Goal: Information Seeking & Learning: Learn about a topic

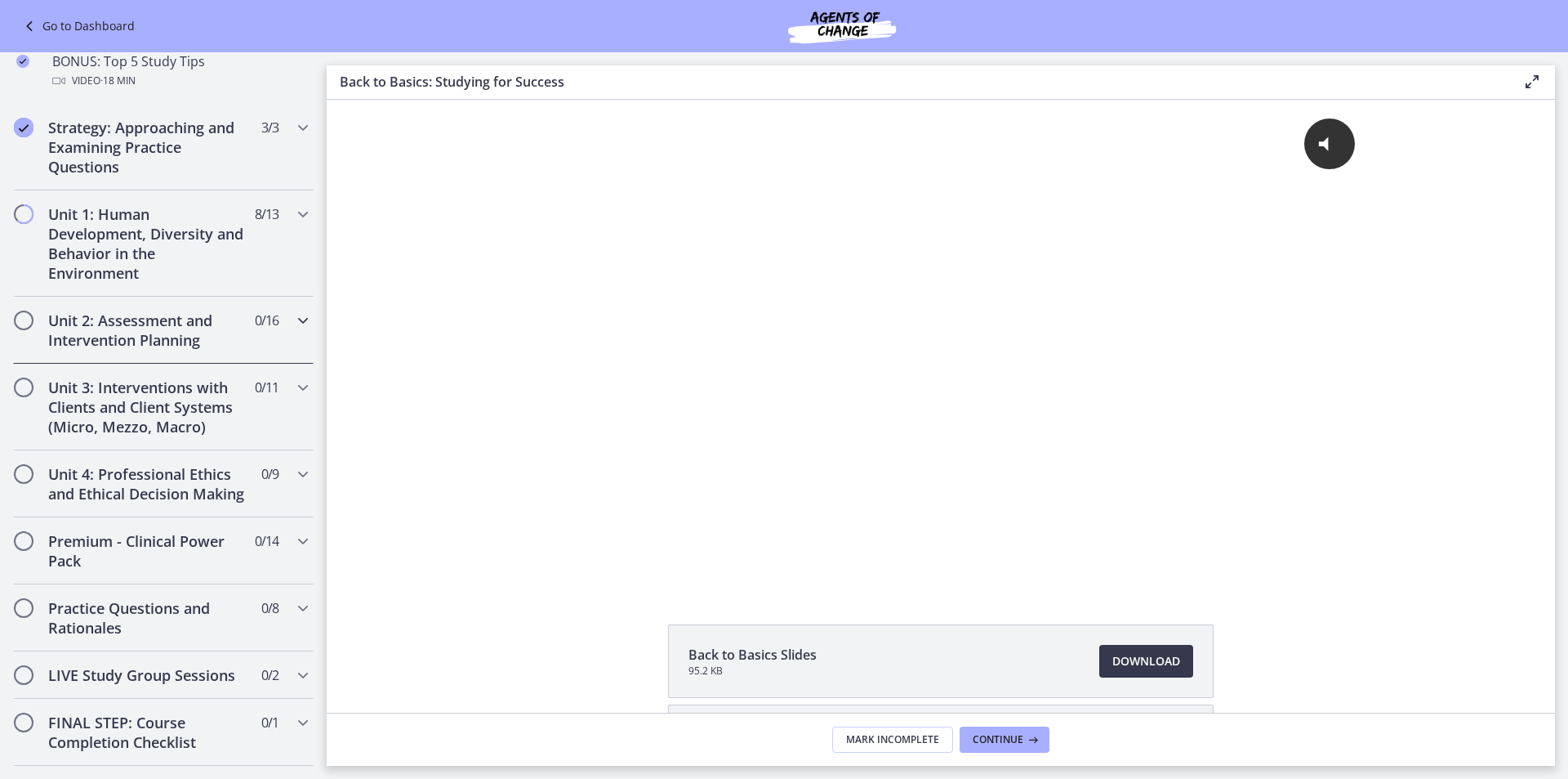
scroll to position [817, 0]
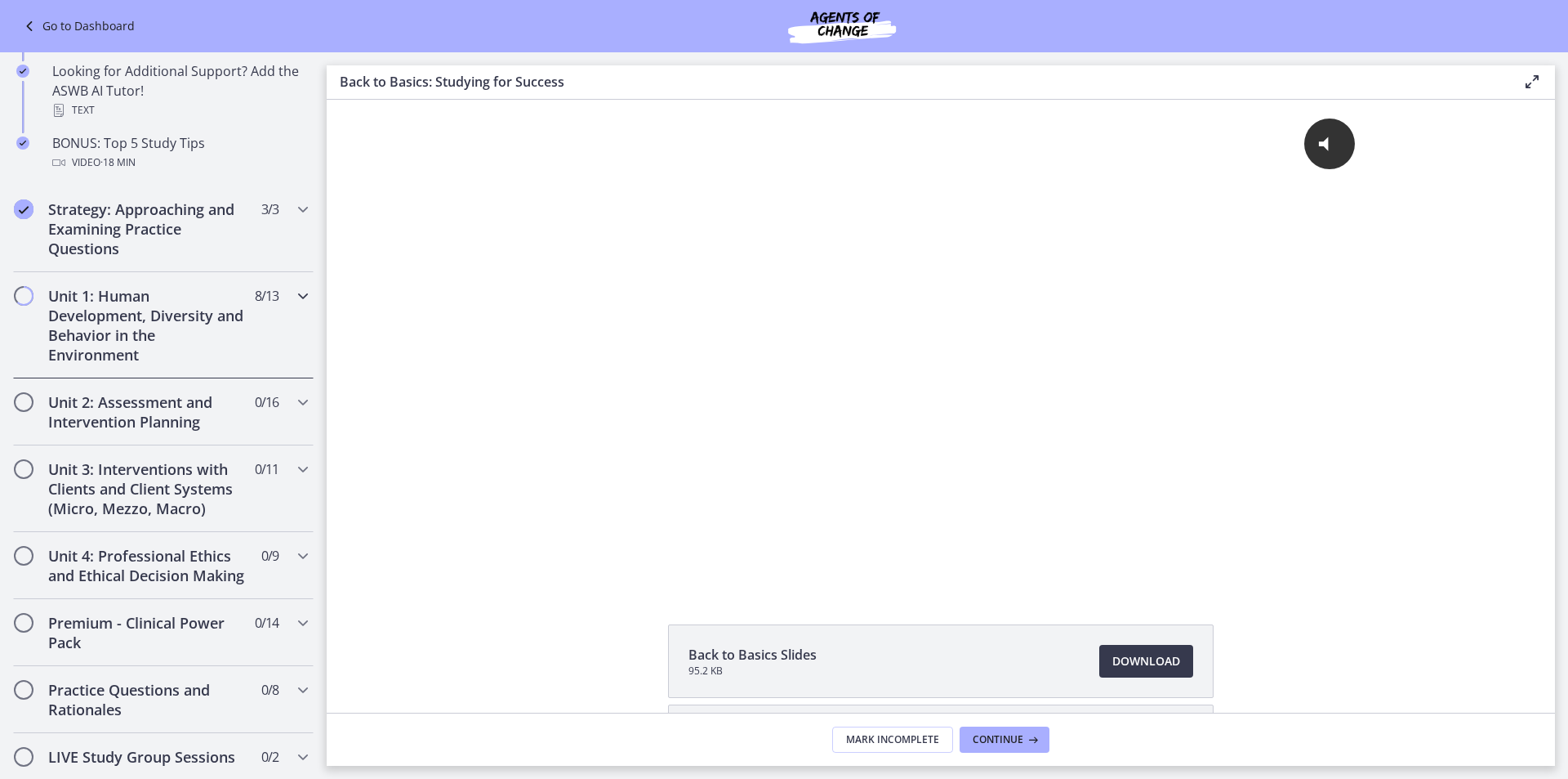
click at [270, 307] on div "Unit 1: Human Development, Diversity and Behavior in the Environment 8 / 13 Com…" at bounding box center [163, 325] width 301 height 106
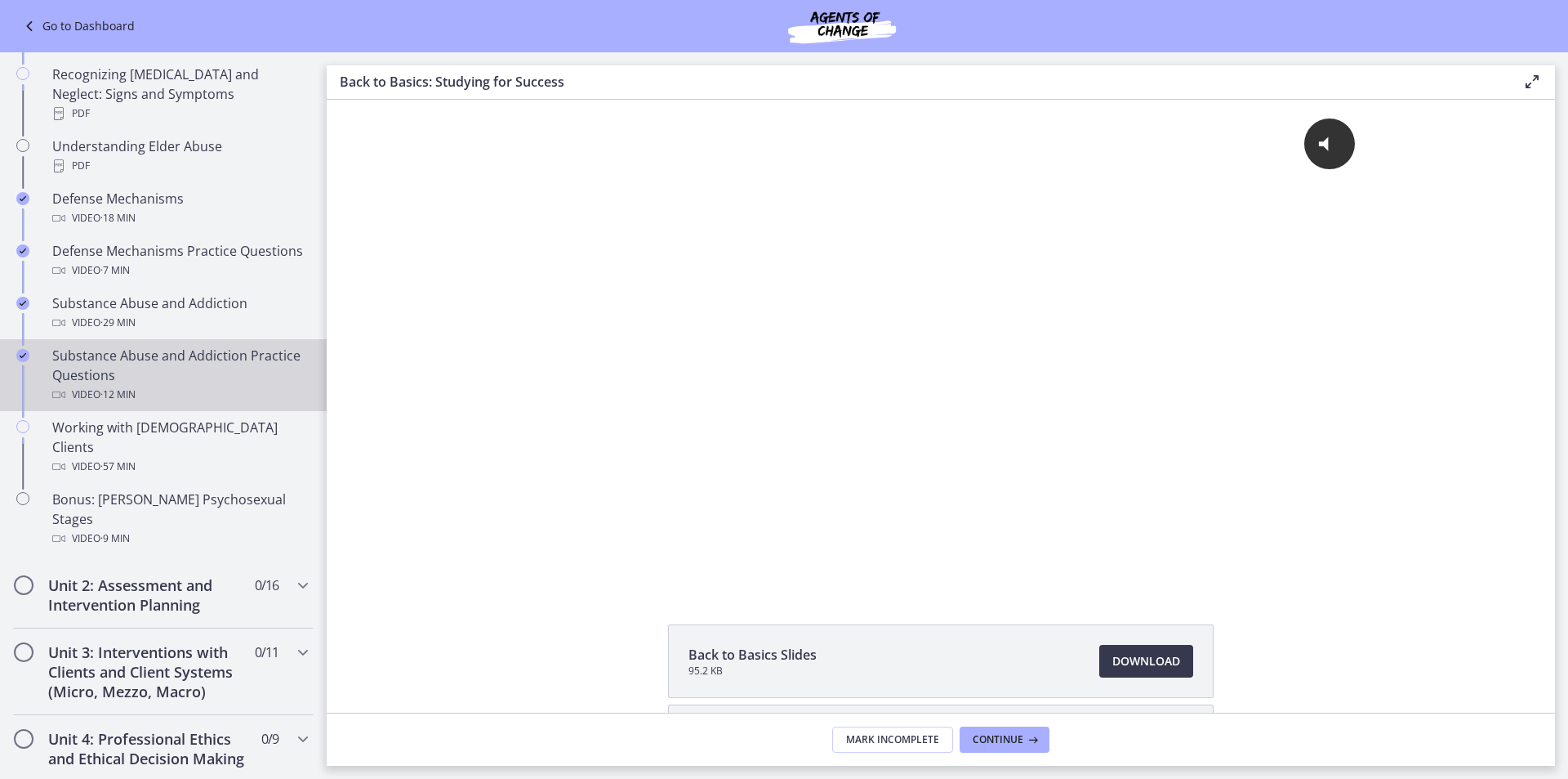
scroll to position [736, 0]
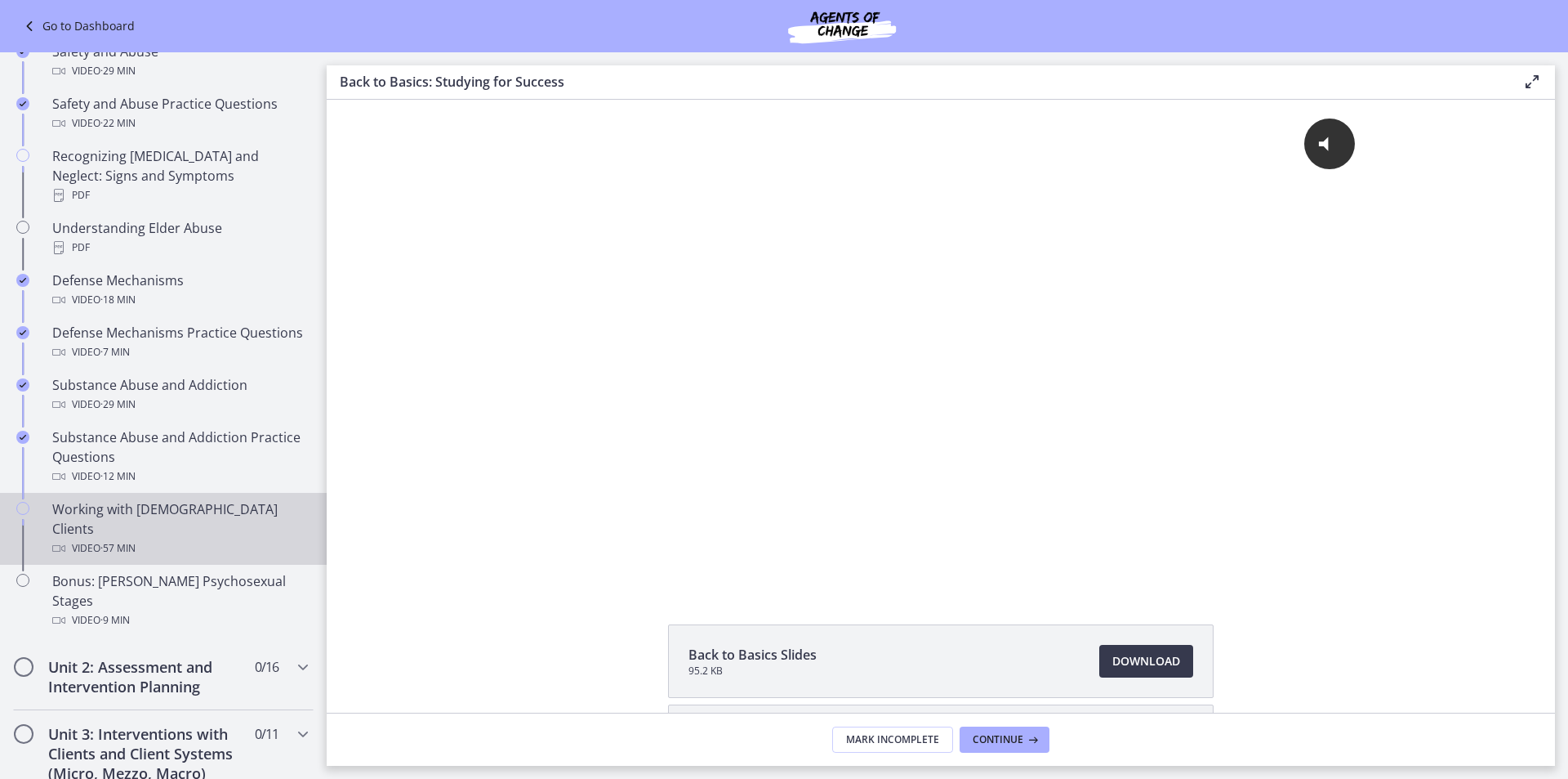
click at [152, 513] on div "Working with [DEMOGRAPHIC_DATA] Clients Video · 57 min" at bounding box center [179, 529] width 255 height 59
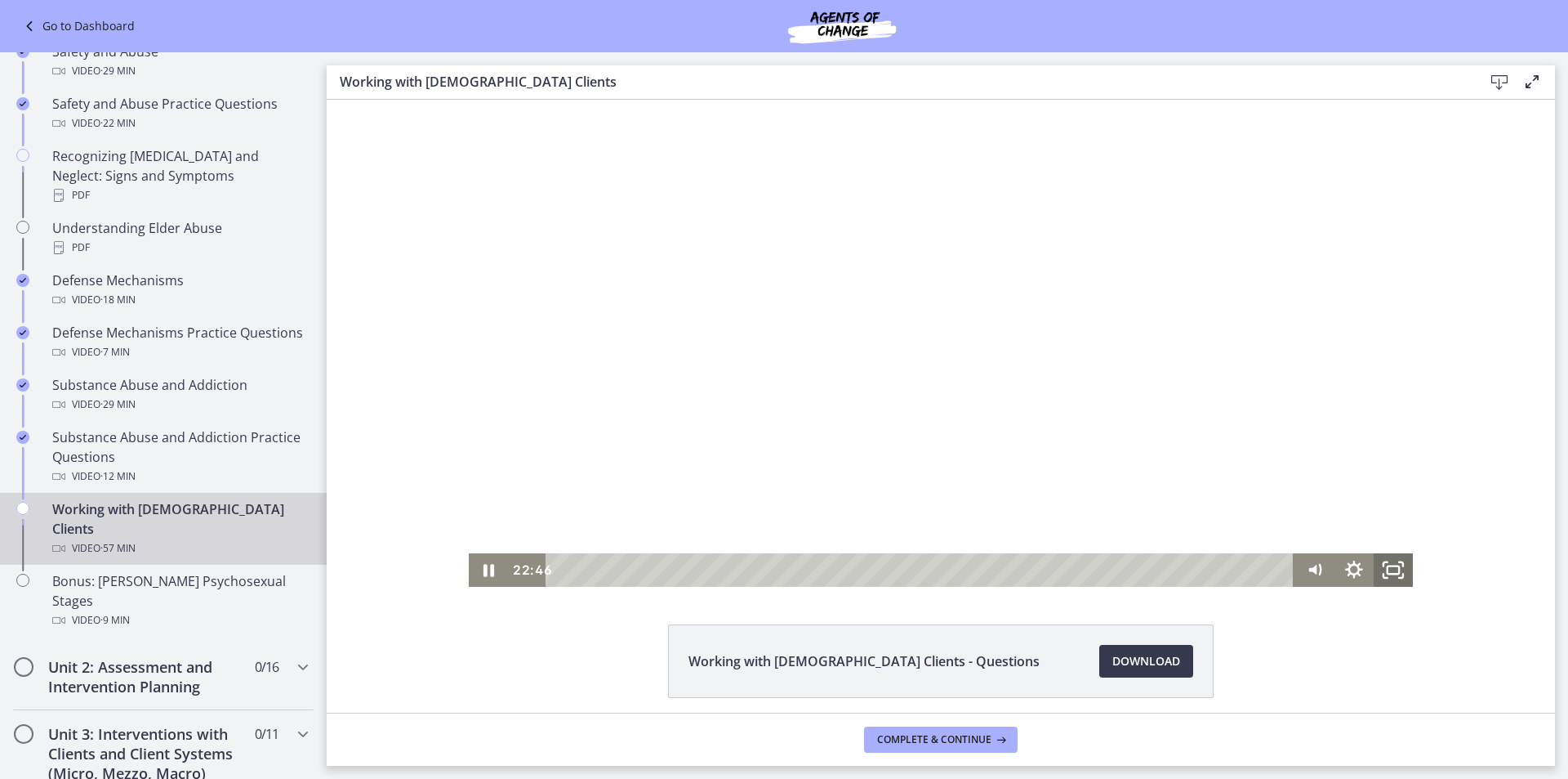
click at [1381, 564] on icon "Fullscreen" at bounding box center [1394, 570] width 39 height 34
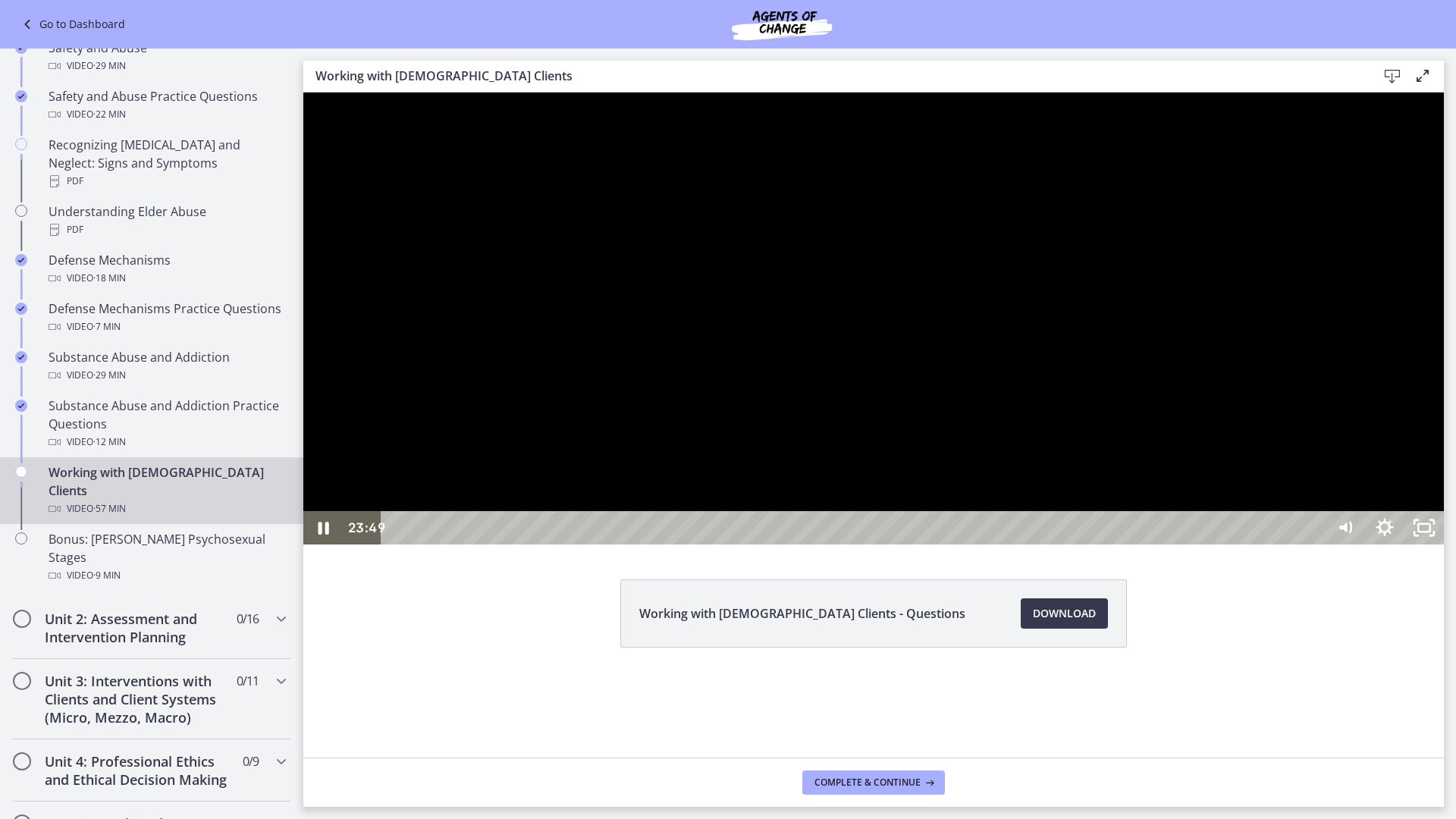
click at [1112, 490] on div at bounding box center [874, 318] width 1141 height 452
click at [1018, 301] on div at bounding box center [874, 318] width 1141 height 452
click at [809, 397] on div at bounding box center [874, 318] width 1141 height 452
click at [907, 371] on div at bounding box center [874, 318] width 1141 height 452
click at [1448, 548] on icon "Unfullscreen" at bounding box center [1424, 528] width 47 height 40
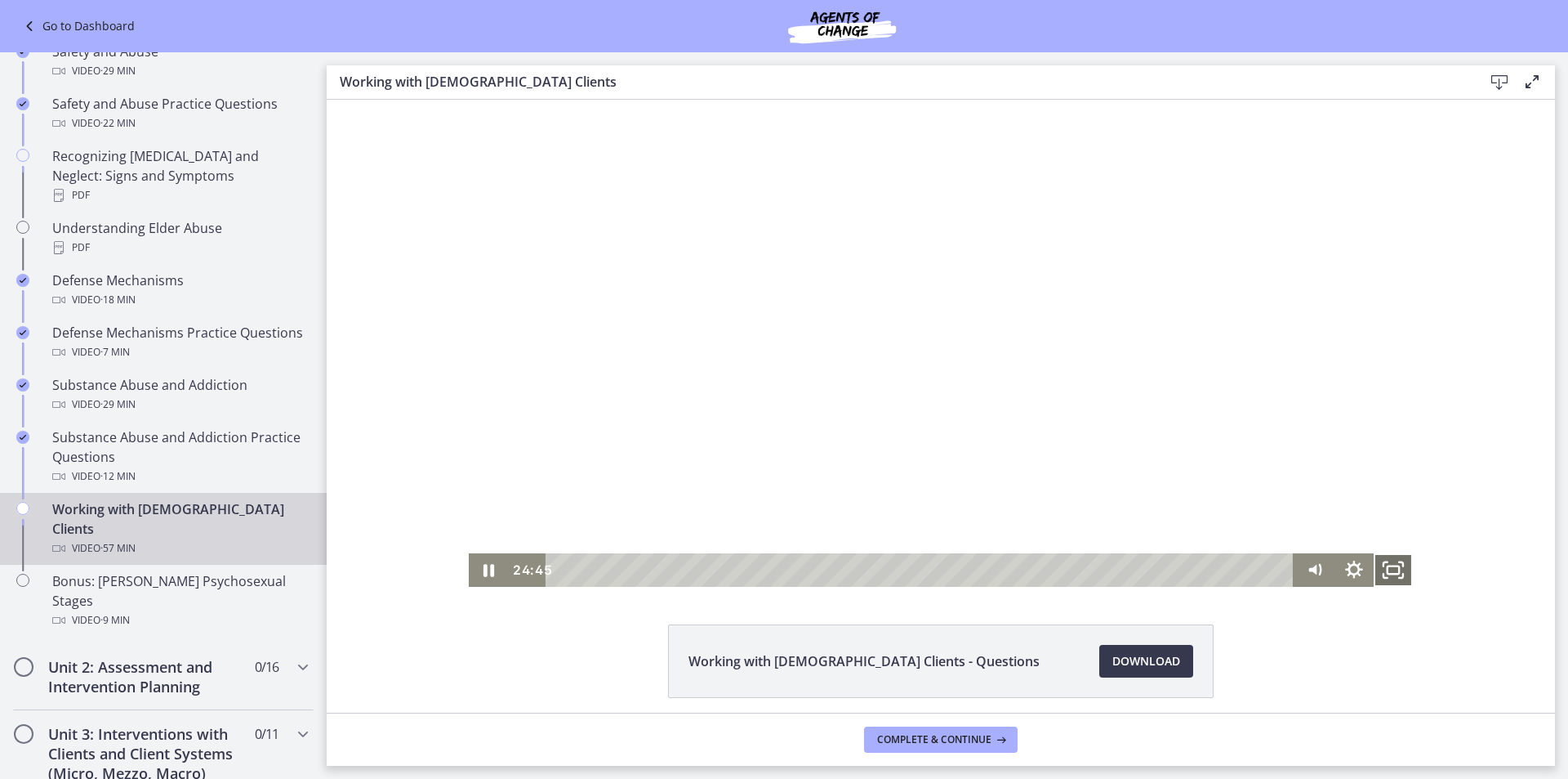
click at [1396, 571] on icon "Fullscreen" at bounding box center [1394, 570] width 39 height 34
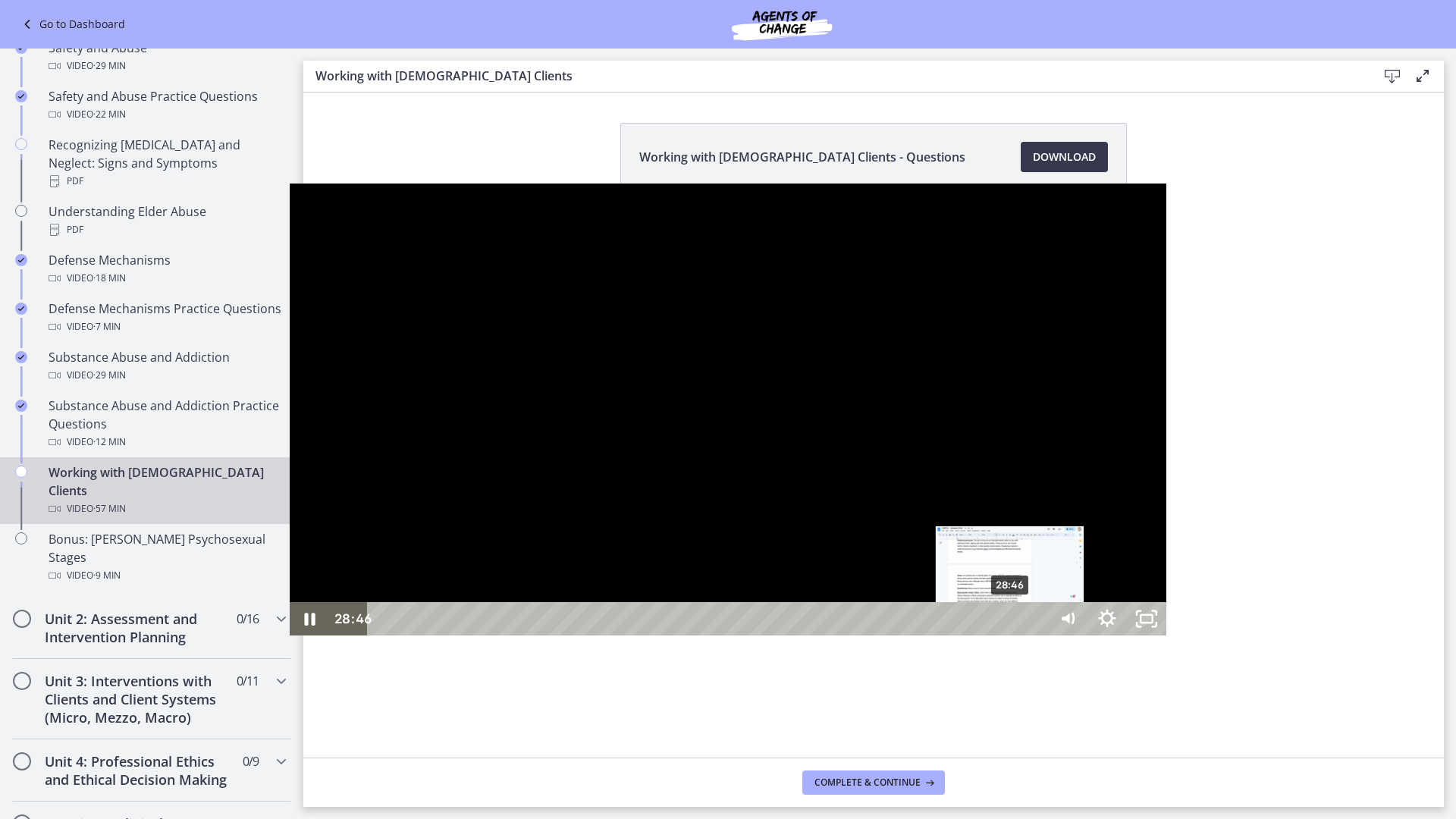
click at [721, 636] on div "28:46" at bounding box center [710, 619] width 657 height 33
click at [728, 636] on div "29:05" at bounding box center [710, 619] width 657 height 33
click at [487, 567] on div at bounding box center [728, 410] width 877 height 452
click at [565, 409] on div at bounding box center [728, 410] width 877 height 452
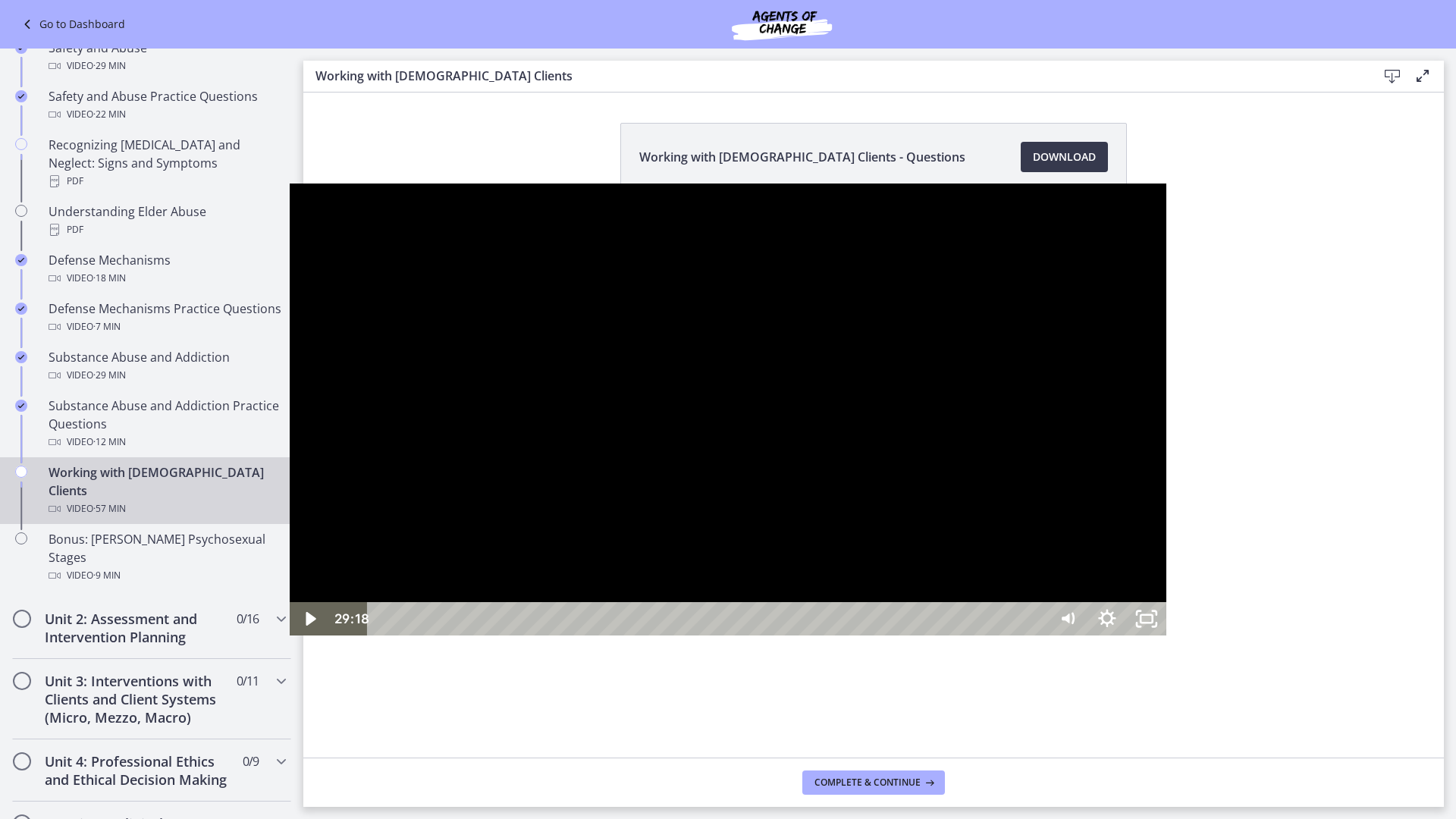
click at [447, 433] on div at bounding box center [728, 410] width 877 height 452
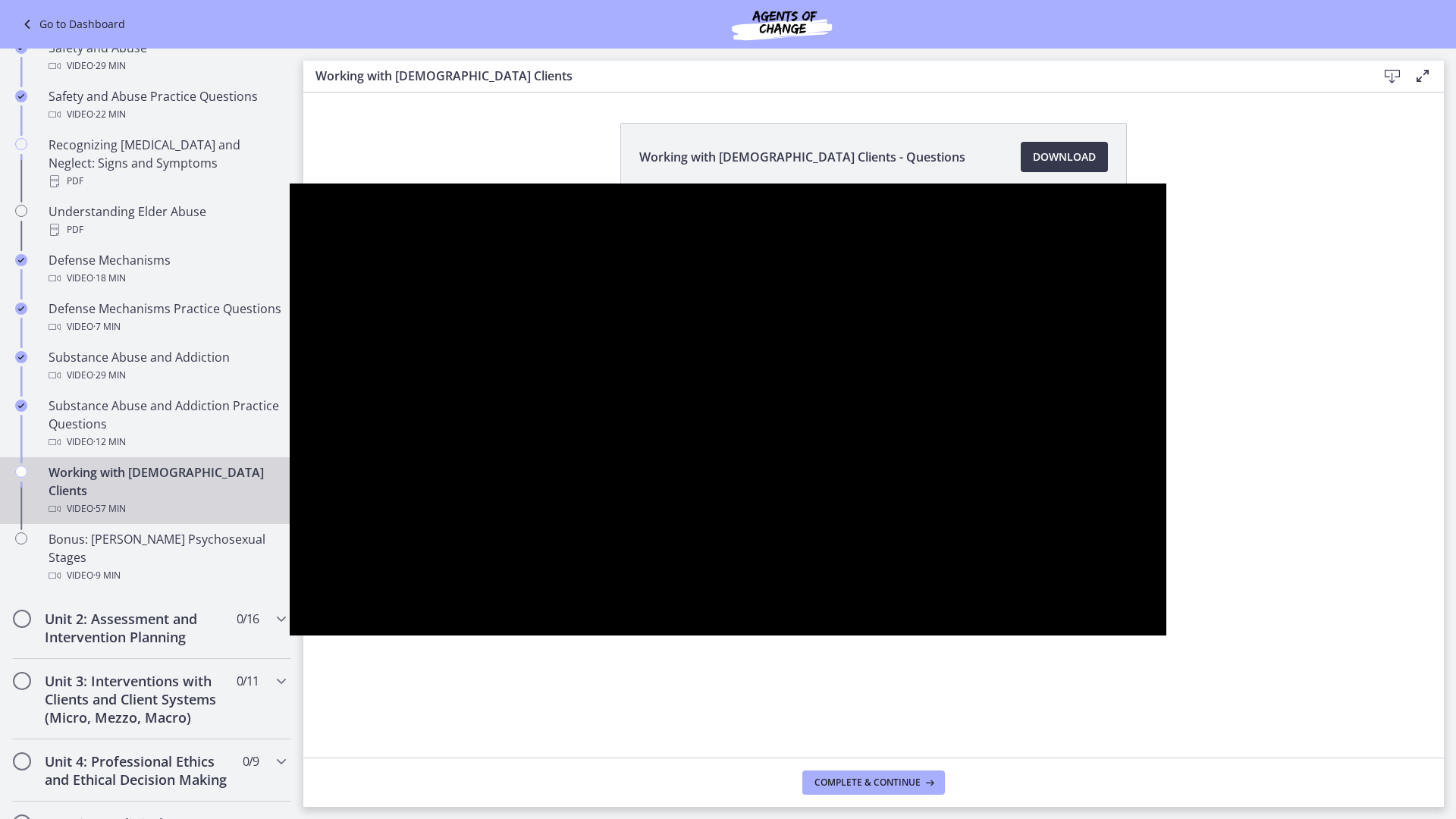
click at [552, 473] on div at bounding box center [728, 410] width 877 height 452
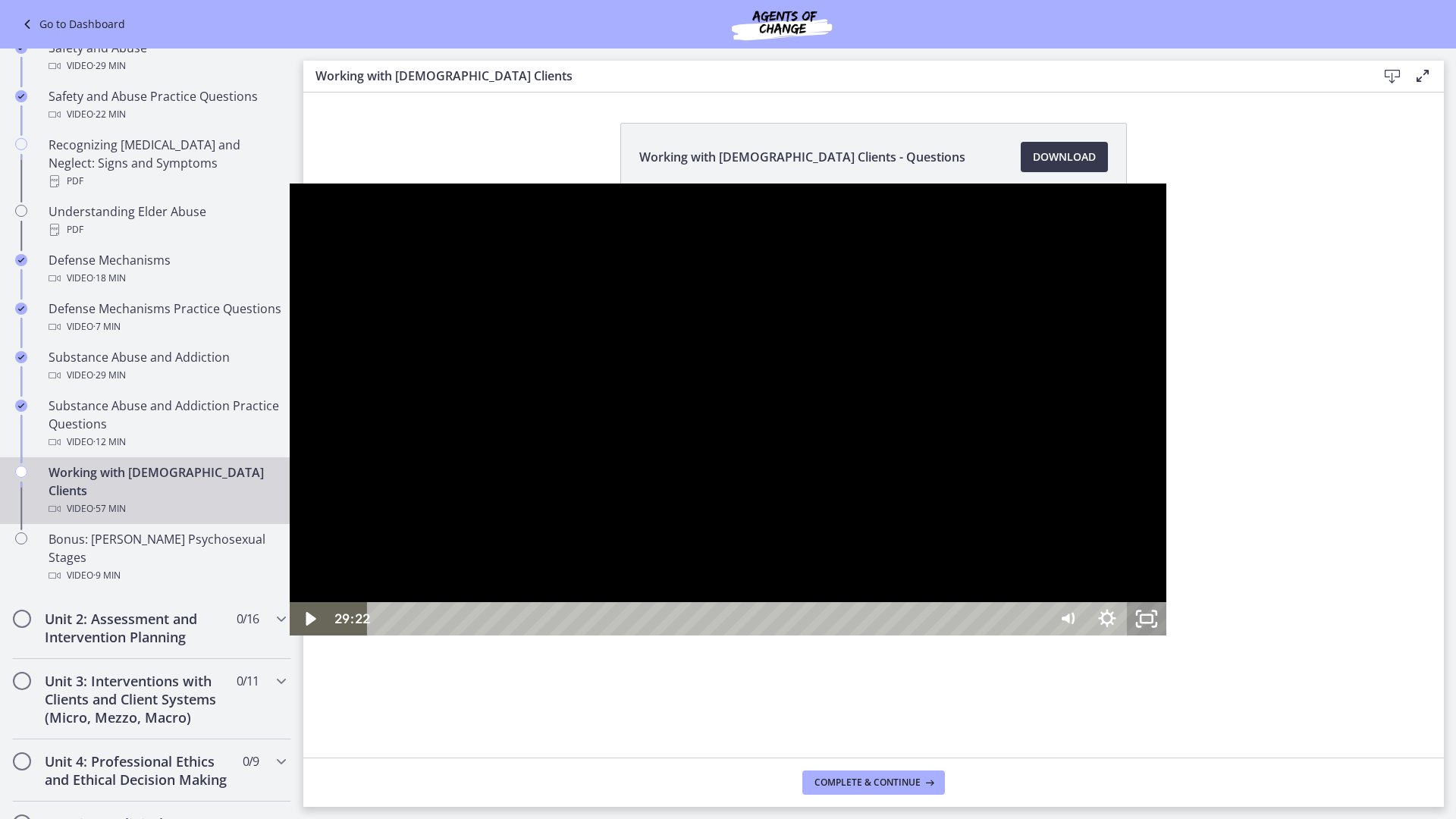
click at [1167, 636] on icon "Unfullscreen" at bounding box center [1147, 619] width 39 height 33
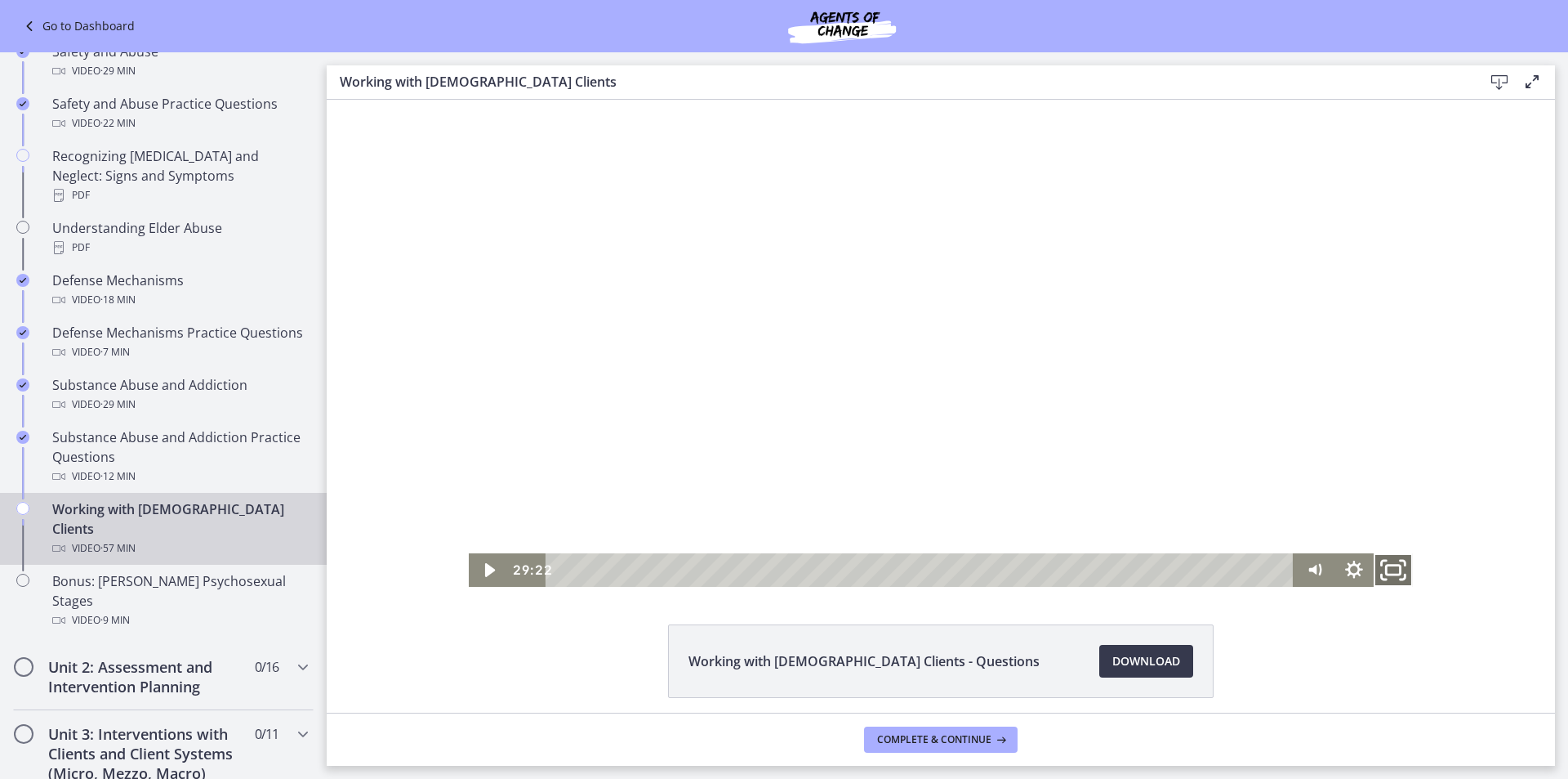
click at [1381, 561] on icon "Fullscreen" at bounding box center [1394, 570] width 47 height 40
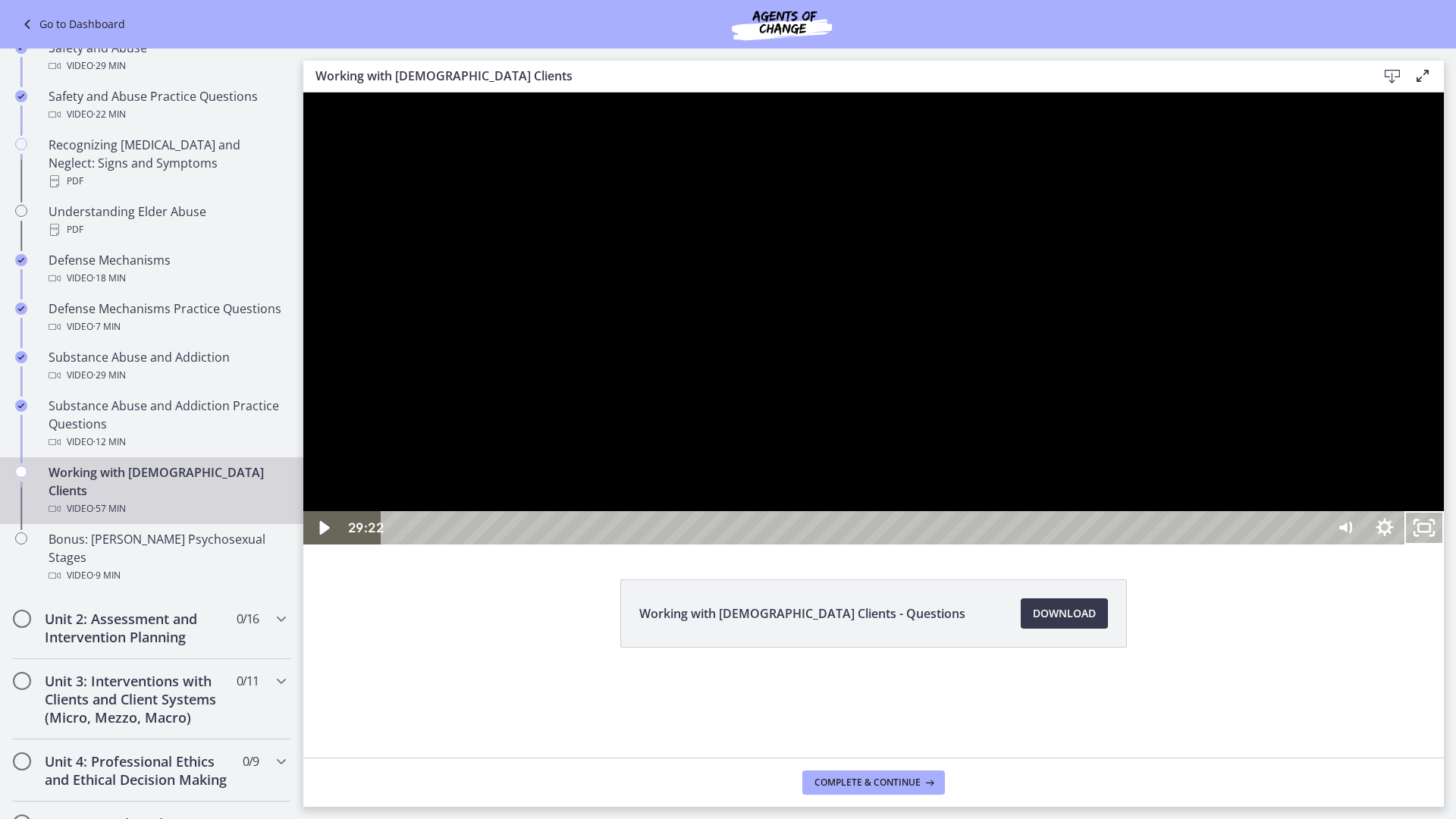
click at [841, 544] on div at bounding box center [874, 318] width 1141 height 452
click at [1016, 544] on div at bounding box center [874, 318] width 1141 height 452
click at [1289, 544] on div at bounding box center [874, 318] width 1141 height 452
click at [1052, 544] on div "29:59" at bounding box center [856, 528] width 920 height 33
click at [1054, 534] on div "Playbar" at bounding box center [1054, 528] width 11 height 11
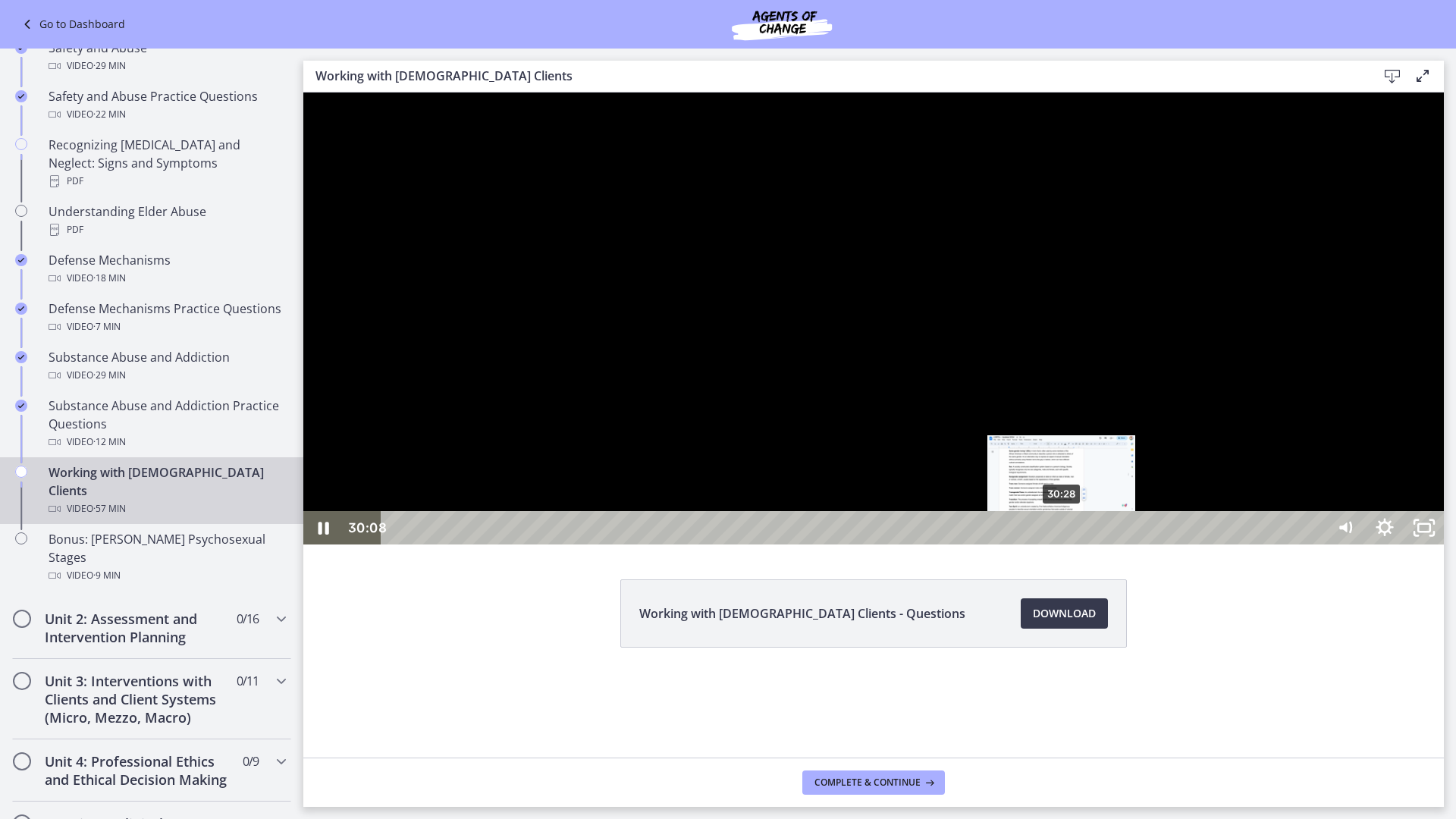
click at [1062, 544] on div "30:28" at bounding box center [856, 528] width 920 height 33
click at [1073, 544] on div "30:59" at bounding box center [856, 528] width 920 height 33
click at [1078, 544] on div "31:12" at bounding box center [856, 528] width 920 height 33
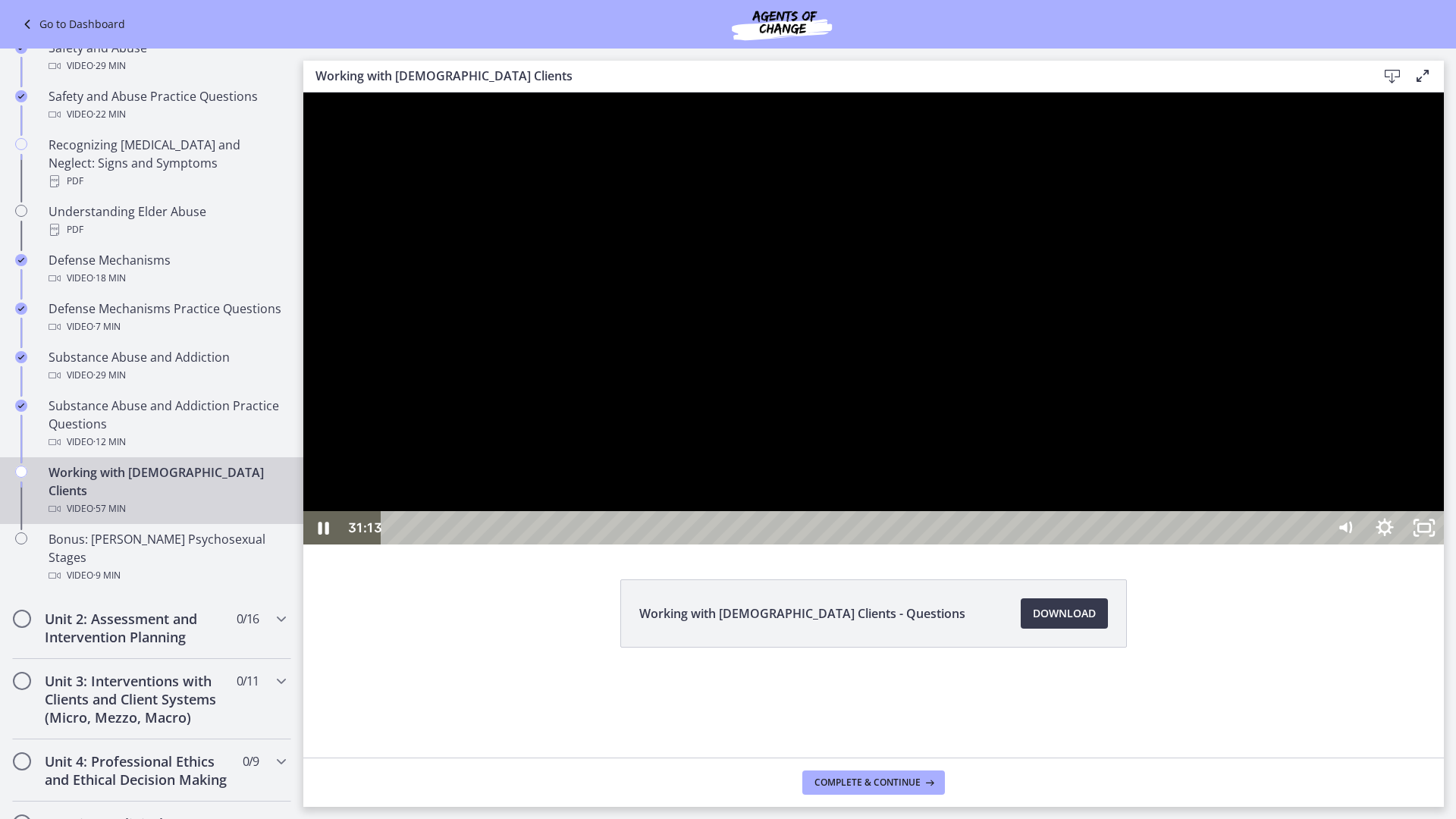
click at [892, 544] on div at bounding box center [874, 318] width 1141 height 452
click at [1076, 544] on div at bounding box center [874, 318] width 1141 height 452
click at [1085, 544] on div at bounding box center [874, 318] width 1141 height 452
click at [1208, 544] on div at bounding box center [874, 318] width 1141 height 452
click at [1059, 544] on div at bounding box center [874, 318] width 1141 height 452
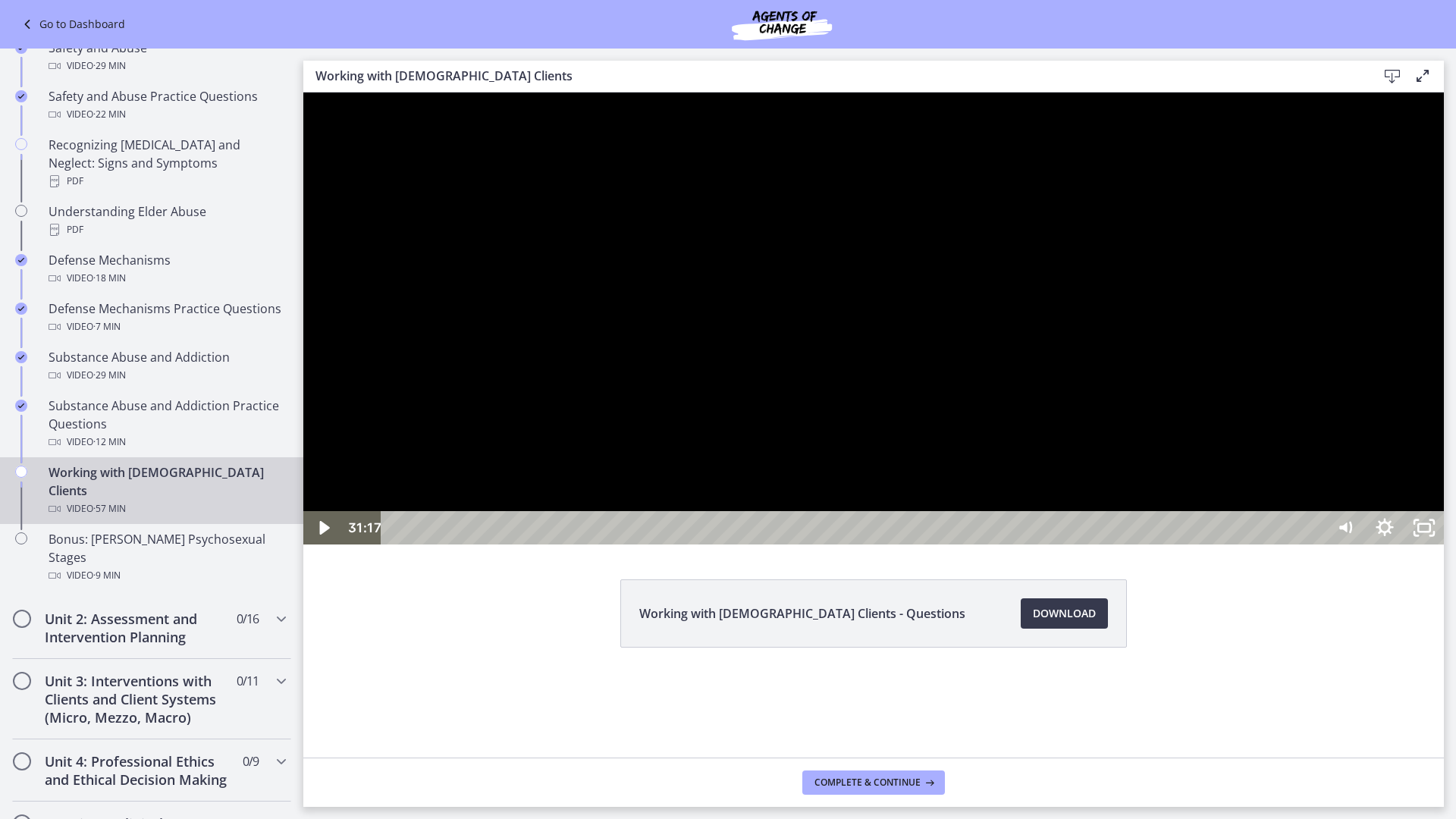
click at [1061, 544] on div at bounding box center [874, 318] width 1141 height 452
click at [1084, 534] on div "Playbar" at bounding box center [1080, 528] width 11 height 11
click at [1088, 534] on div "Playbar" at bounding box center [1083, 528] width 11 height 11
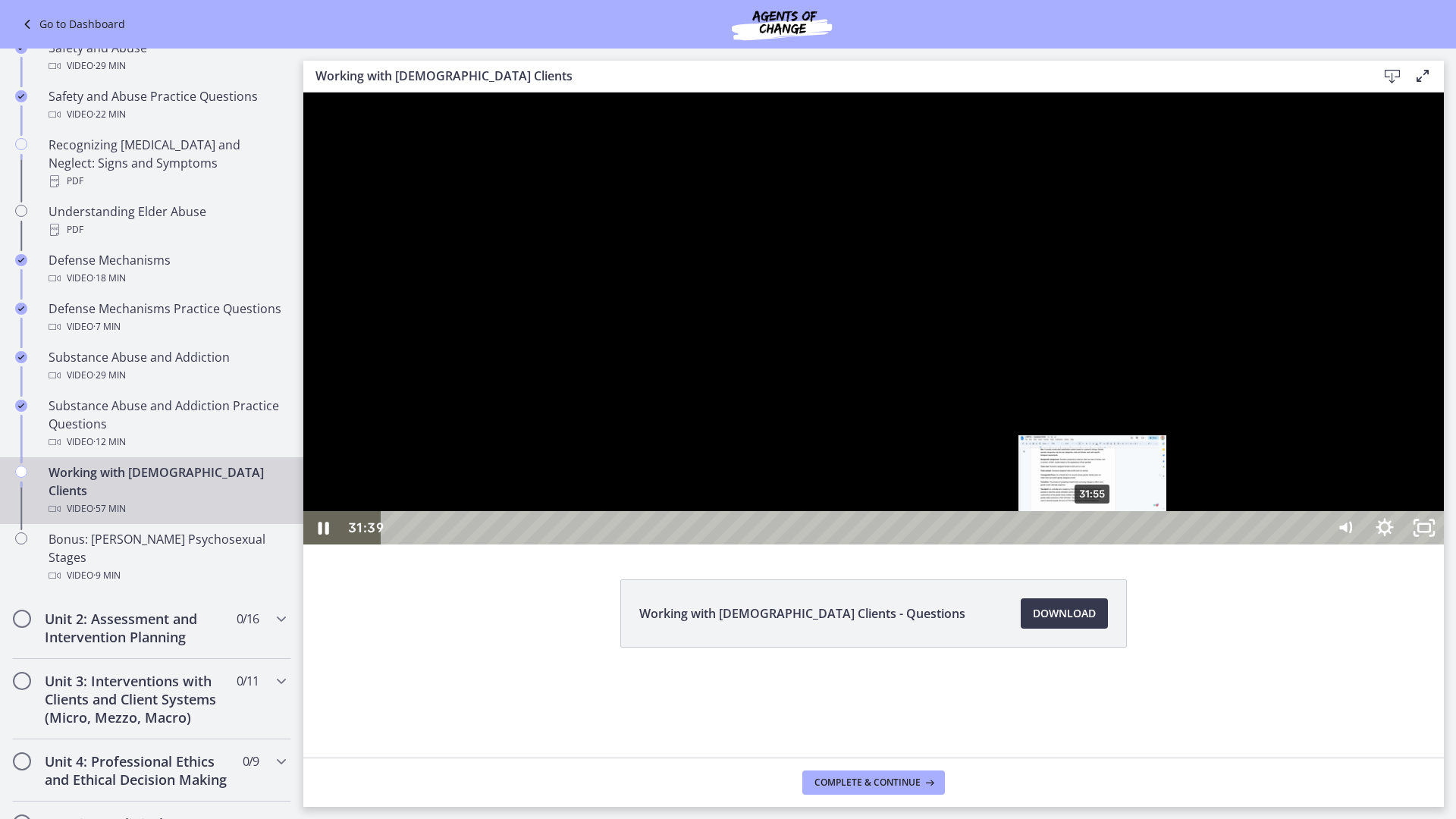
click at [1099, 544] on div "31:55" at bounding box center [856, 528] width 920 height 33
click at [1105, 544] on div "32:25" at bounding box center [856, 528] width 920 height 33
click at [1116, 544] on div "32:58" at bounding box center [856, 528] width 920 height 33
click at [1121, 544] on div "33:10" at bounding box center [856, 528] width 920 height 33
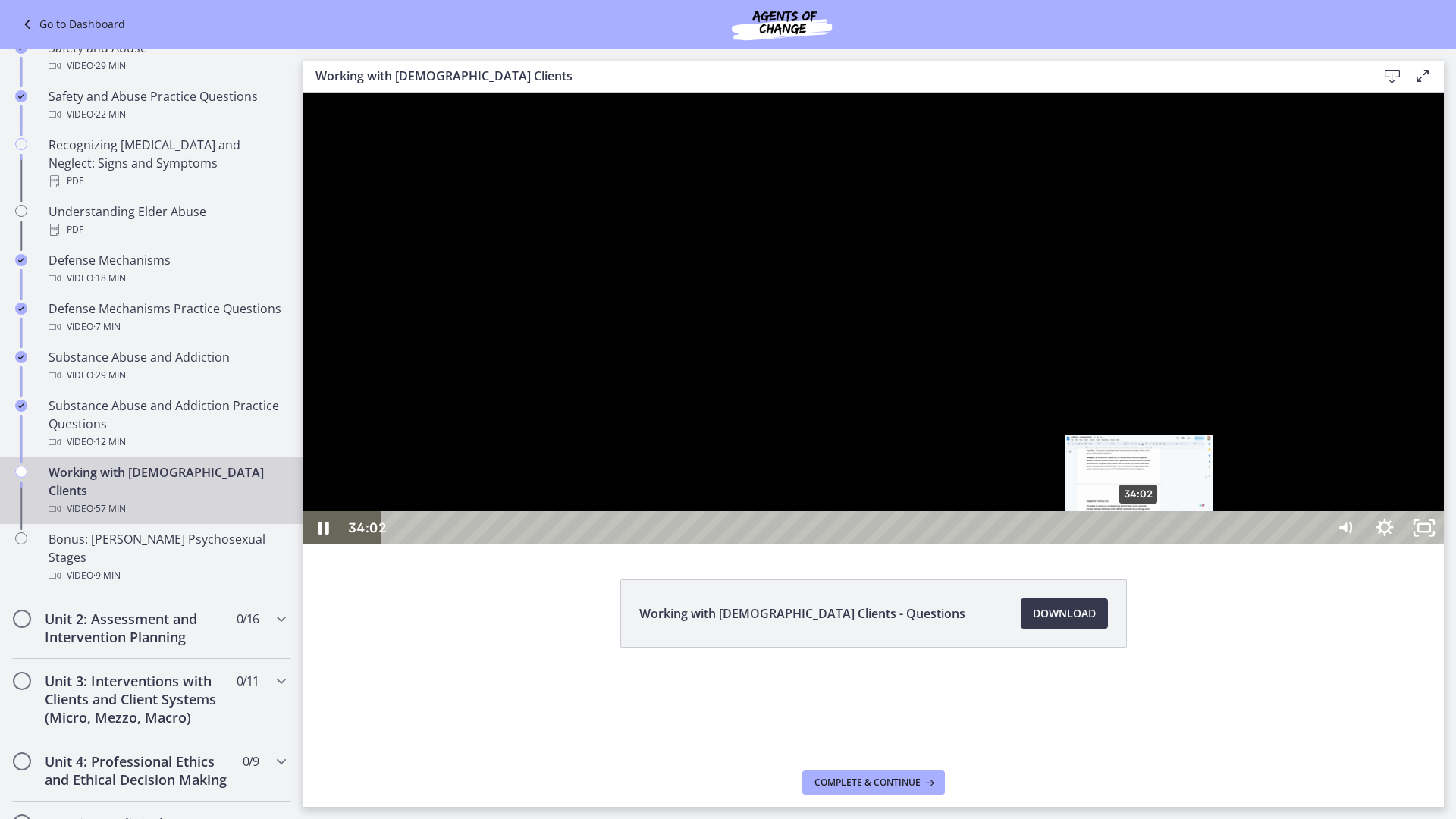
click at [1140, 544] on div "34:02" at bounding box center [856, 528] width 920 height 33
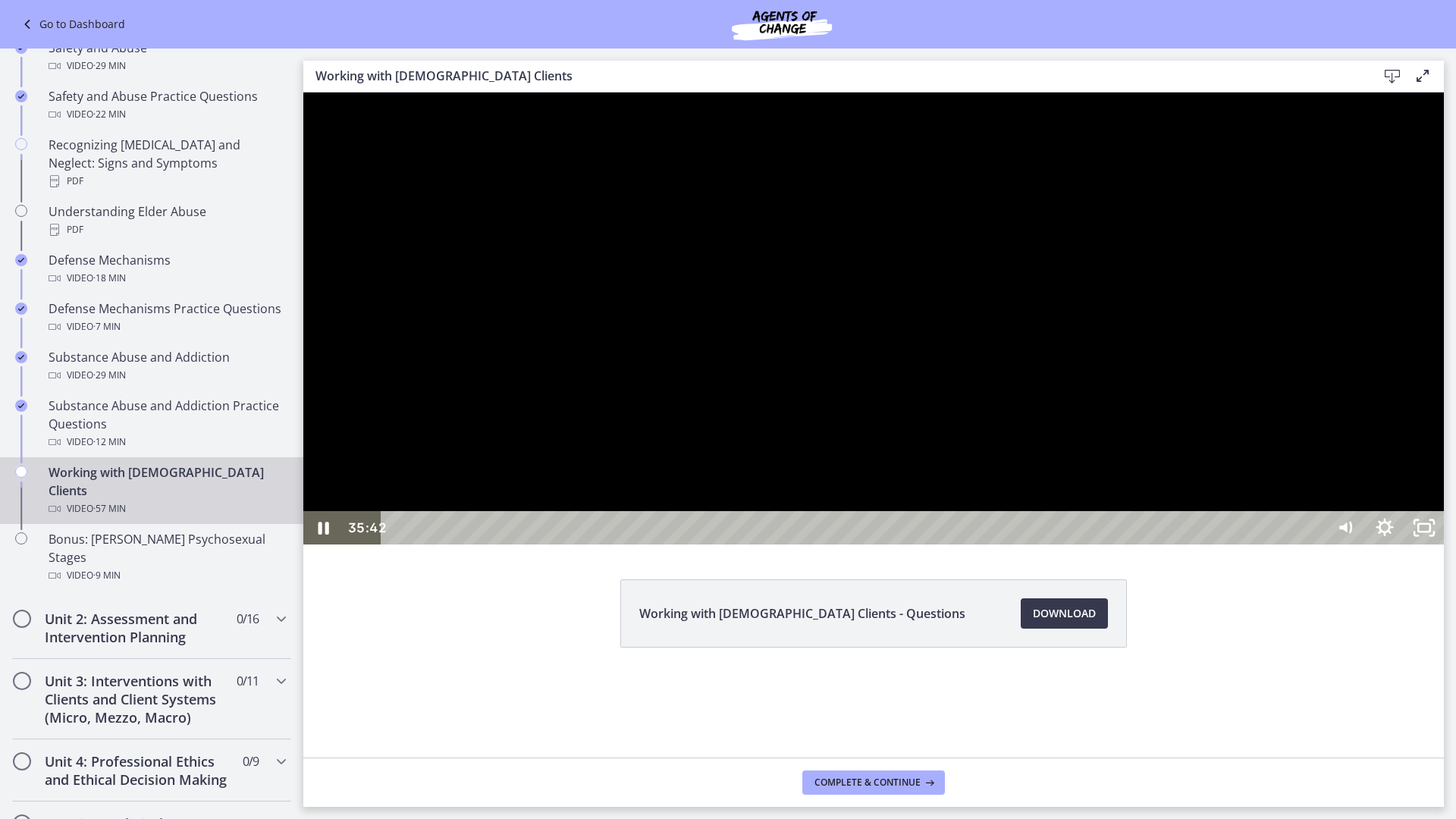
click at [700, 530] on div at bounding box center [874, 318] width 1141 height 452
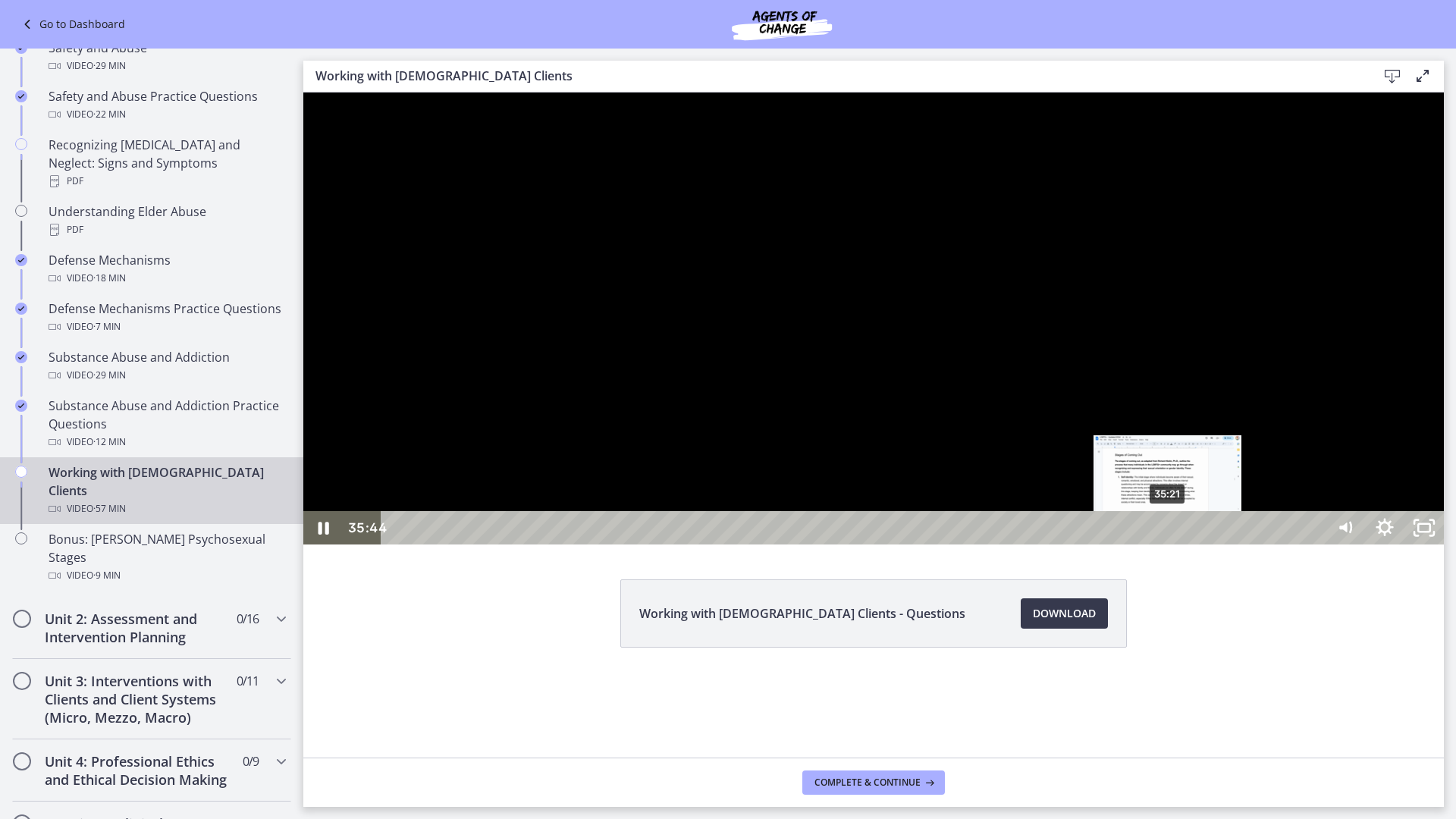
click at [1169, 544] on div "35:21" at bounding box center [856, 528] width 920 height 33
click at [1163, 544] on div "35:05" at bounding box center [856, 528] width 920 height 33
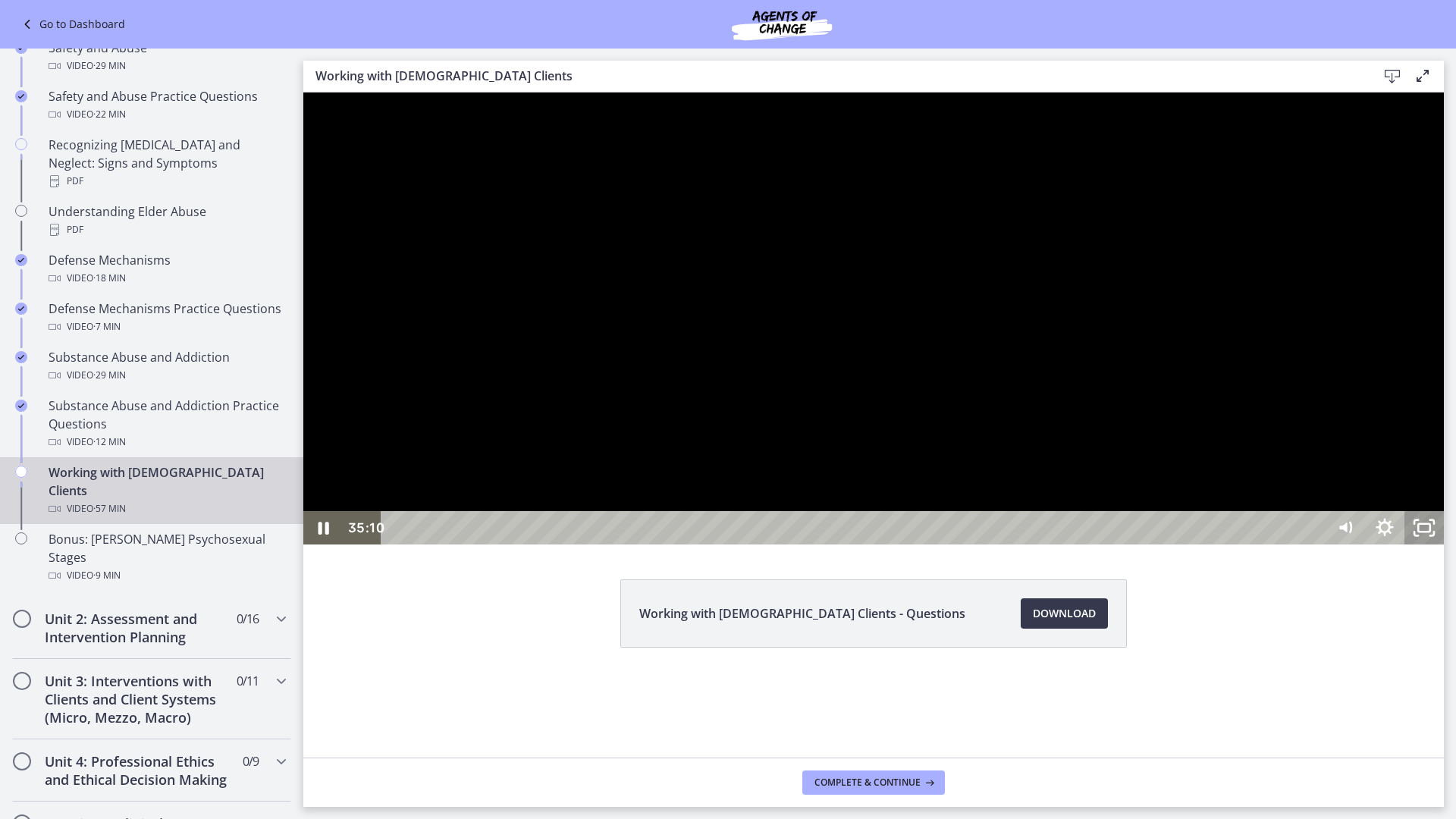
click at [1430, 532] on rect "Unfullscreen" at bounding box center [1424, 528] width 12 height 7
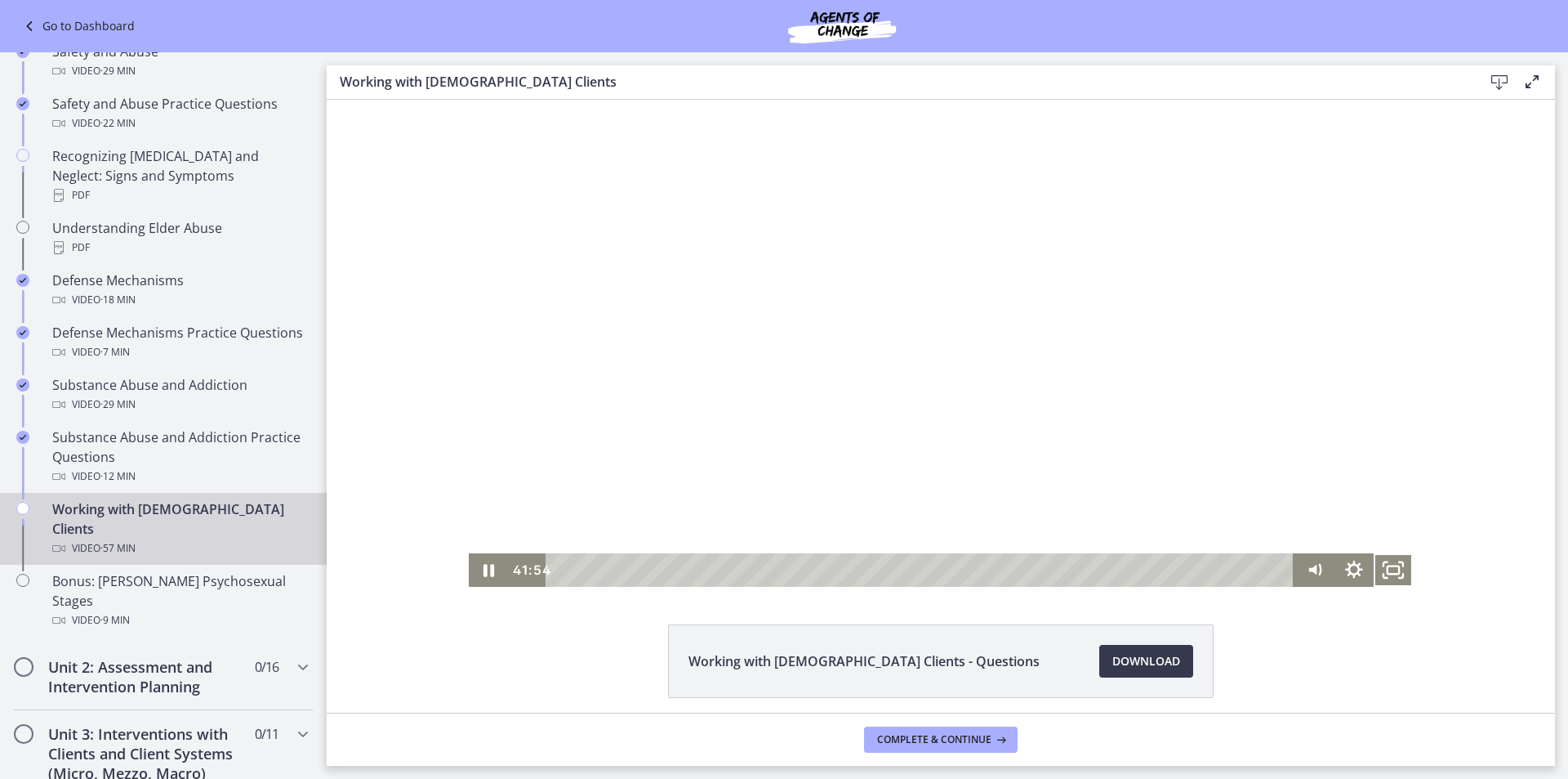
click at [803, 415] on div at bounding box center [941, 343] width 944 height 487
click at [932, 364] on div at bounding box center [941, 343] width 944 height 487
click at [401, 356] on div "Click for sound @keyframes VOLUME_SMALL_WAVE_FLASH { 0% { opacity: 0; } 33% { o…" at bounding box center [941, 343] width 1229 height 487
click at [757, 382] on div at bounding box center [941, 343] width 944 height 487
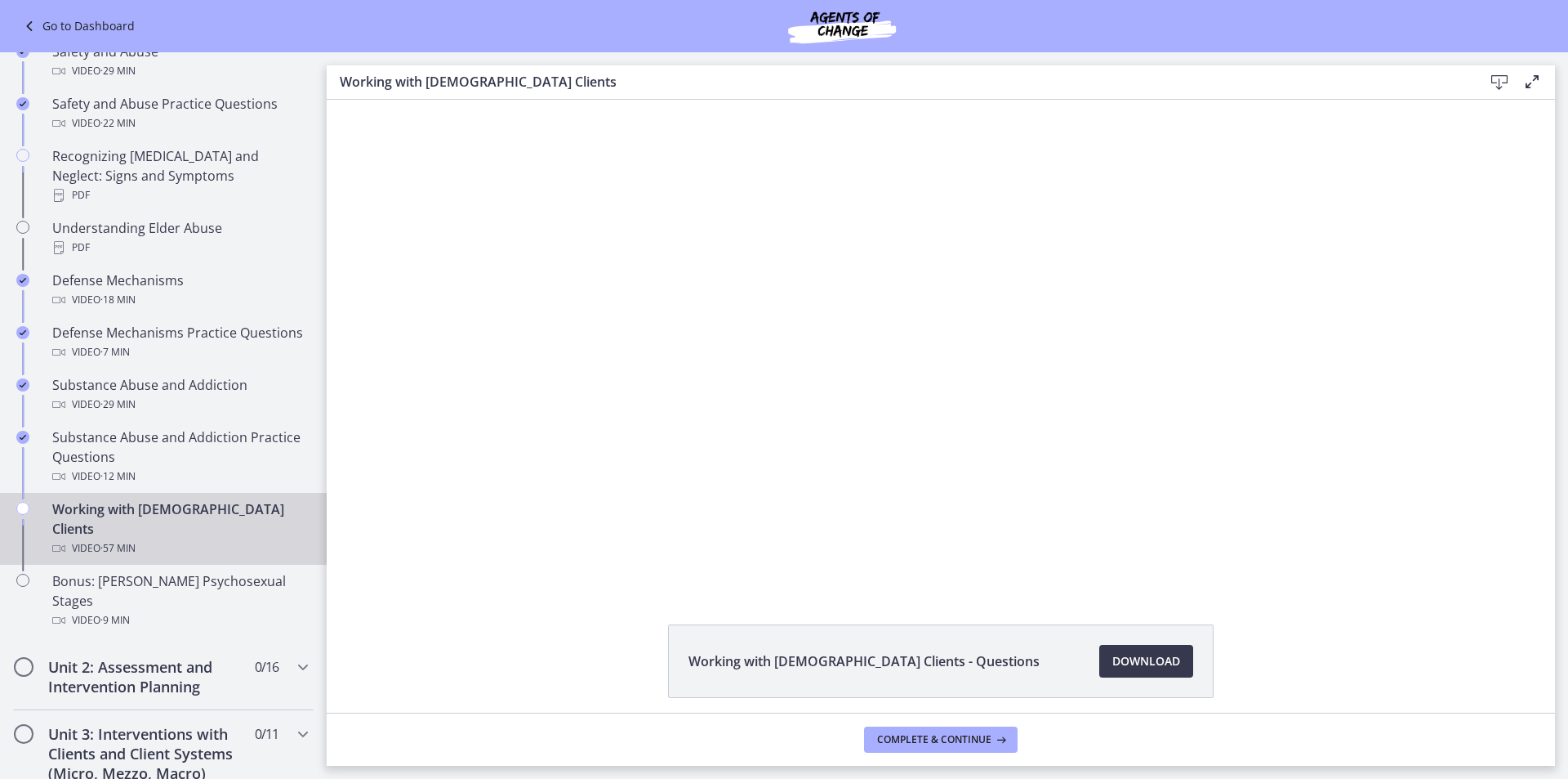
click at [757, 382] on div at bounding box center [941, 343] width 944 height 487
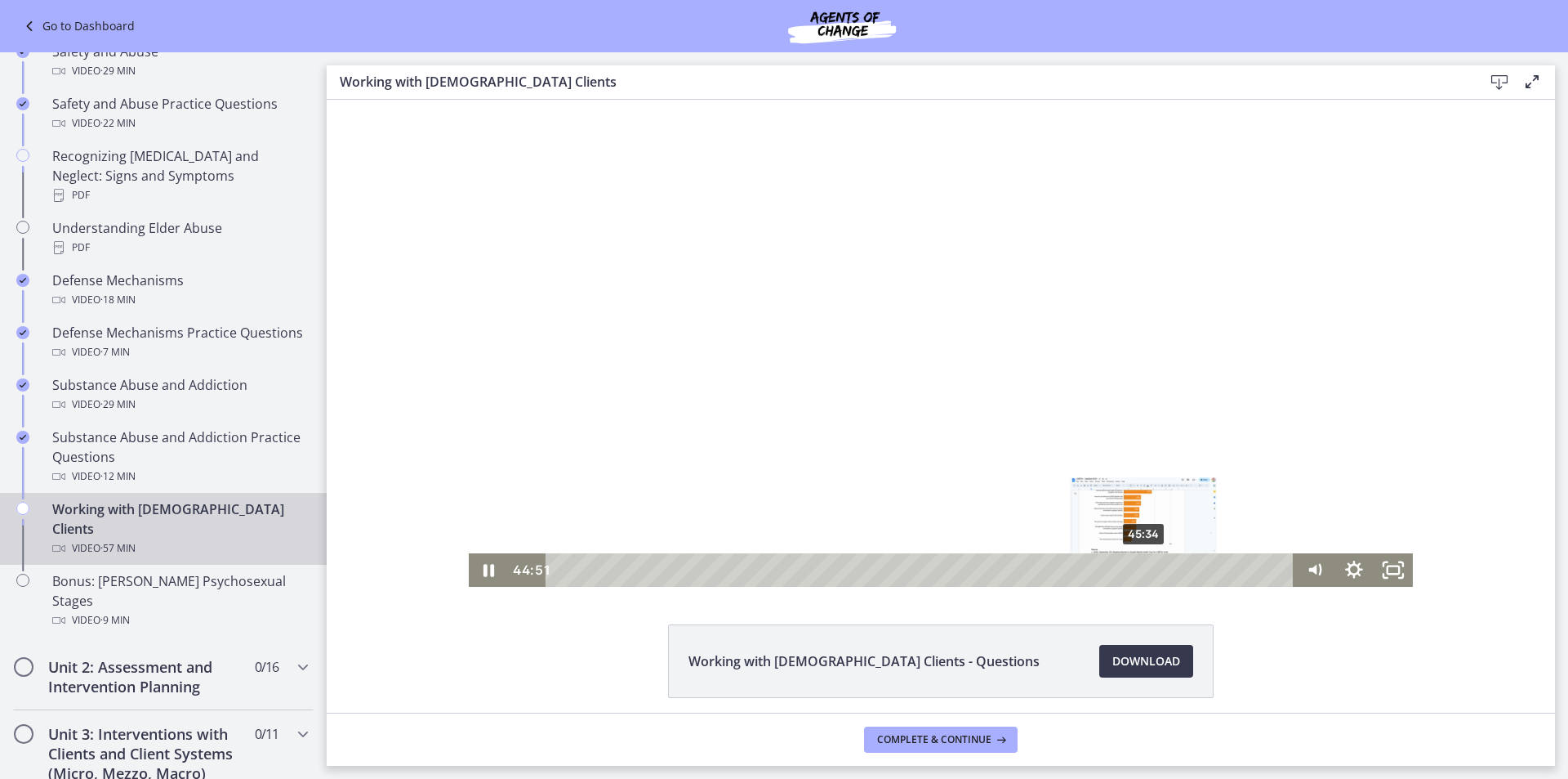
click at [1138, 571] on div "45:34" at bounding box center [922, 570] width 724 height 34
click at [1148, 566] on div "46:16" at bounding box center [922, 570] width 724 height 34
click at [1145, 566] on div "46:05" at bounding box center [922, 570] width 724 height 34
click at [1166, 566] on div "47:40" at bounding box center [922, 570] width 724 height 34
click at [923, 424] on div at bounding box center [941, 343] width 944 height 487
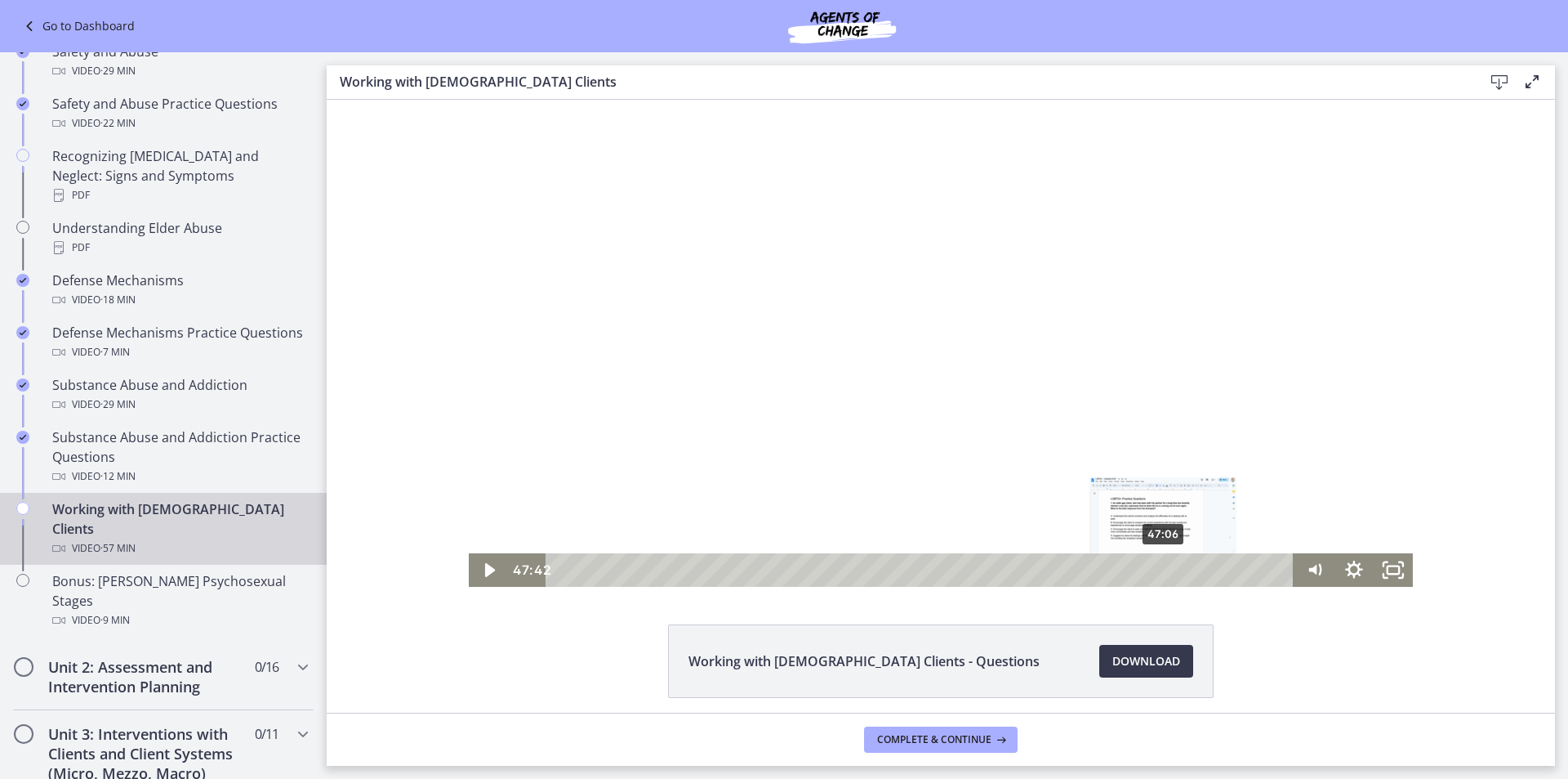
click at [1165, 569] on div "Playbar" at bounding box center [1170, 570] width 11 height 11
click at [1158, 572] on div "Playbar" at bounding box center [1163, 570] width 11 height 11
click at [1153, 566] on div "Playbar" at bounding box center [1158, 570] width 11 height 11
click at [1014, 422] on div at bounding box center [941, 343] width 944 height 487
click at [542, 341] on div at bounding box center [941, 343] width 944 height 487
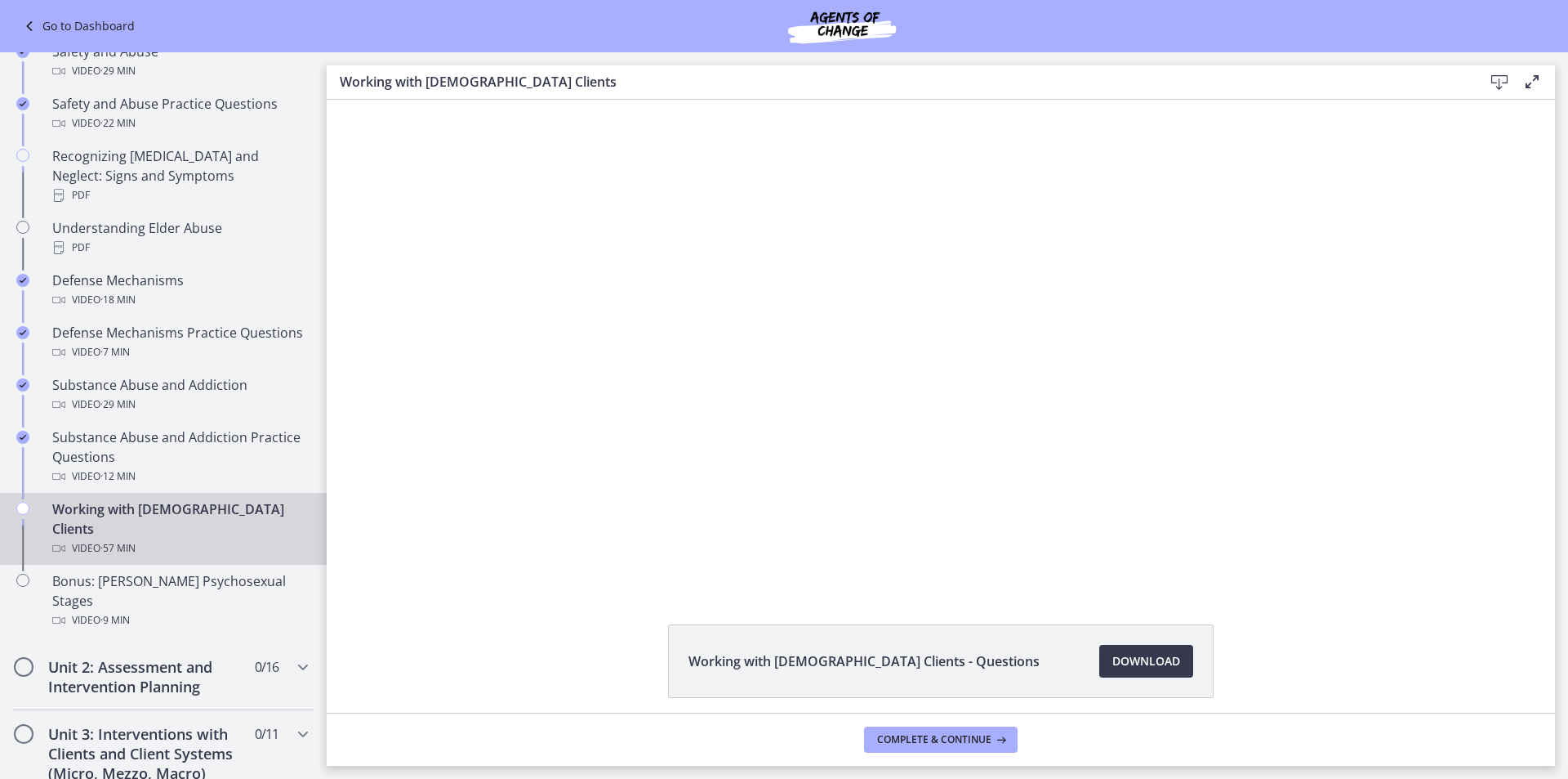
click at [547, 341] on div at bounding box center [941, 343] width 944 height 487
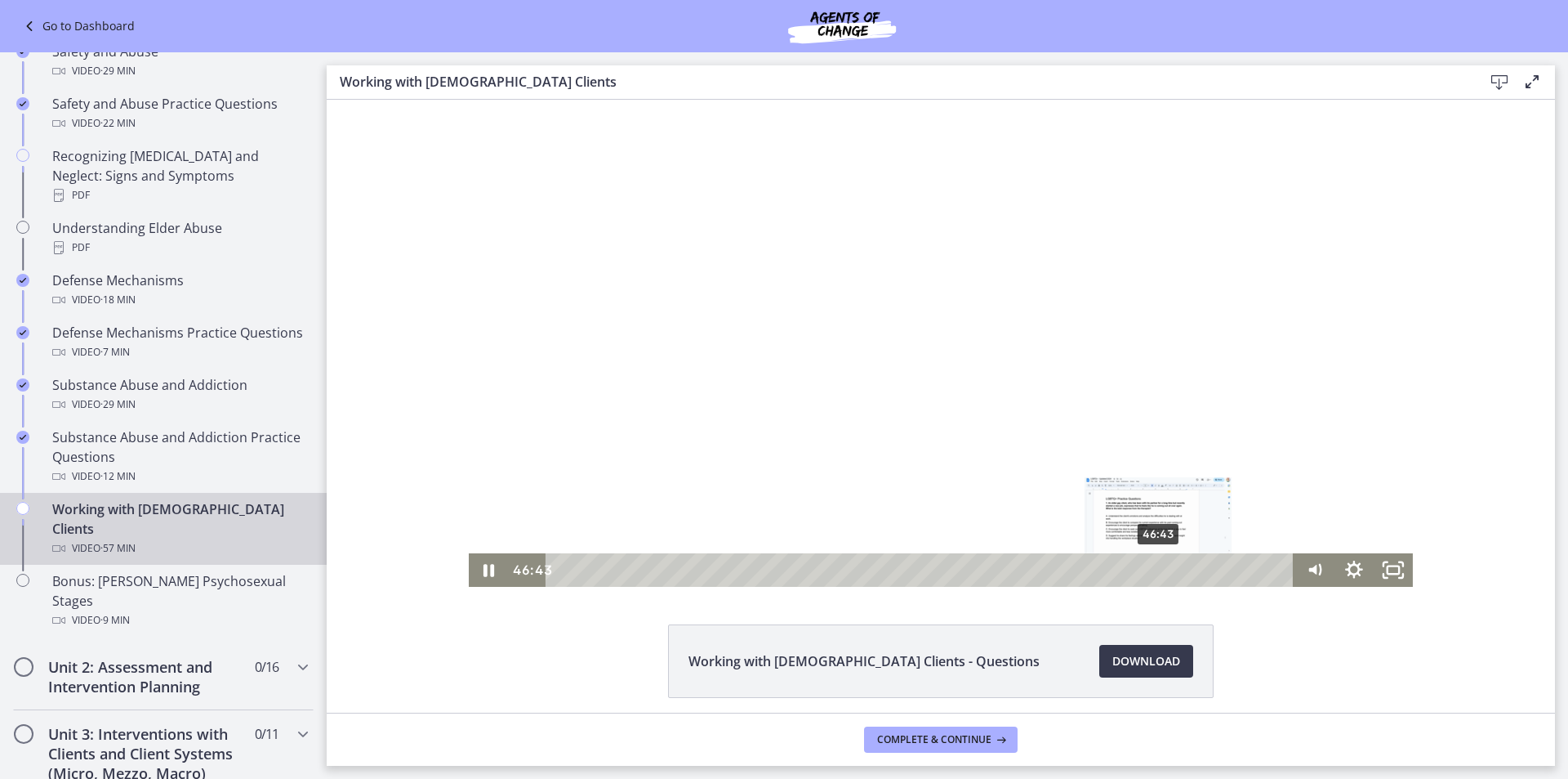
click at [1153, 570] on div "Playbar" at bounding box center [1158, 570] width 11 height 11
click at [1156, 570] on div "Playbar" at bounding box center [1158, 570] width 11 height 11
click at [1165, 570] on div "47:37" at bounding box center [922, 570] width 724 height 34
click at [1166, 570] on div "Playbar" at bounding box center [1169, 570] width 11 height 11
click at [1172, 570] on div "48:07" at bounding box center [922, 570] width 724 height 34
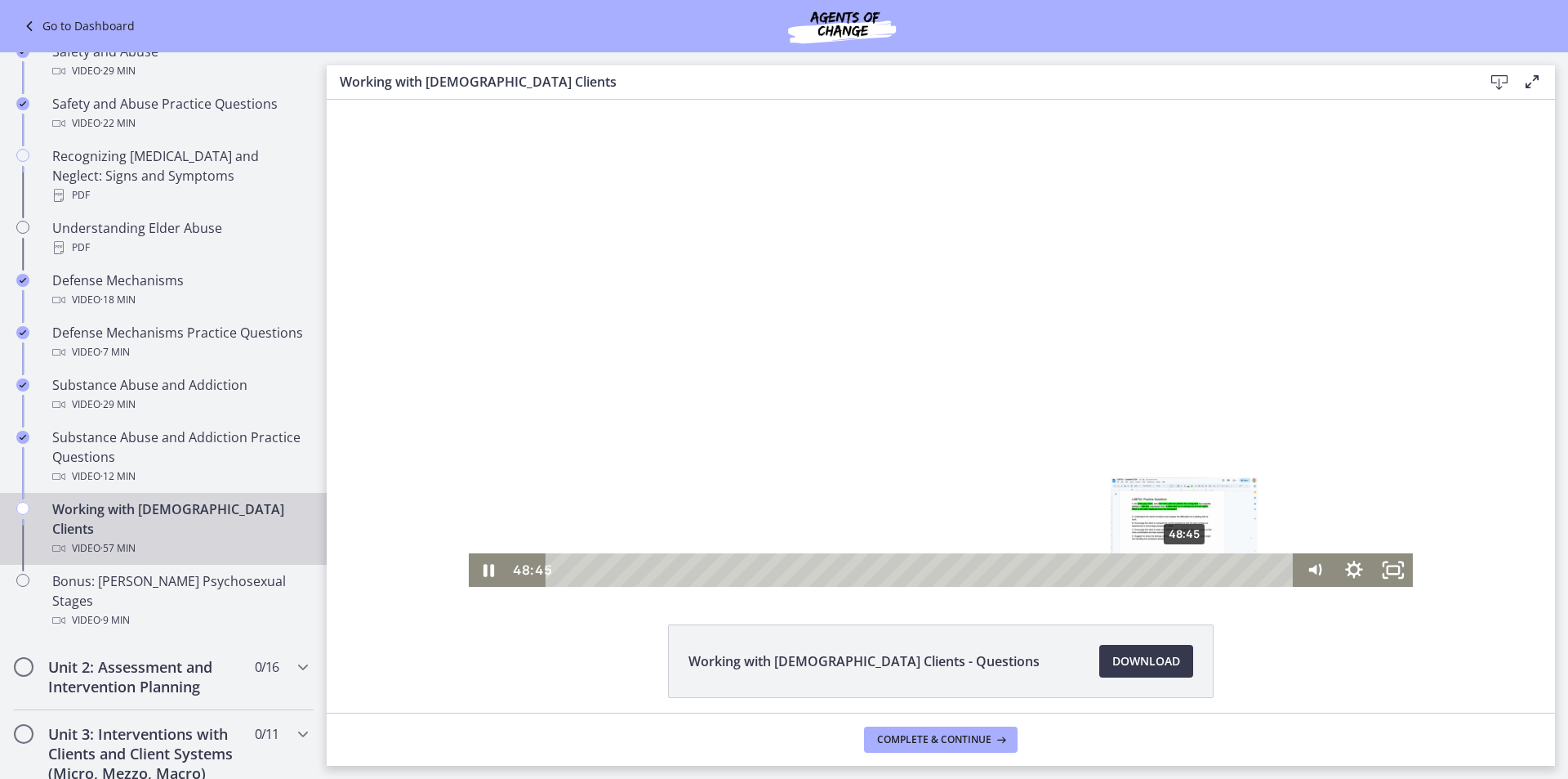
click at [1180, 570] on div "48:45" at bounding box center [922, 570] width 724 height 34
click at [1183, 570] on div "Playbar" at bounding box center [1187, 570] width 11 height 11
click at [1194, 571] on div "49:20" at bounding box center [922, 570] width 724 height 34
click at [1209, 575] on div "50:55" at bounding box center [922, 570] width 724 height 34
click at [683, 337] on div at bounding box center [941, 343] width 944 height 487
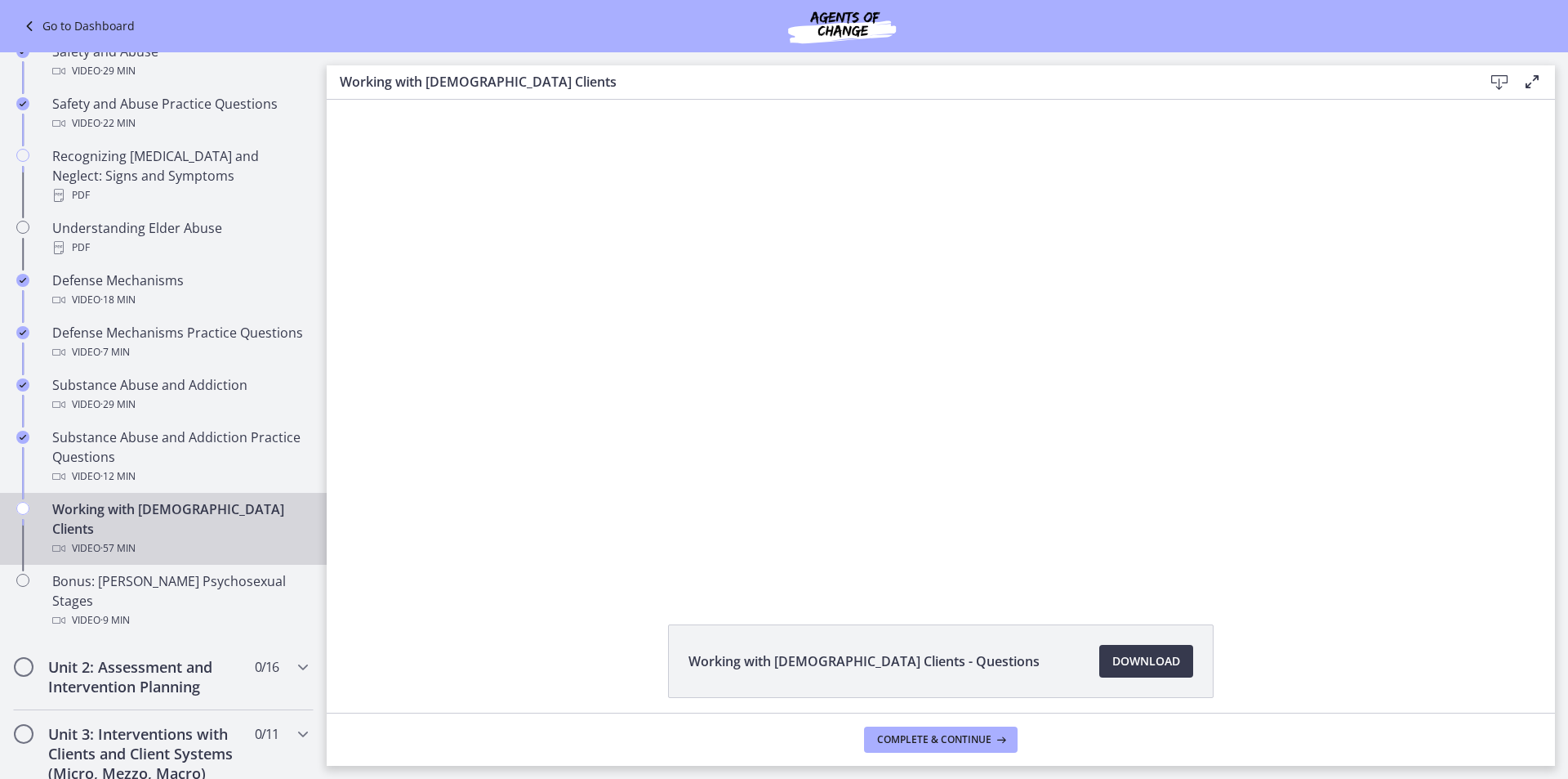
click at [683, 337] on div at bounding box center [941, 343] width 944 height 487
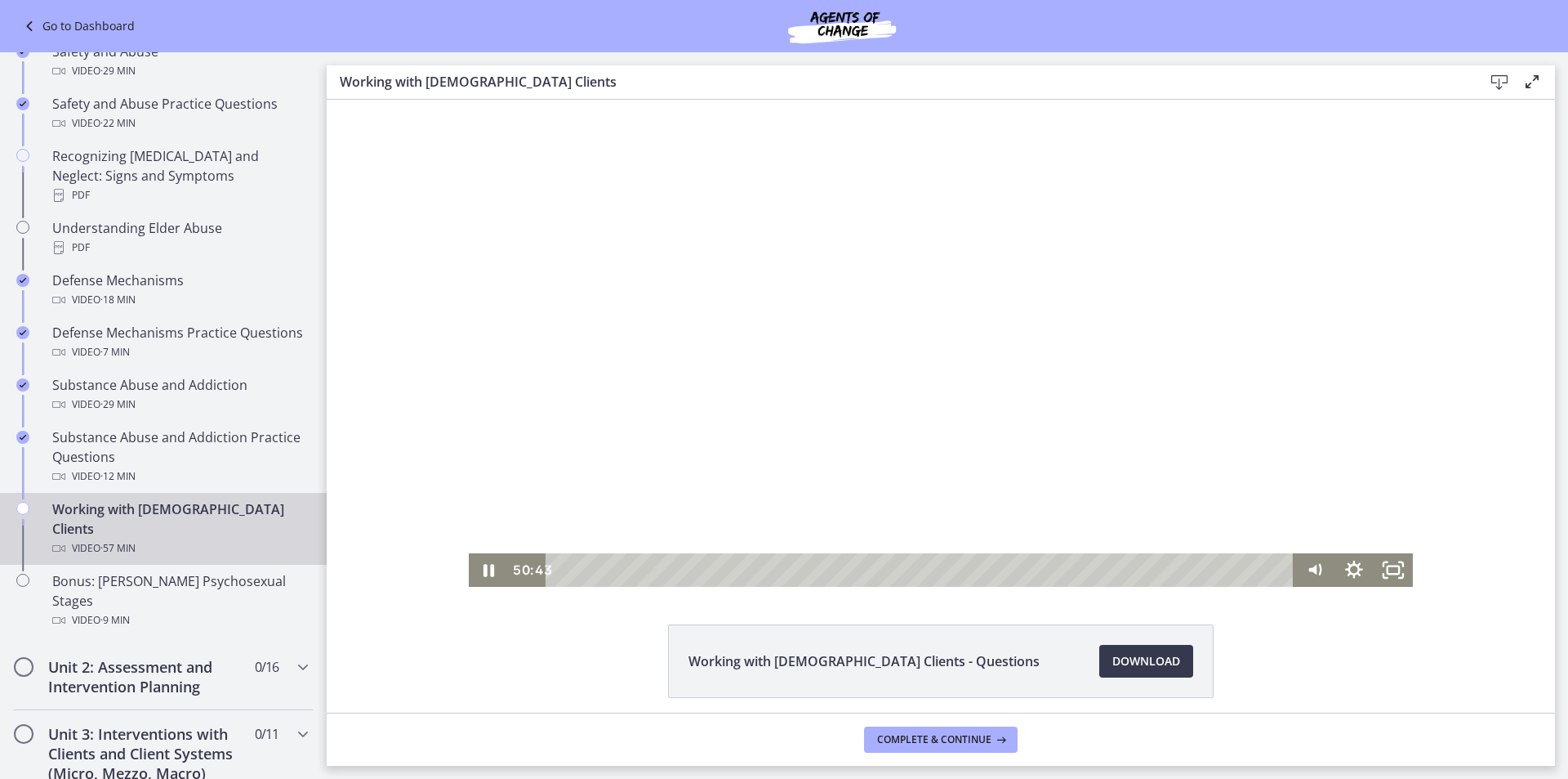
click at [905, 470] on div at bounding box center [941, 343] width 944 height 487
click at [728, 442] on div at bounding box center [941, 343] width 944 height 487
drag, startPoint x: 546, startPoint y: 466, endPoint x: 580, endPoint y: 458, distance: 34.9
click at [550, 466] on div at bounding box center [941, 343] width 944 height 487
click at [584, 456] on div at bounding box center [941, 343] width 944 height 487
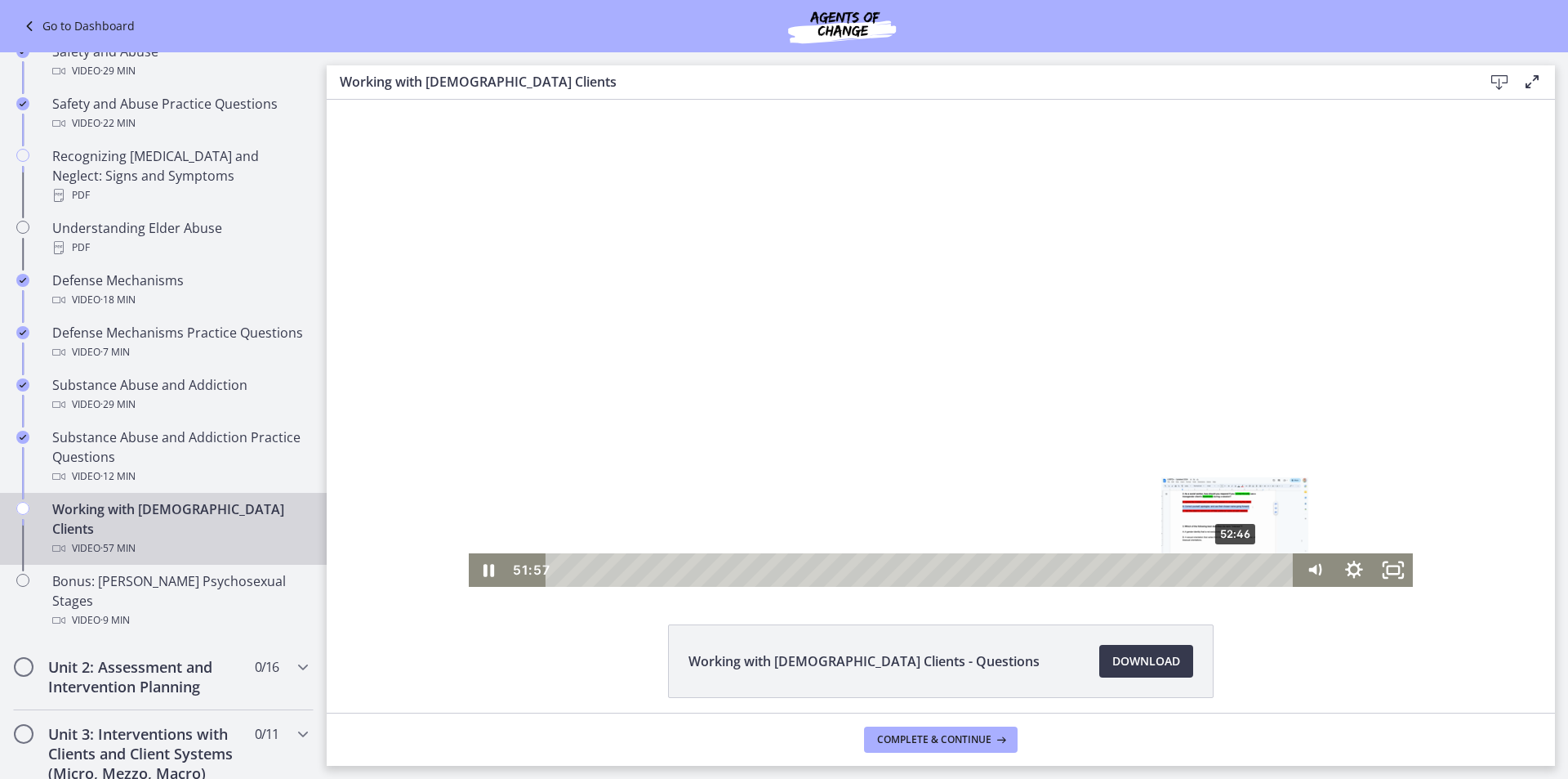
click at [1231, 568] on div "52:46" at bounding box center [922, 570] width 724 height 34
click at [1235, 572] on div "53:05" at bounding box center [922, 570] width 724 height 34
click at [1243, 574] on div "53:36" at bounding box center [922, 570] width 724 height 34
click at [992, 442] on div at bounding box center [941, 343] width 944 height 487
click at [956, 361] on div at bounding box center [941, 343] width 944 height 487
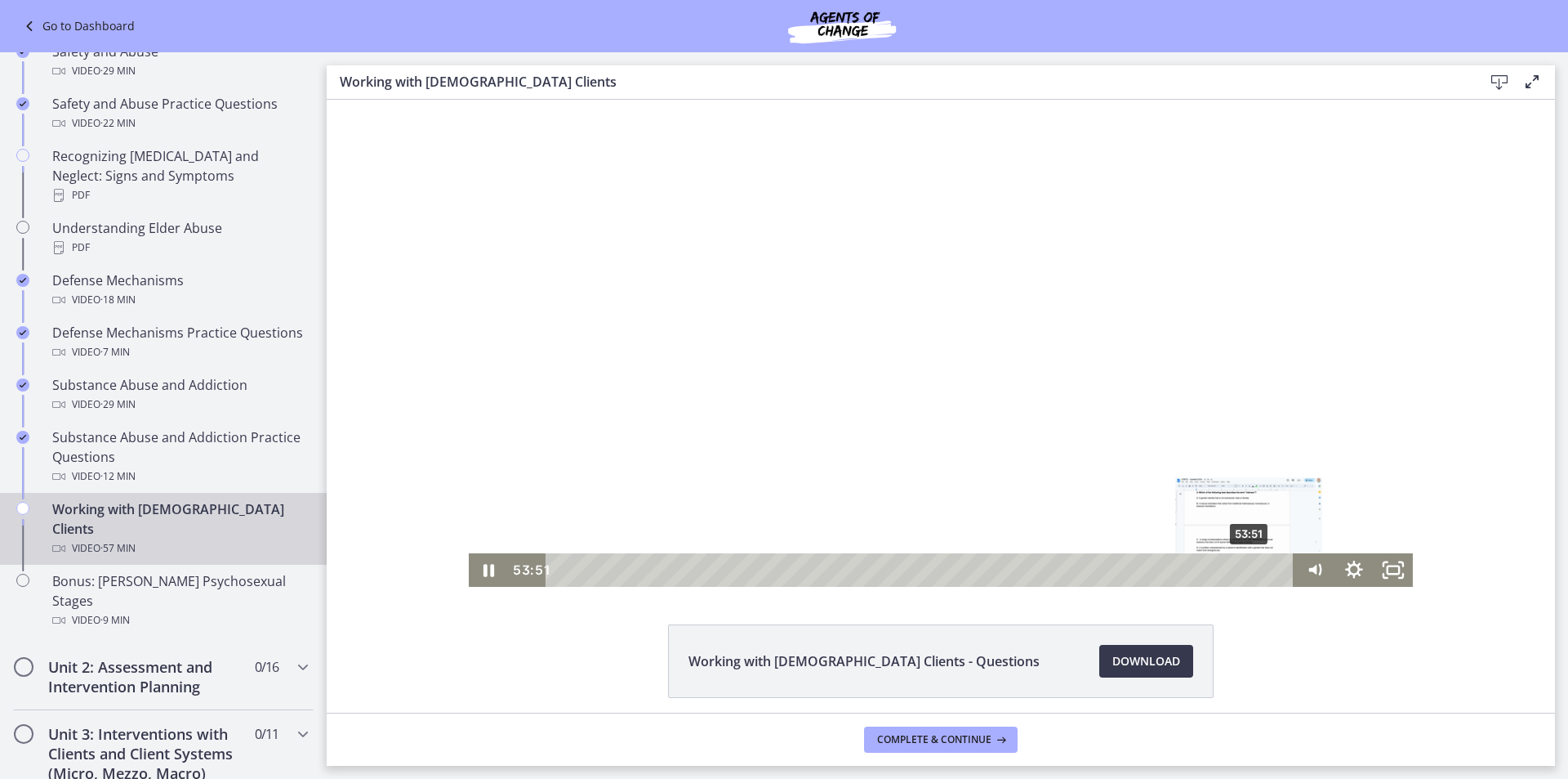
click at [1246, 568] on div "Playbar" at bounding box center [1249, 570] width 11 height 11
click at [1254, 569] on div "54:30" at bounding box center [922, 570] width 724 height 34
click at [1258, 569] on div "54:53" at bounding box center [922, 570] width 724 height 34
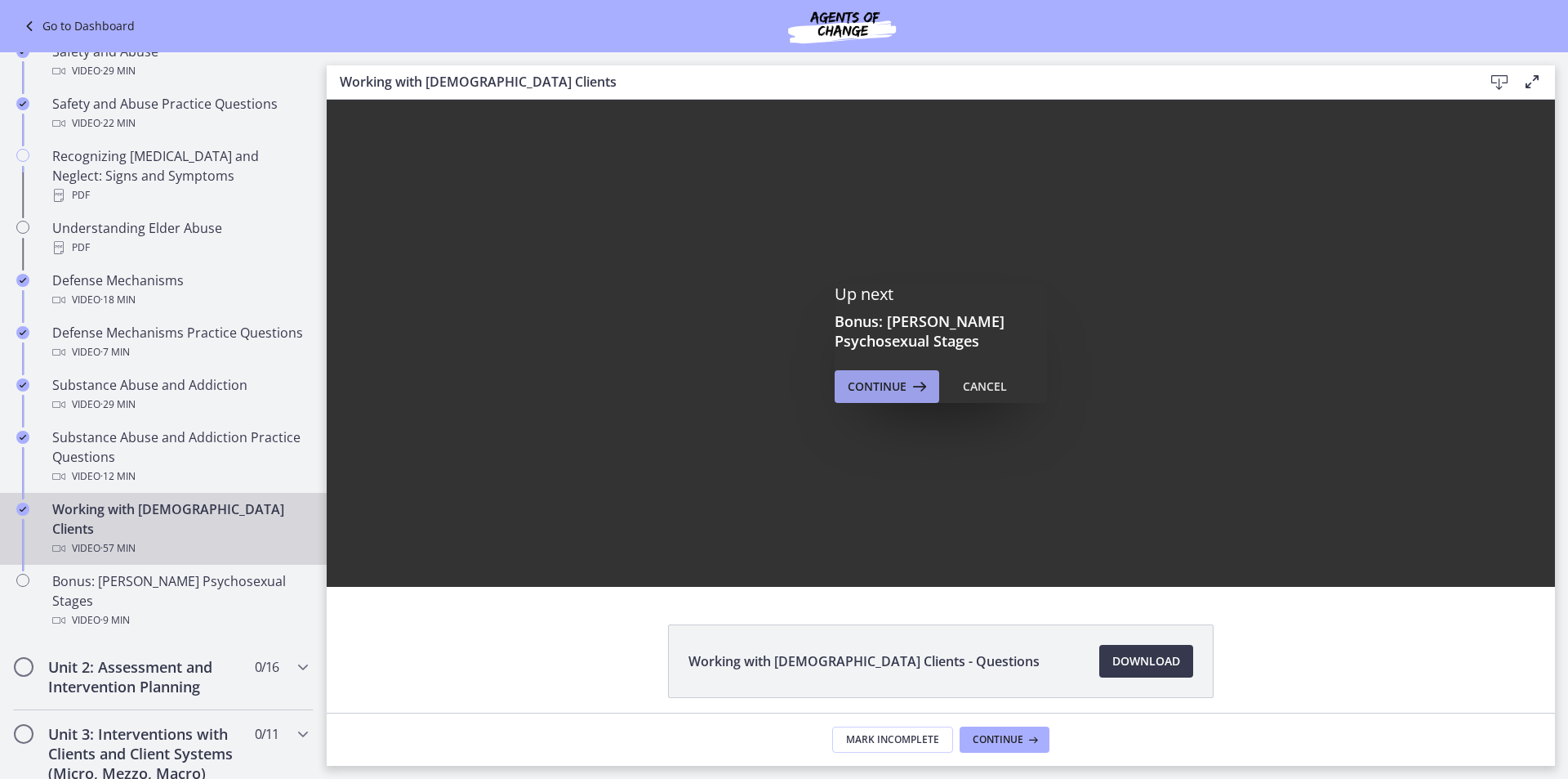
click at [879, 389] on span "Continue" at bounding box center [877, 387] width 59 height 20
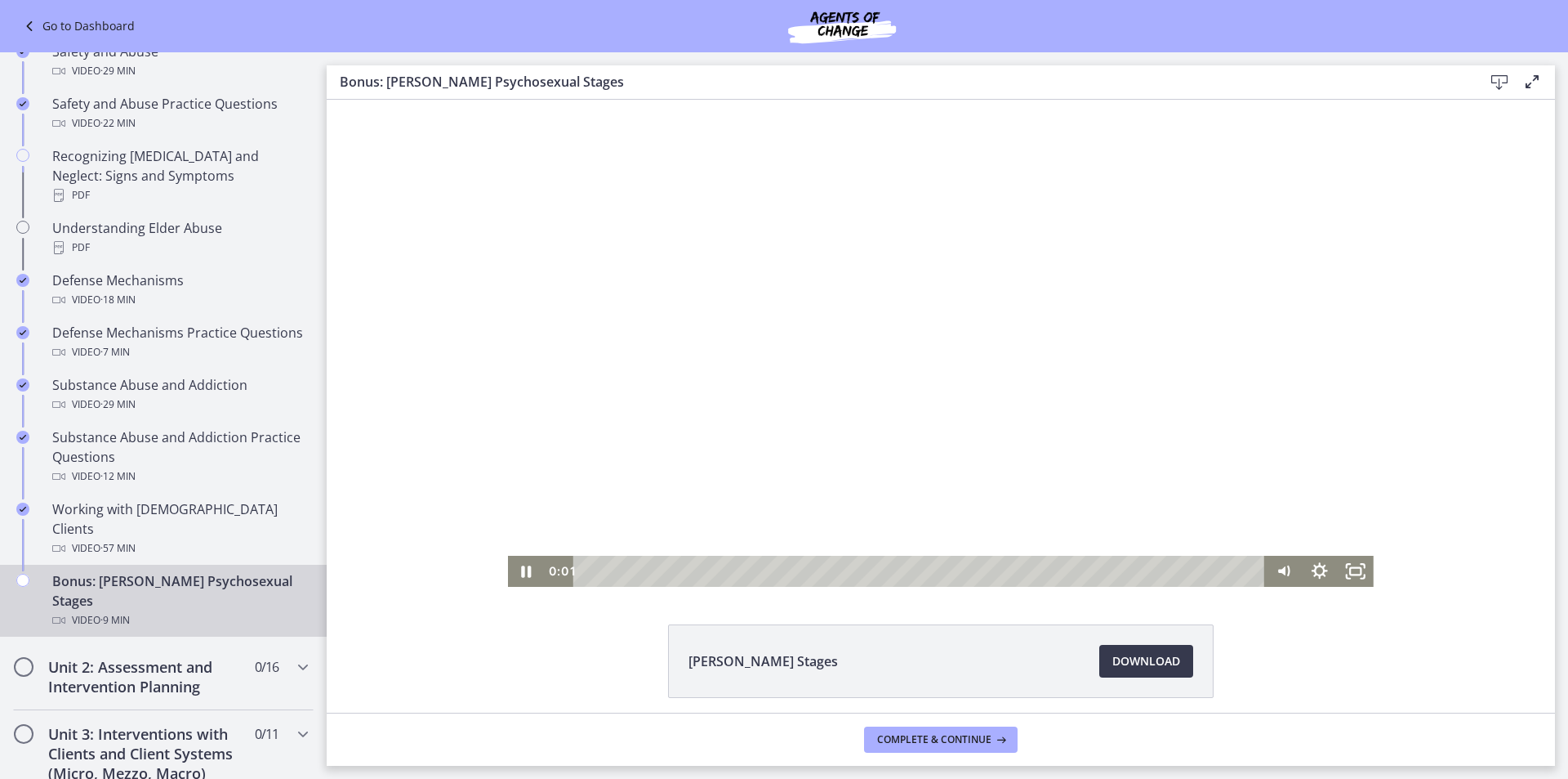
click at [722, 381] on div at bounding box center [941, 343] width 866 height 487
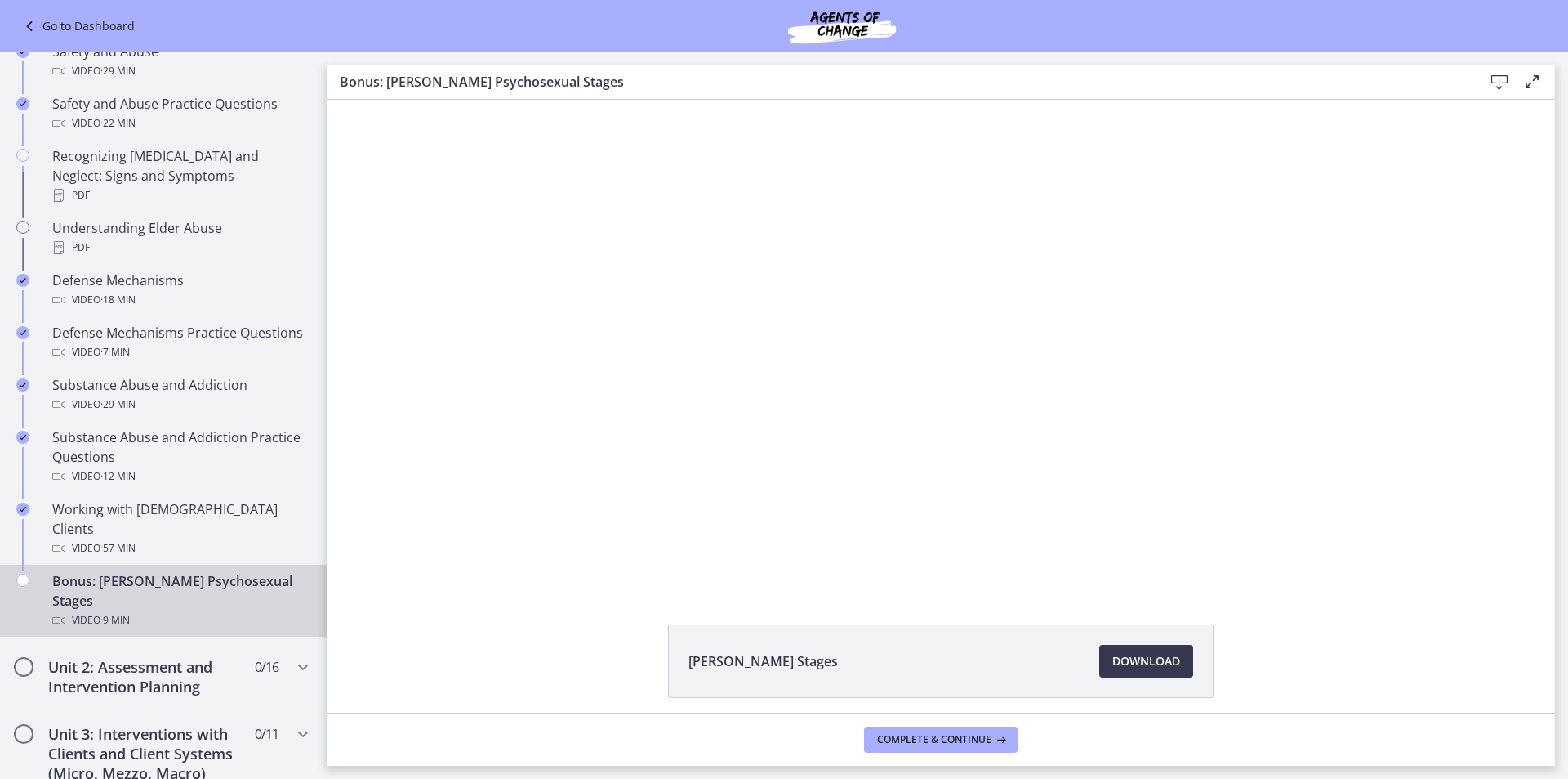
click at [1078, 447] on div at bounding box center [941, 343] width 866 height 487
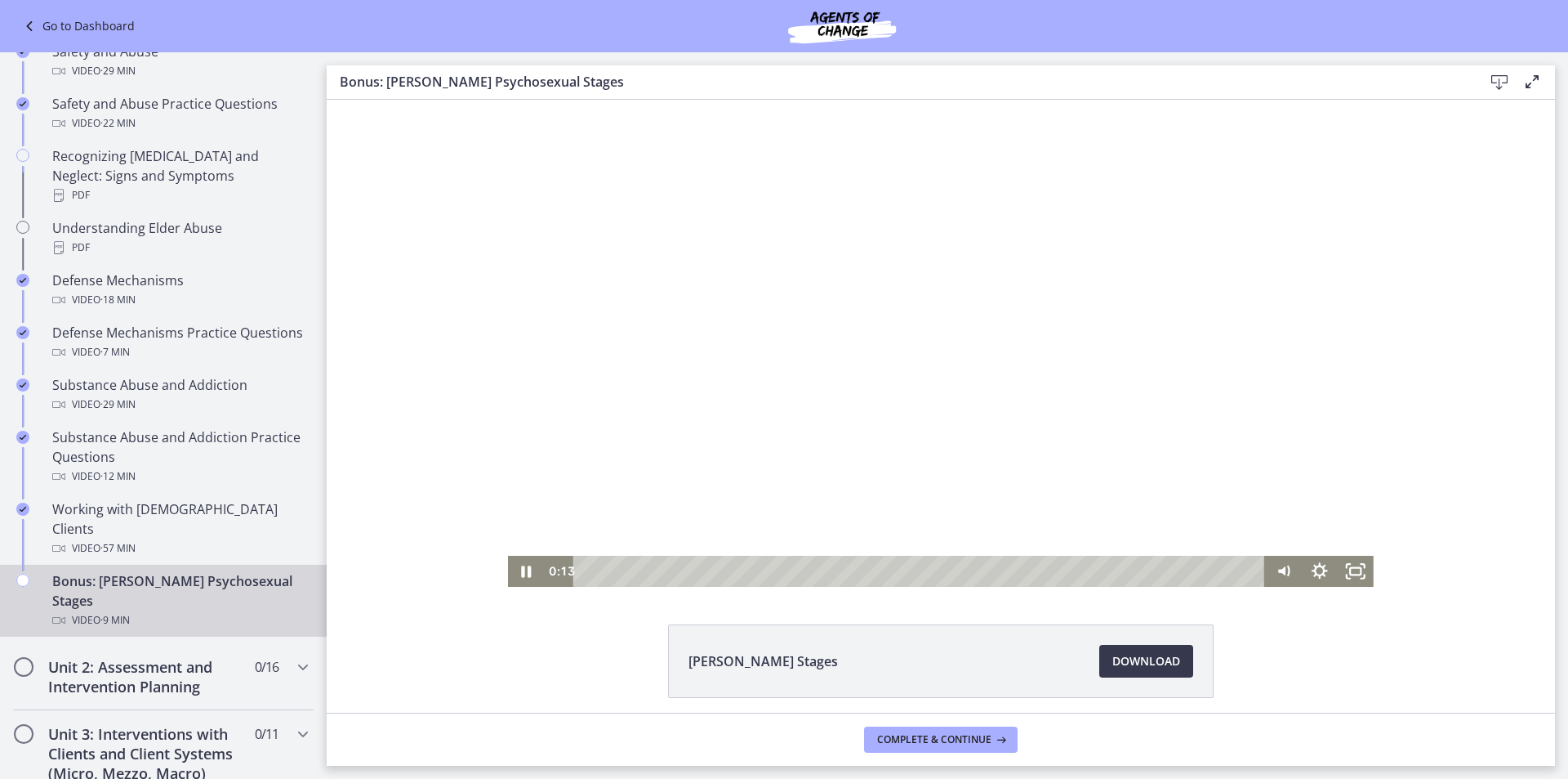
click at [743, 279] on div at bounding box center [941, 343] width 866 height 487
click at [790, 443] on div at bounding box center [941, 343] width 866 height 487
click at [1349, 562] on icon "Fullscreen" at bounding box center [1356, 571] width 43 height 37
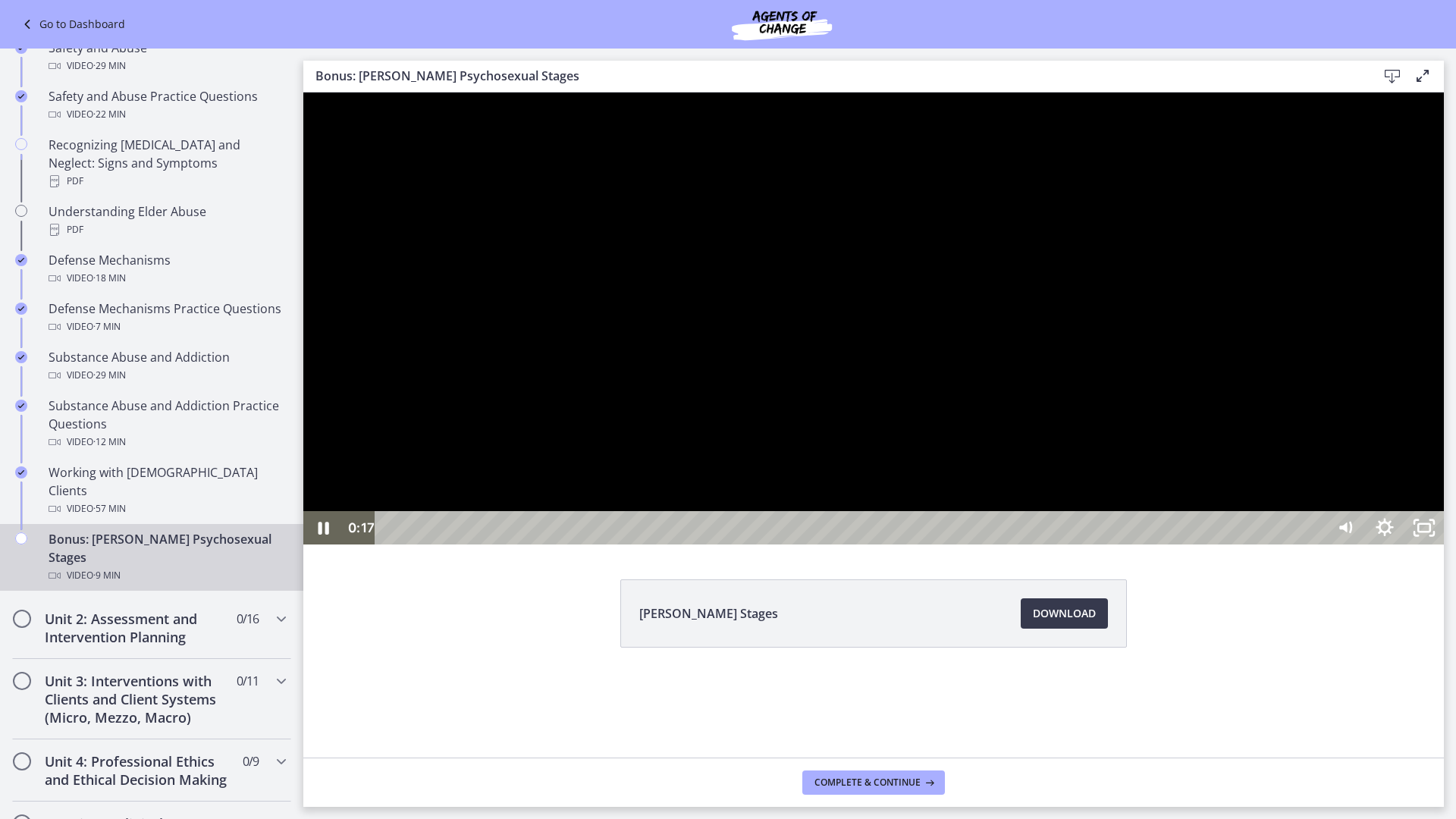
click at [764, 487] on div at bounding box center [874, 318] width 1141 height 452
click at [925, 534] on div at bounding box center [874, 318] width 1141 height 452
click at [789, 544] on div at bounding box center [874, 318] width 1141 height 452
click at [1444, 544] on icon "Unfullscreen" at bounding box center [1424, 528] width 39 height 33
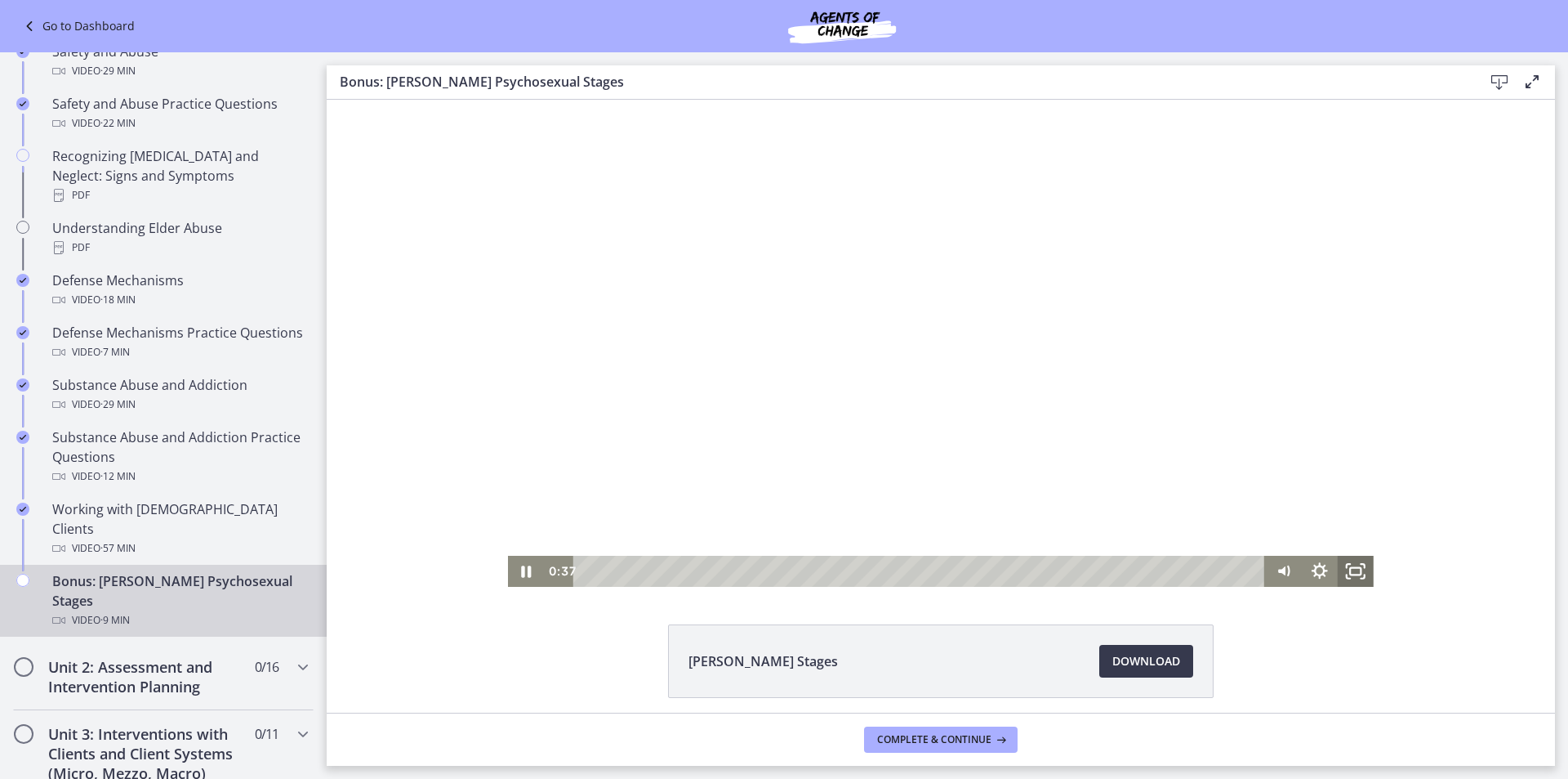
click at [1346, 572] on icon "Fullscreen" at bounding box center [1356, 571] width 35 height 31
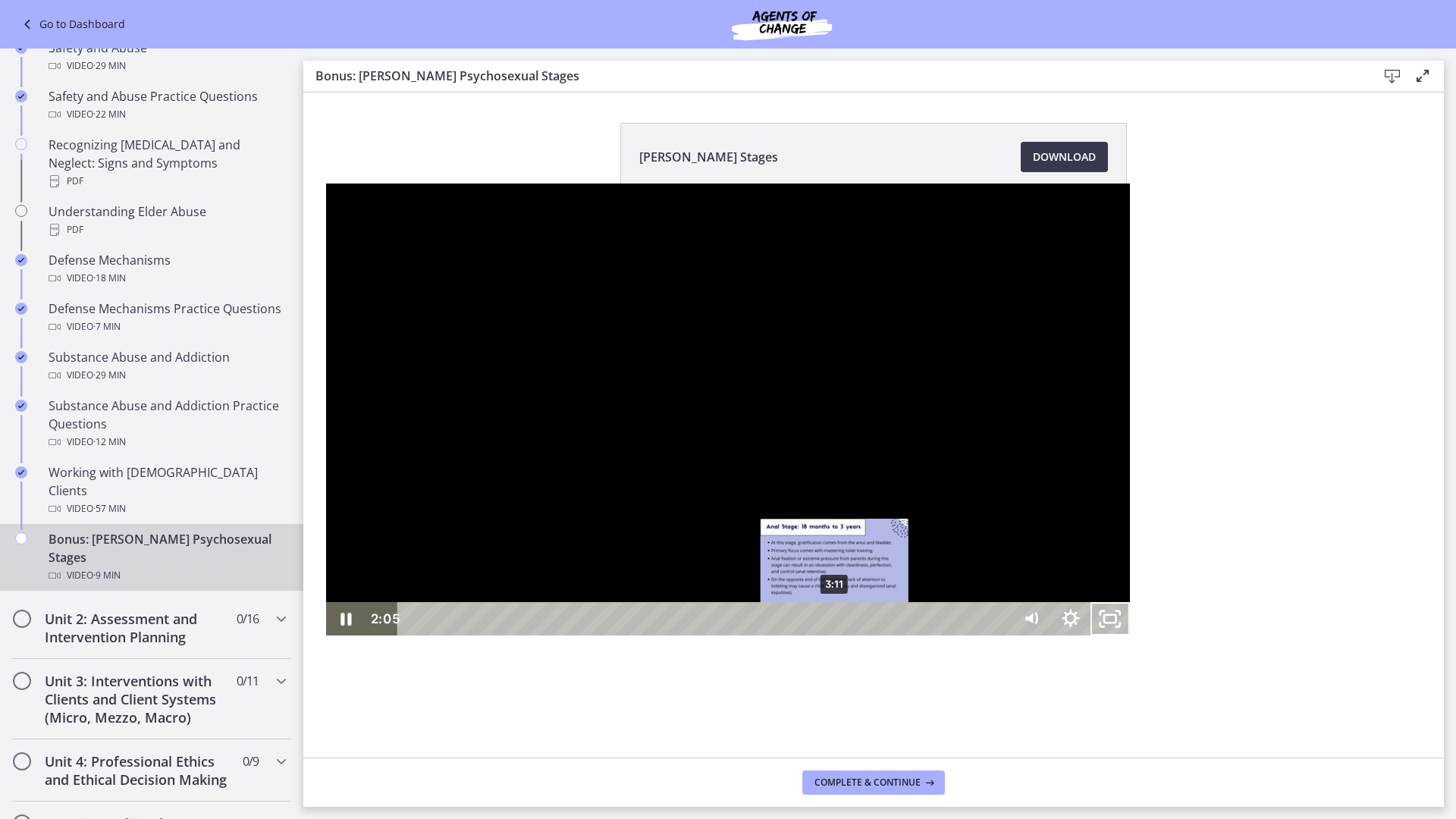
click at [509, 636] on div "3:11" at bounding box center [706, 619] width 590 height 33
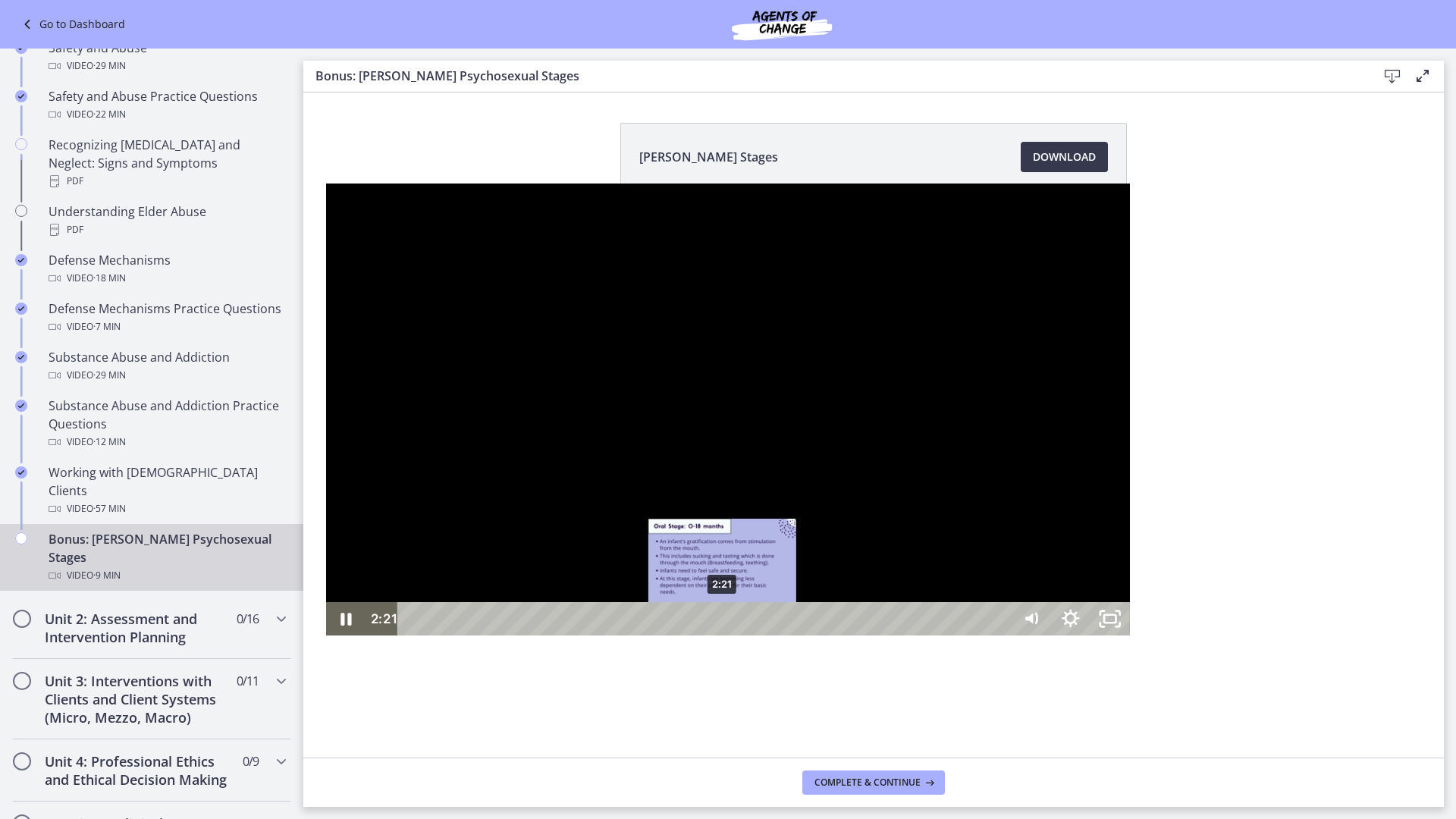
click at [412, 636] on div "2:21" at bounding box center [706, 619] width 590 height 33
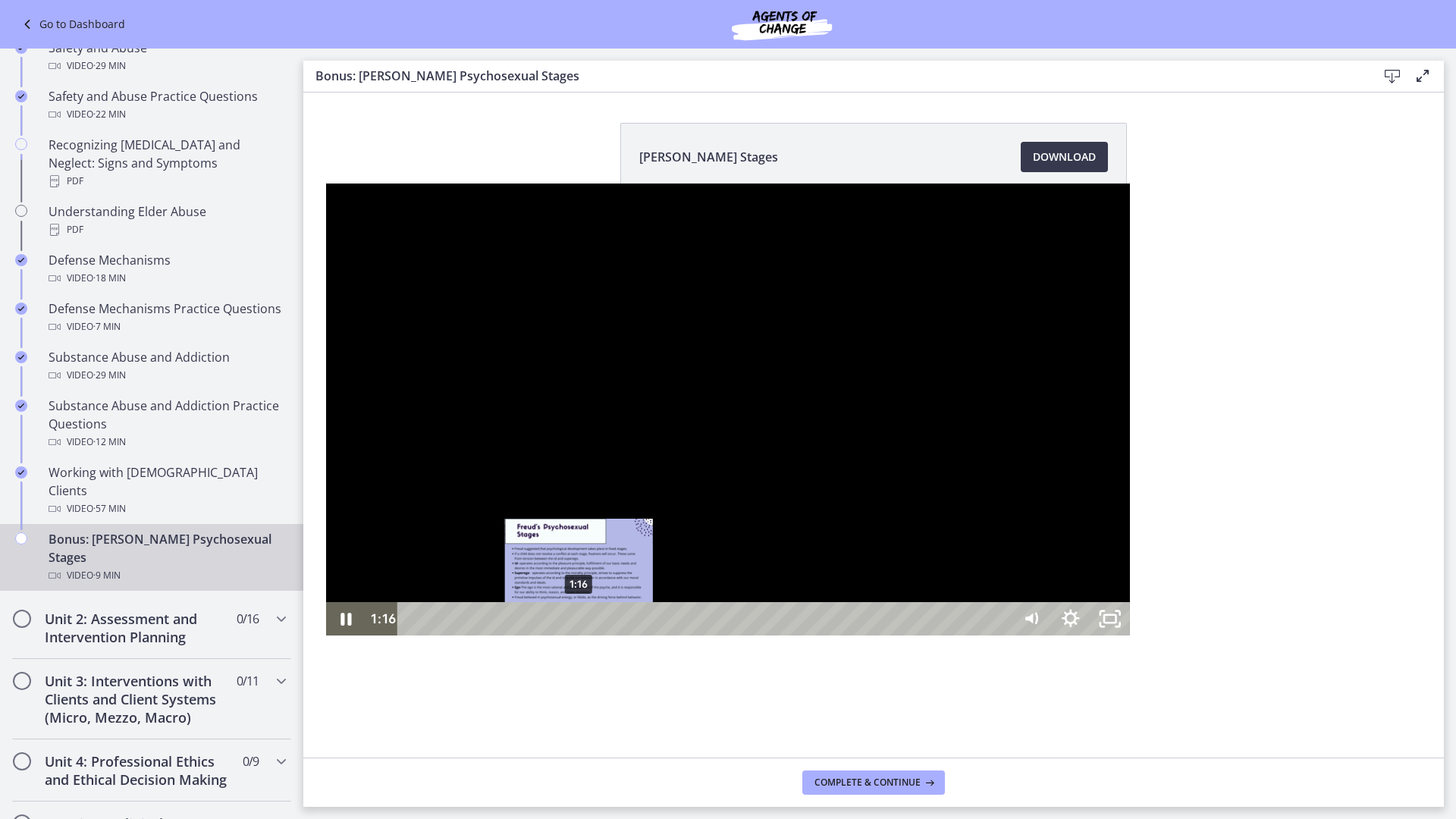
click at [412, 636] on div "1:16" at bounding box center [706, 619] width 590 height 33
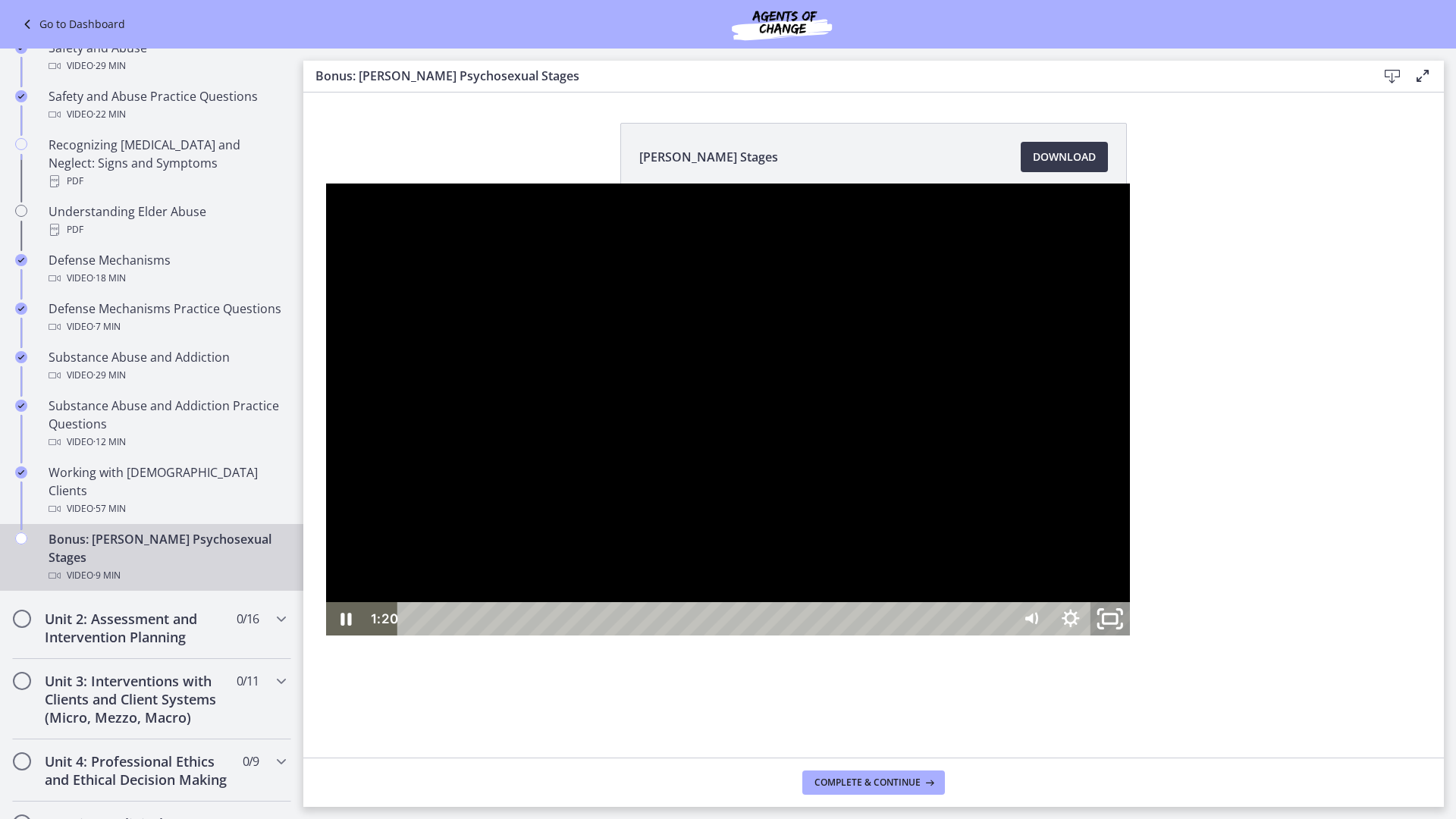
click at [1134, 640] on icon "Unfullscreen" at bounding box center [1110, 620] width 47 height 40
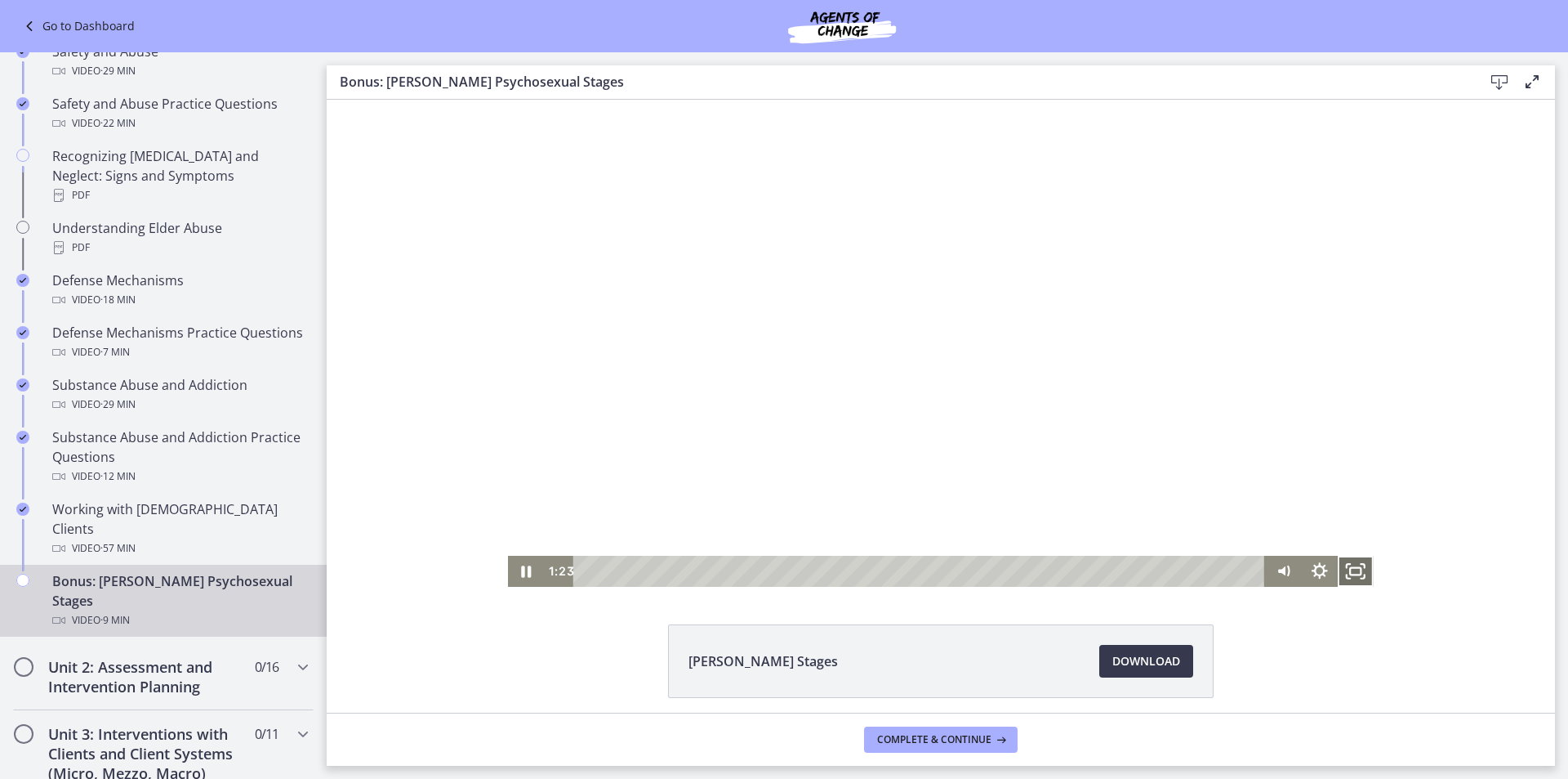
click at [1346, 566] on icon "Fullscreen" at bounding box center [1356, 571] width 35 height 31
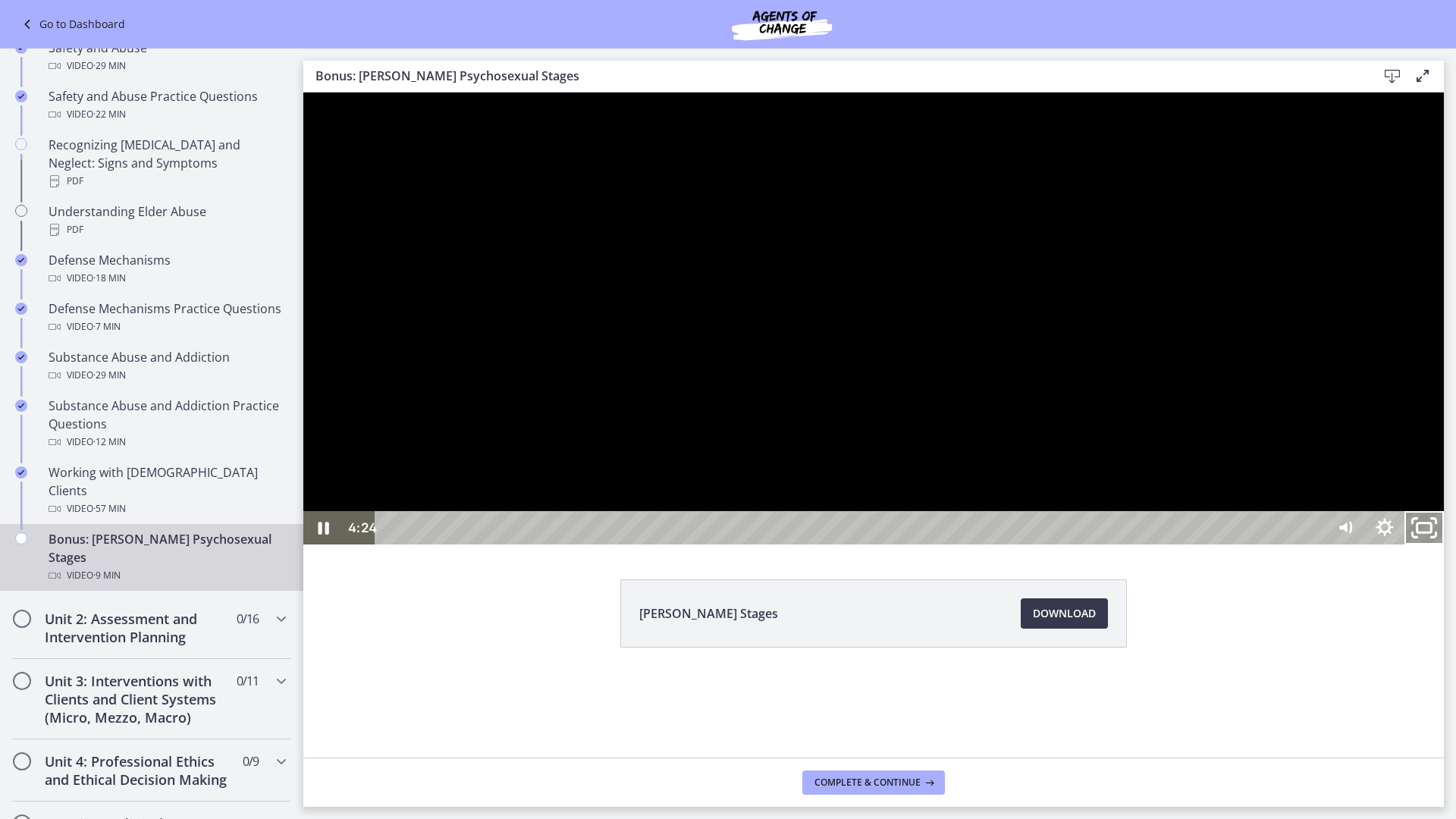
click at [1432, 533] on rect "Unfullscreen" at bounding box center [1425, 528] width 15 height 9
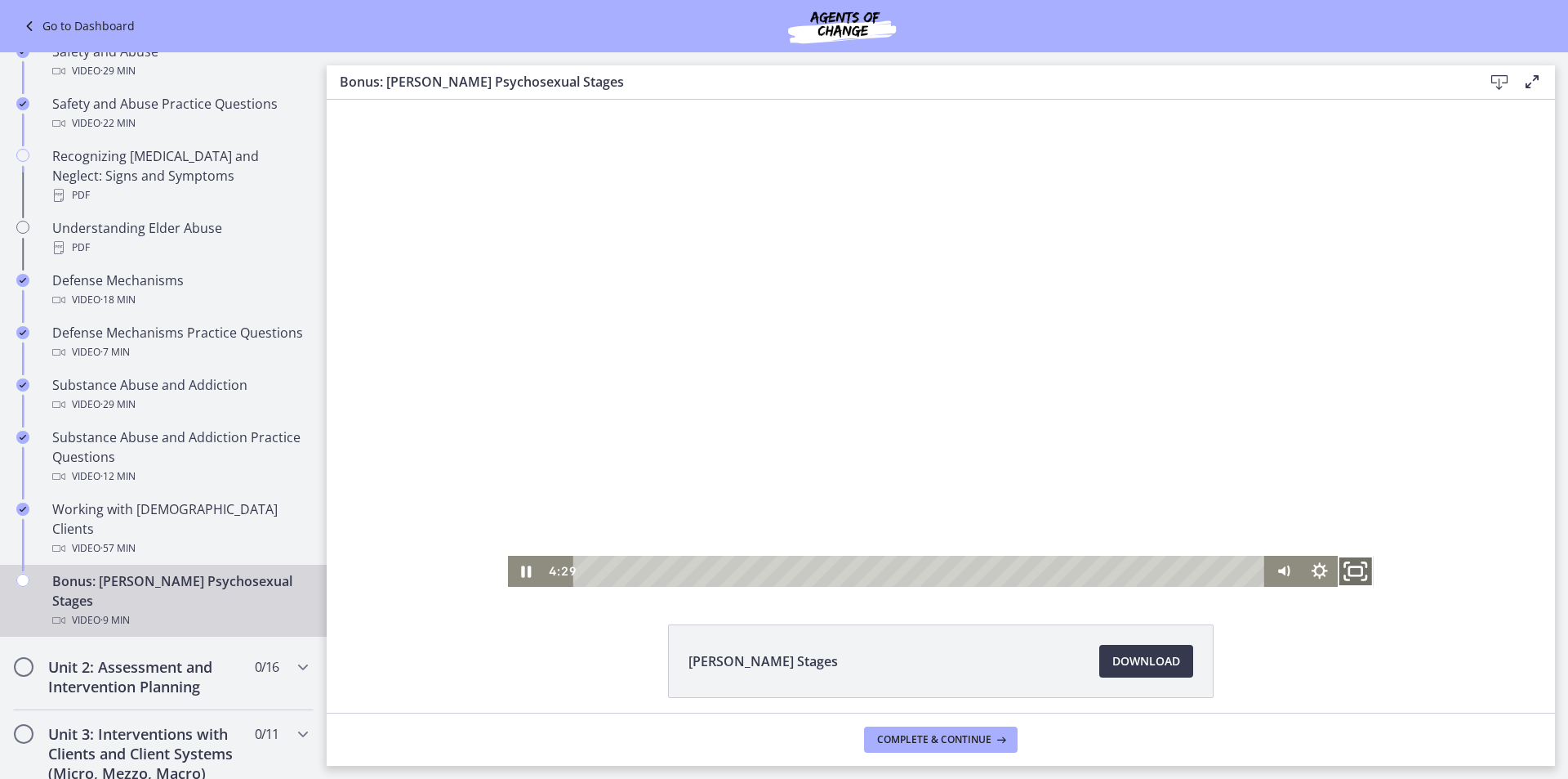
click at [1342, 565] on icon "Fullscreen" at bounding box center [1356, 571] width 43 height 37
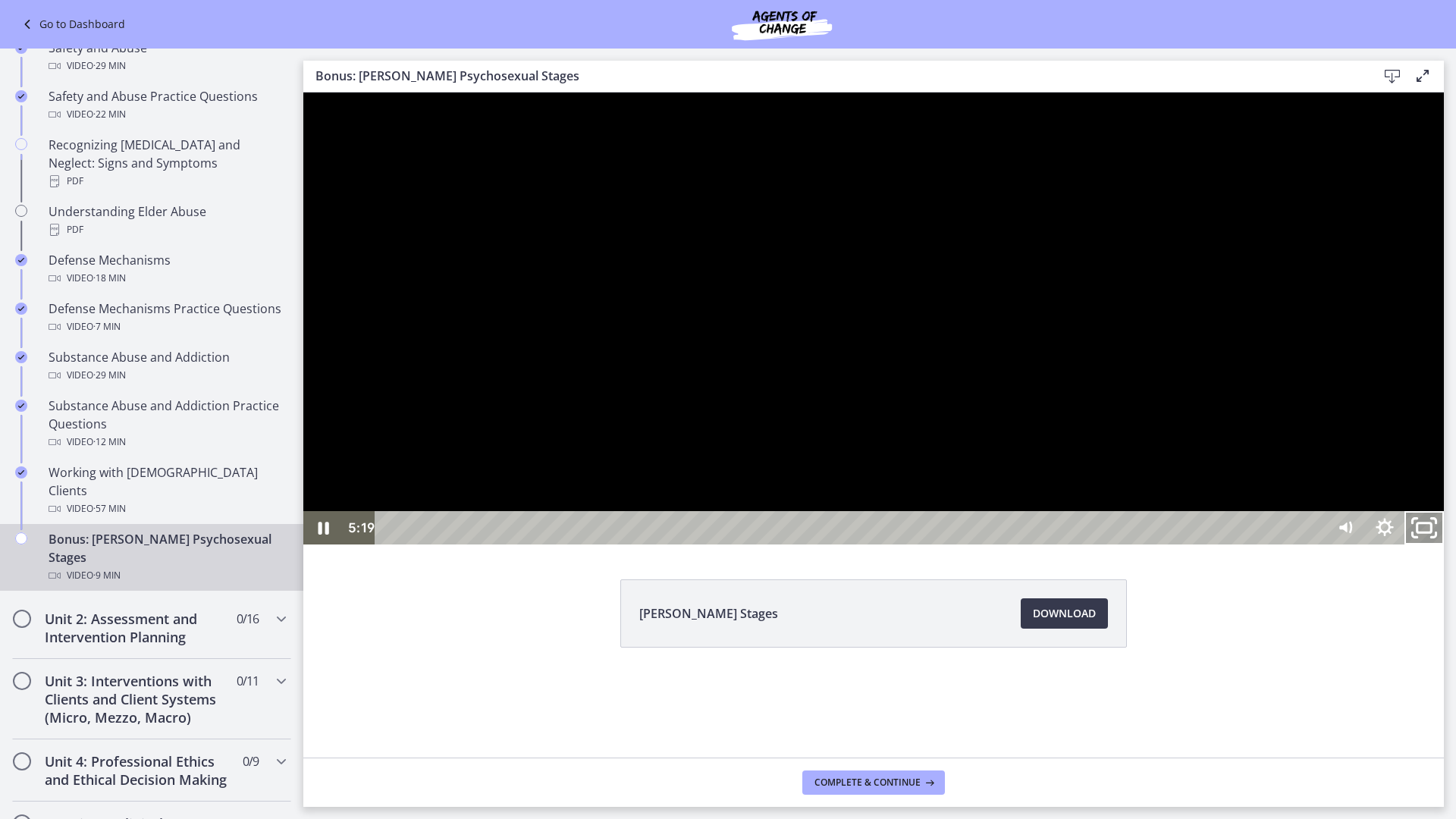
click at [1448, 548] on icon "Unfullscreen" at bounding box center [1424, 528] width 47 height 40
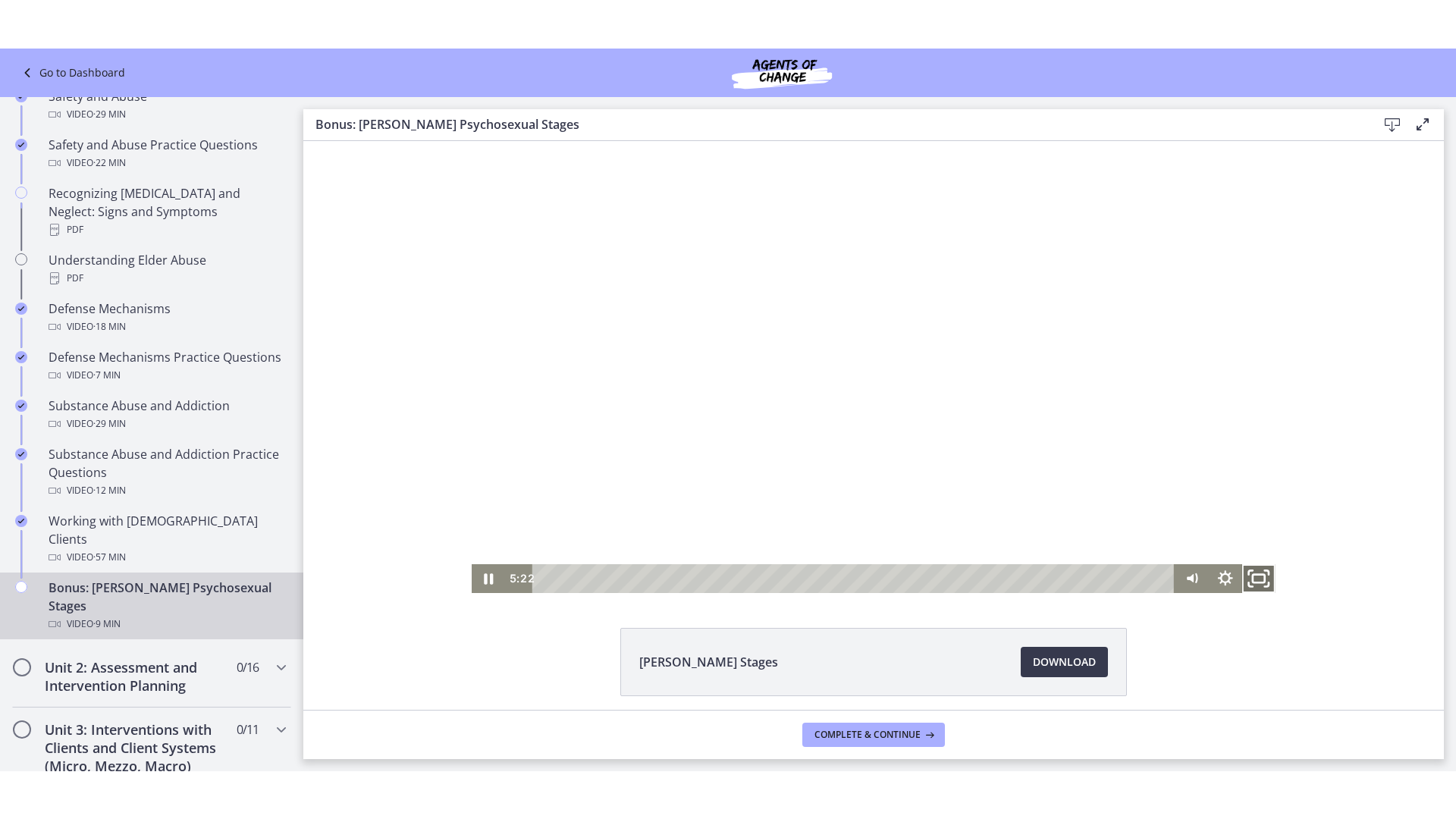
click at [1260, 570] on icon "Fullscreen" at bounding box center [1259, 578] width 40 height 35
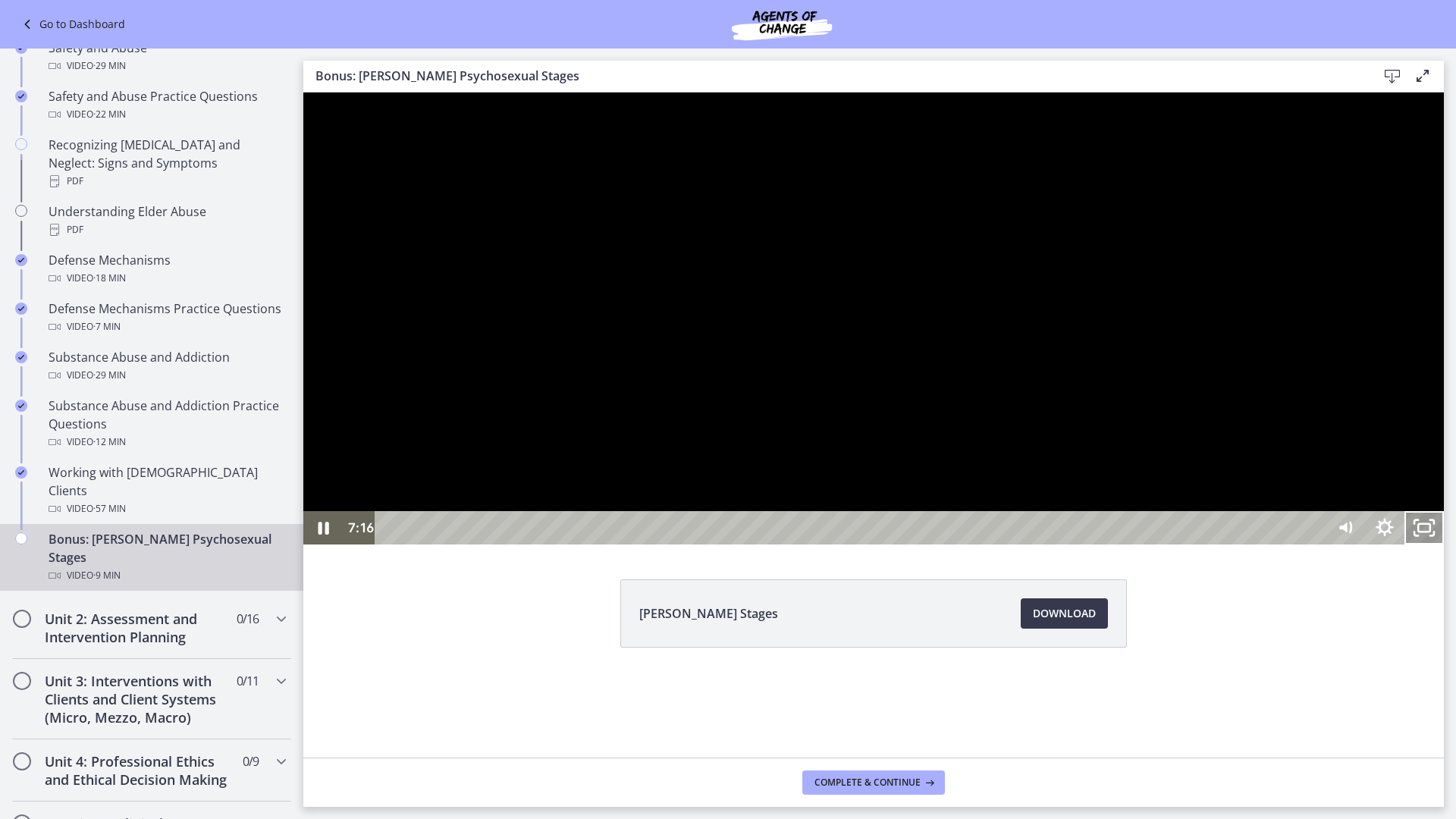
click at [1444, 544] on icon "Unfullscreen" at bounding box center [1424, 528] width 39 height 33
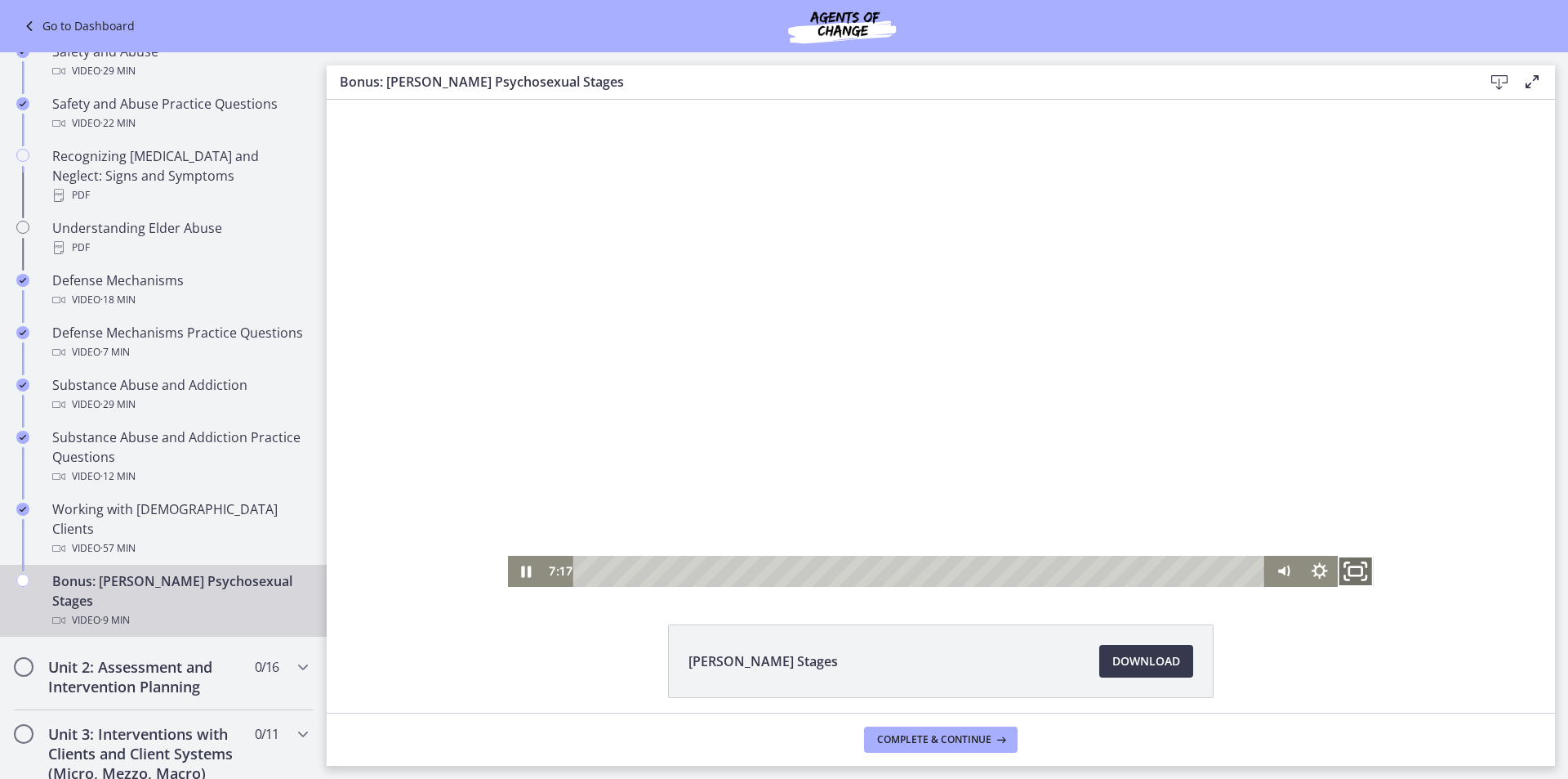
click at [1354, 575] on rect "Fullscreen" at bounding box center [1355, 571] width 13 height 9
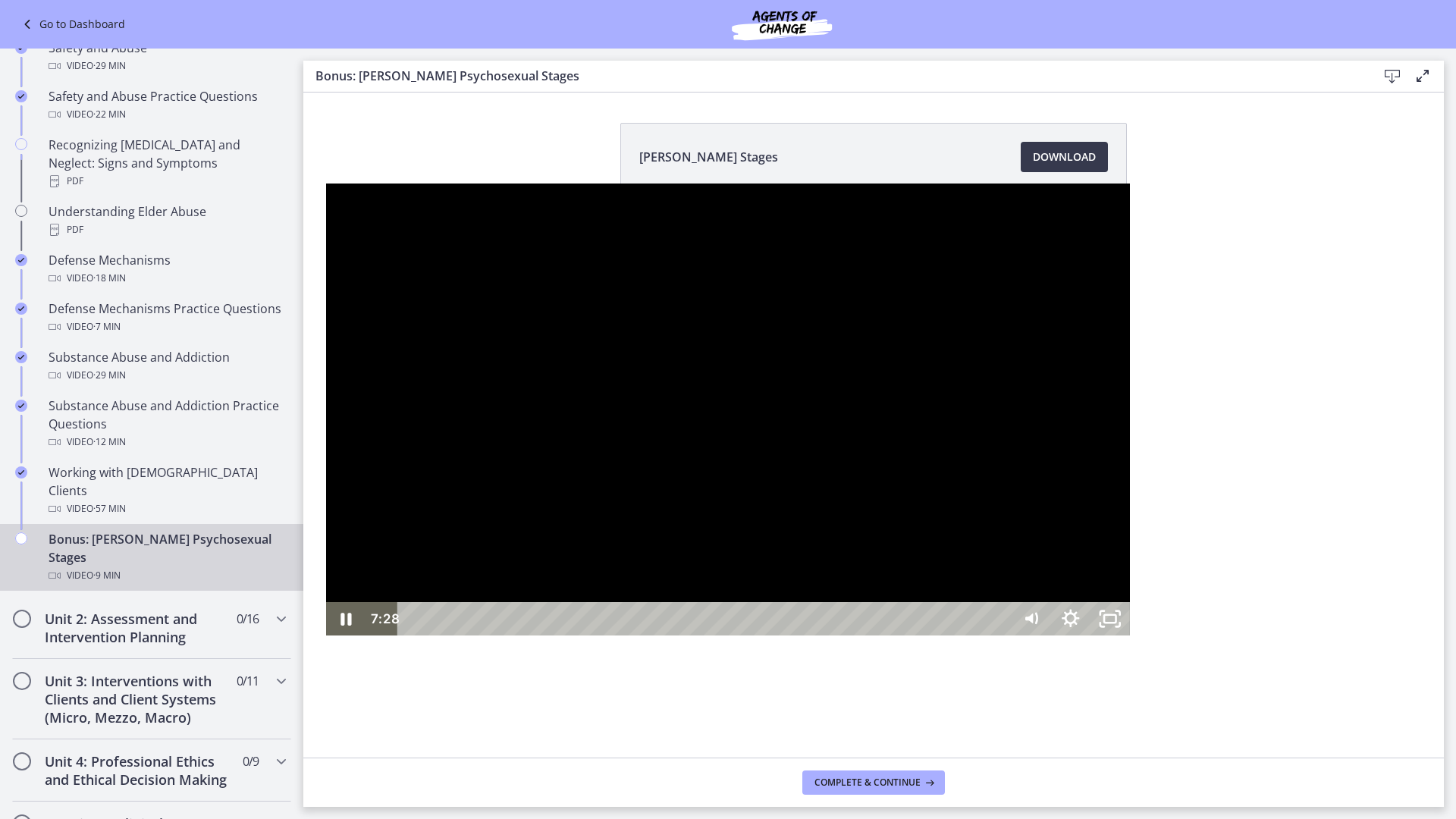
click at [1130, 539] on div at bounding box center [728, 410] width 804 height 452
click at [1121, 385] on div at bounding box center [728, 410] width 804 height 452
click at [1002, 636] on div "7:33" at bounding box center [706, 619] width 590 height 33
click at [1407, 625] on div "Playbar" at bounding box center [1412, 620] width 11 height 11
click at [1002, 636] on div "7:43" at bounding box center [706, 619] width 590 height 33
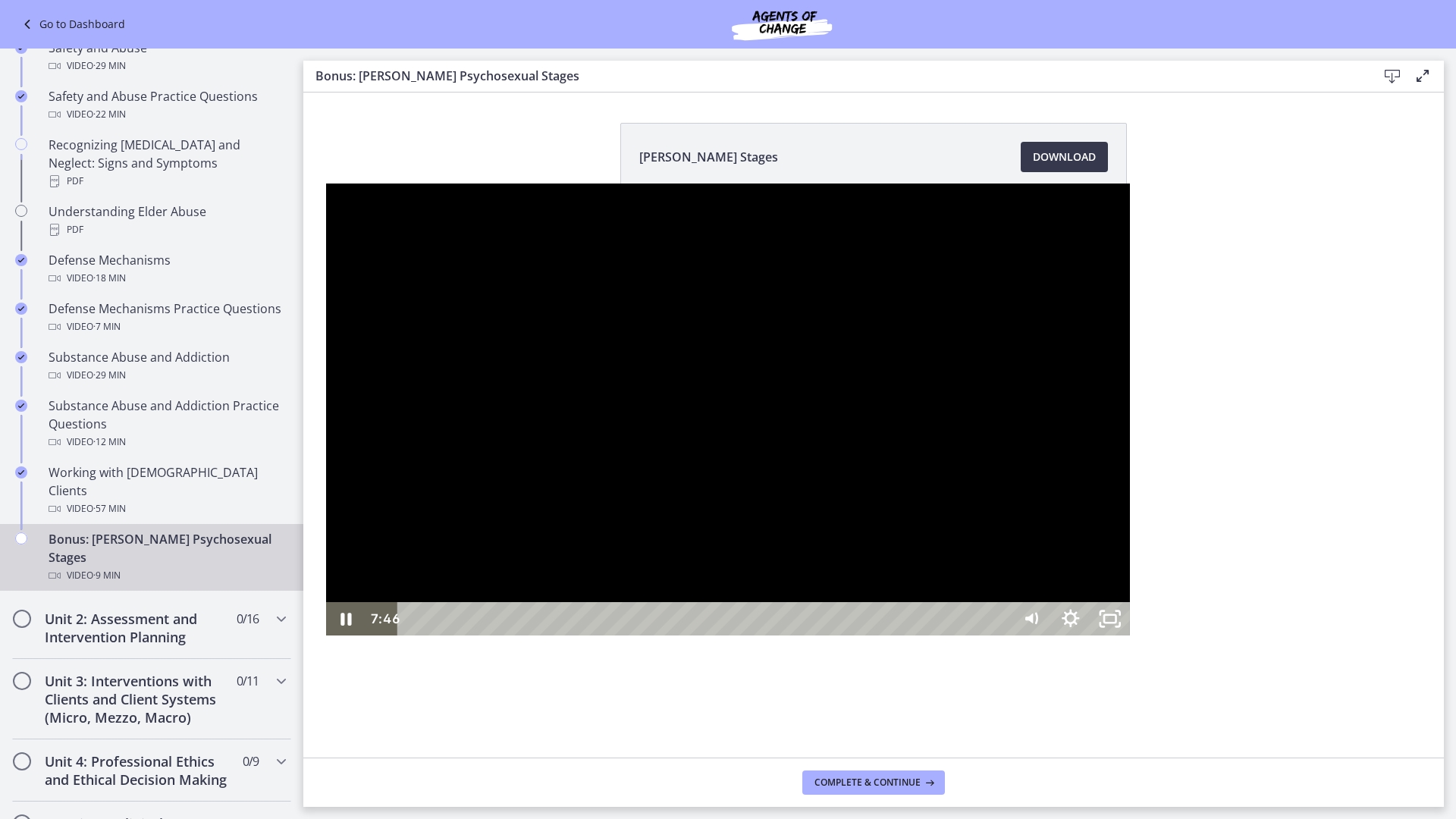
click at [1434, 625] on div "Playbar" at bounding box center [1440, 620] width 11 height 11
click at [1435, 625] on div "Playbar" at bounding box center [1440, 620] width 11 height 11
click at [1439, 625] on div "Playbar" at bounding box center [1444, 620] width 11 height 11
click at [1002, 636] on div "7:53" at bounding box center [706, 619] width 590 height 33
click at [1002, 636] on div "7:57" at bounding box center [706, 619] width 590 height 33
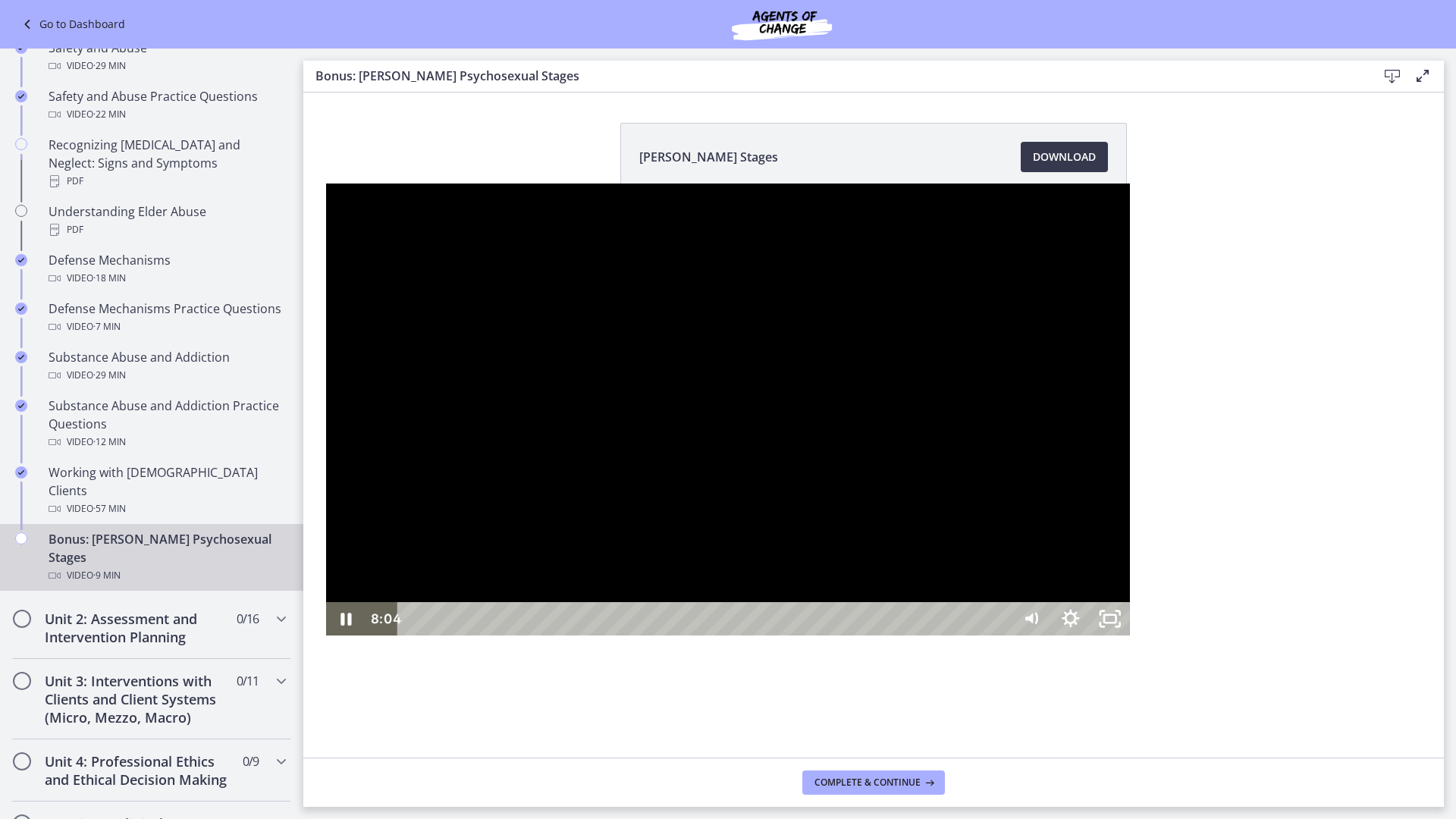
click at [1002, 636] on div "8:04" at bounding box center [706, 619] width 590 height 33
click at [1002, 636] on div "8:09" at bounding box center [706, 619] width 590 height 33
click at [1002, 636] on div "8:15" at bounding box center [706, 619] width 590 height 33
click at [1002, 636] on div "8:21" at bounding box center [706, 619] width 590 height 33
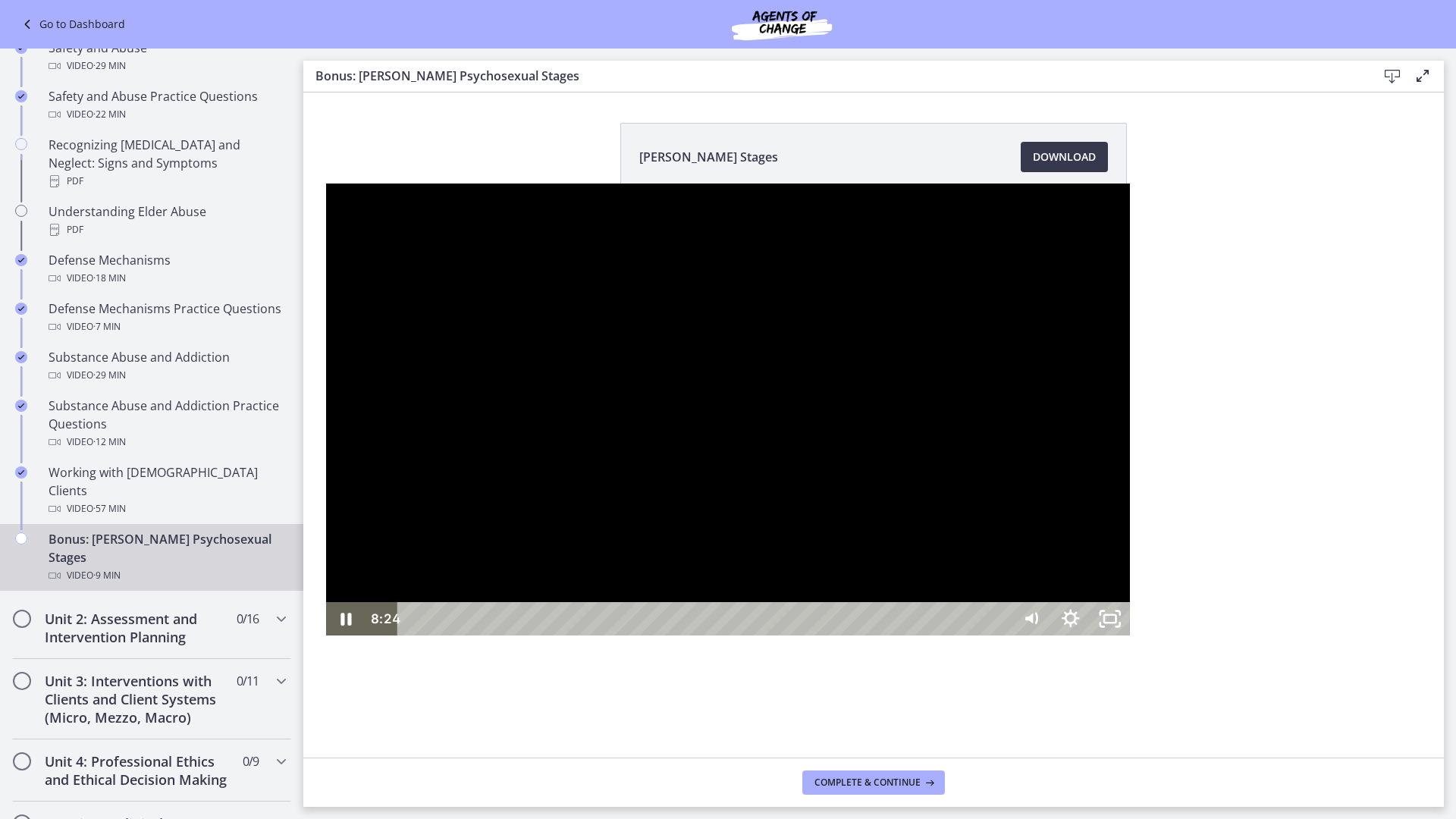
click at [1002, 636] on div "8:24" at bounding box center [706, 619] width 590 height 33
click at [1002, 636] on div "8:27" at bounding box center [706, 619] width 590 height 33
click at [1002, 636] on div "8:41" at bounding box center [706, 619] width 590 height 33
click at [1002, 636] on div "8:35" at bounding box center [706, 619] width 590 height 33
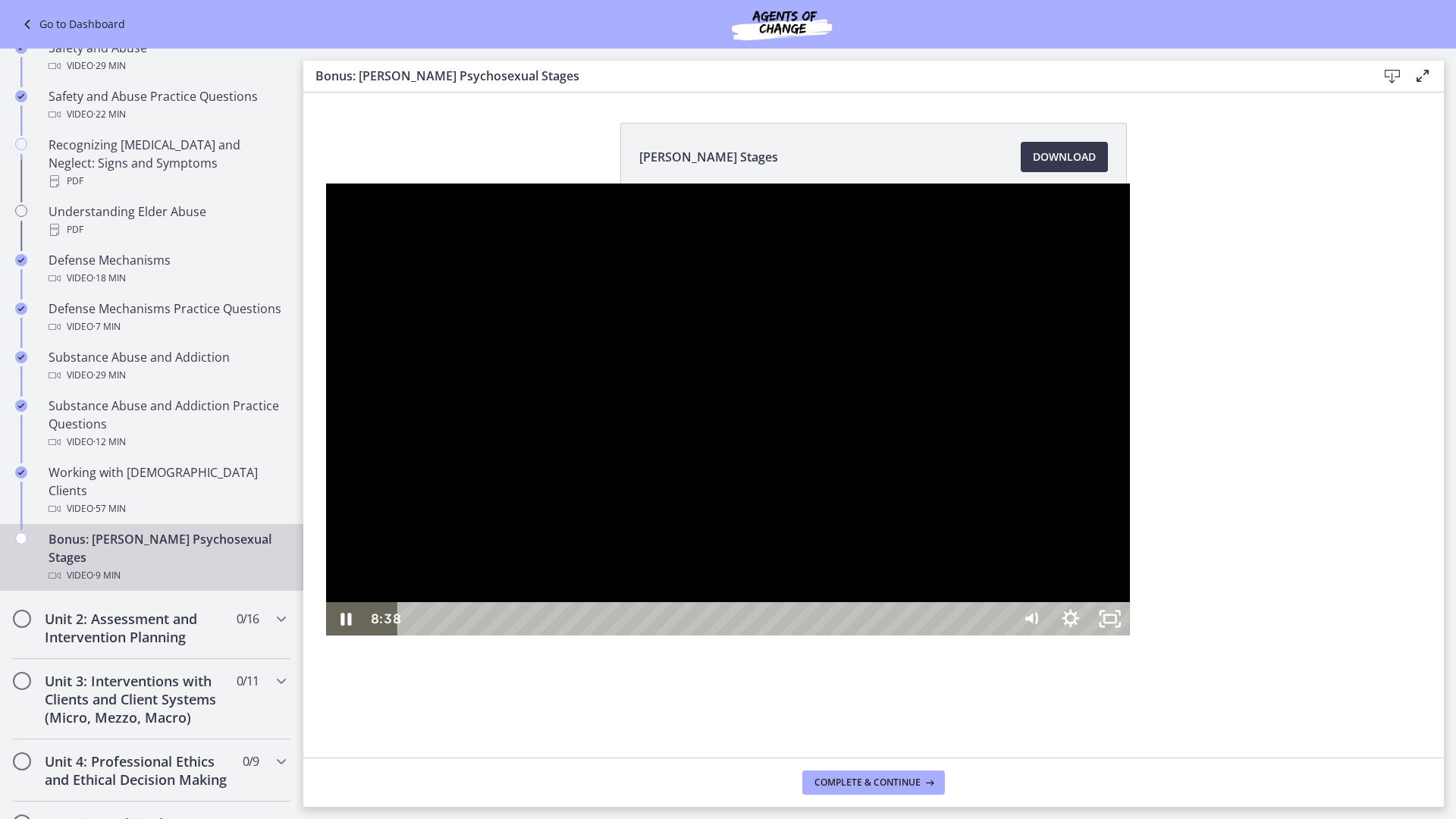
click at [1124, 636] on div at bounding box center [728, 410] width 804 height 452
click at [1002, 636] on div "8:47" at bounding box center [706, 619] width 590 height 33
click at [1002, 636] on div "8:51" at bounding box center [706, 619] width 590 height 33
click at [1002, 636] on div "9:00" at bounding box center [706, 619] width 590 height 33
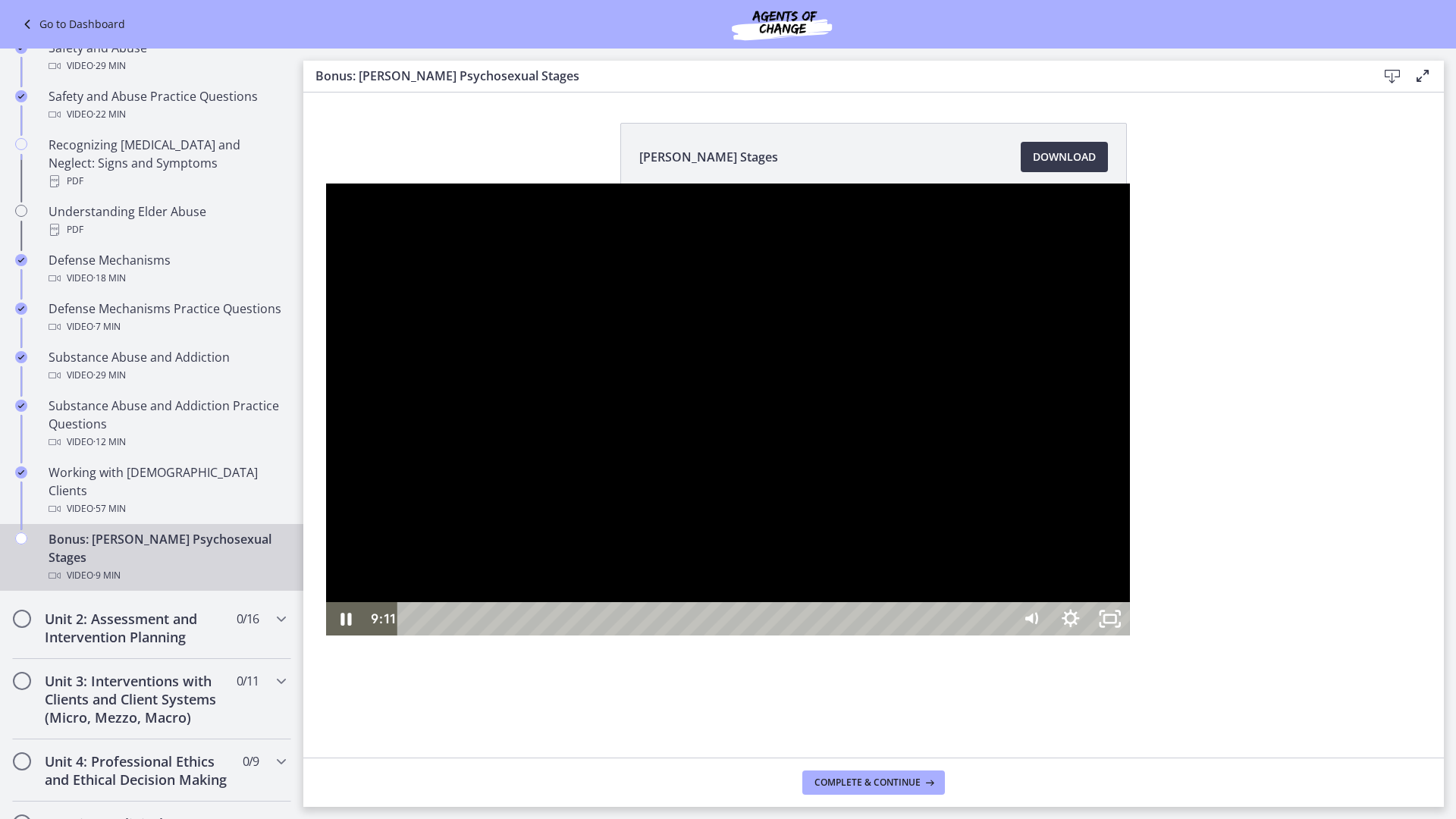
click at [1002, 636] on div "9:11" at bounding box center [706, 619] width 590 height 33
click at [1002, 636] on div "9:15" at bounding box center [706, 619] width 590 height 33
click at [1130, 636] on icon "Unfullscreen" at bounding box center [1110, 619] width 39 height 33
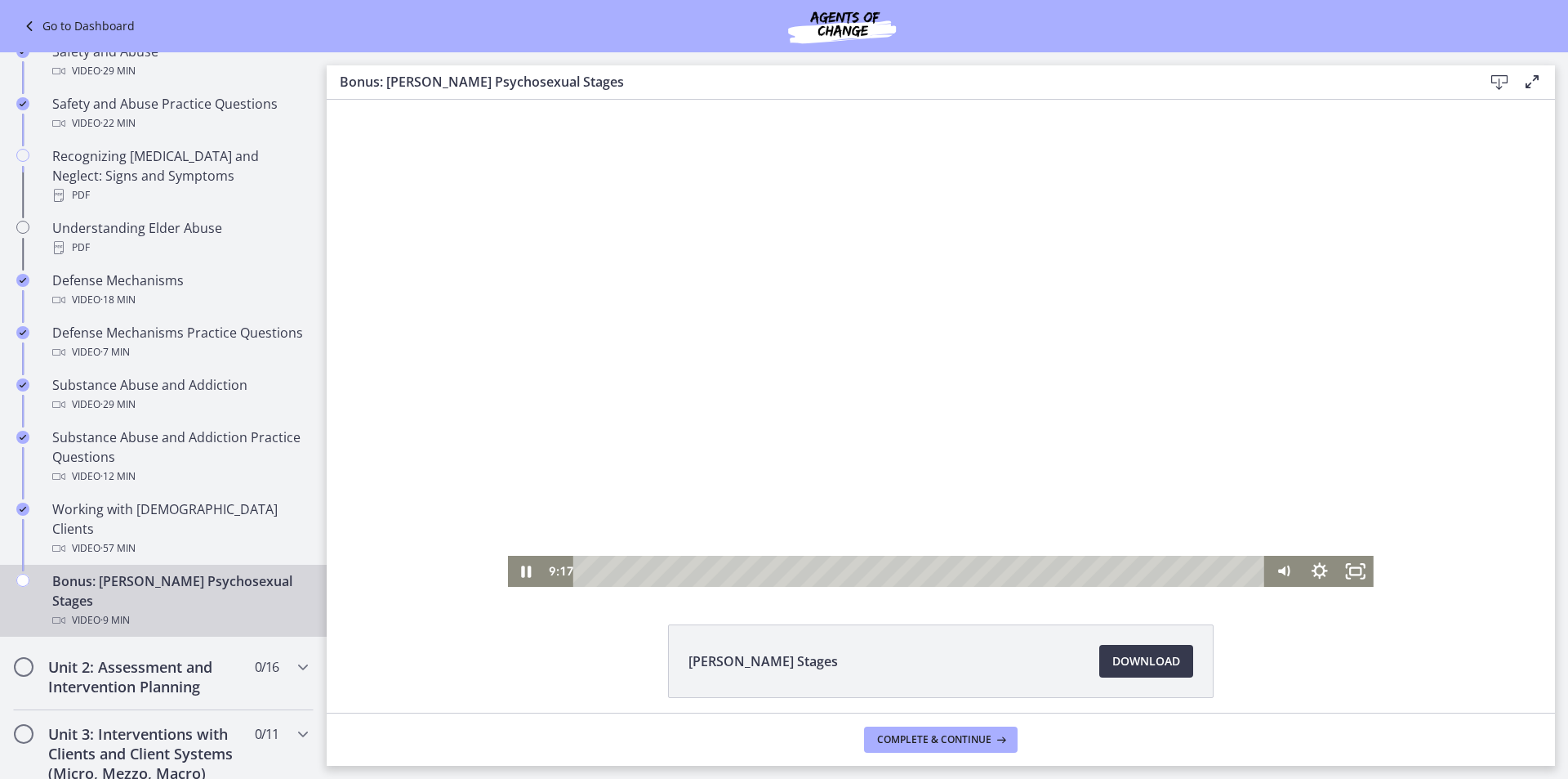
click at [988, 445] on div at bounding box center [941, 343] width 866 height 487
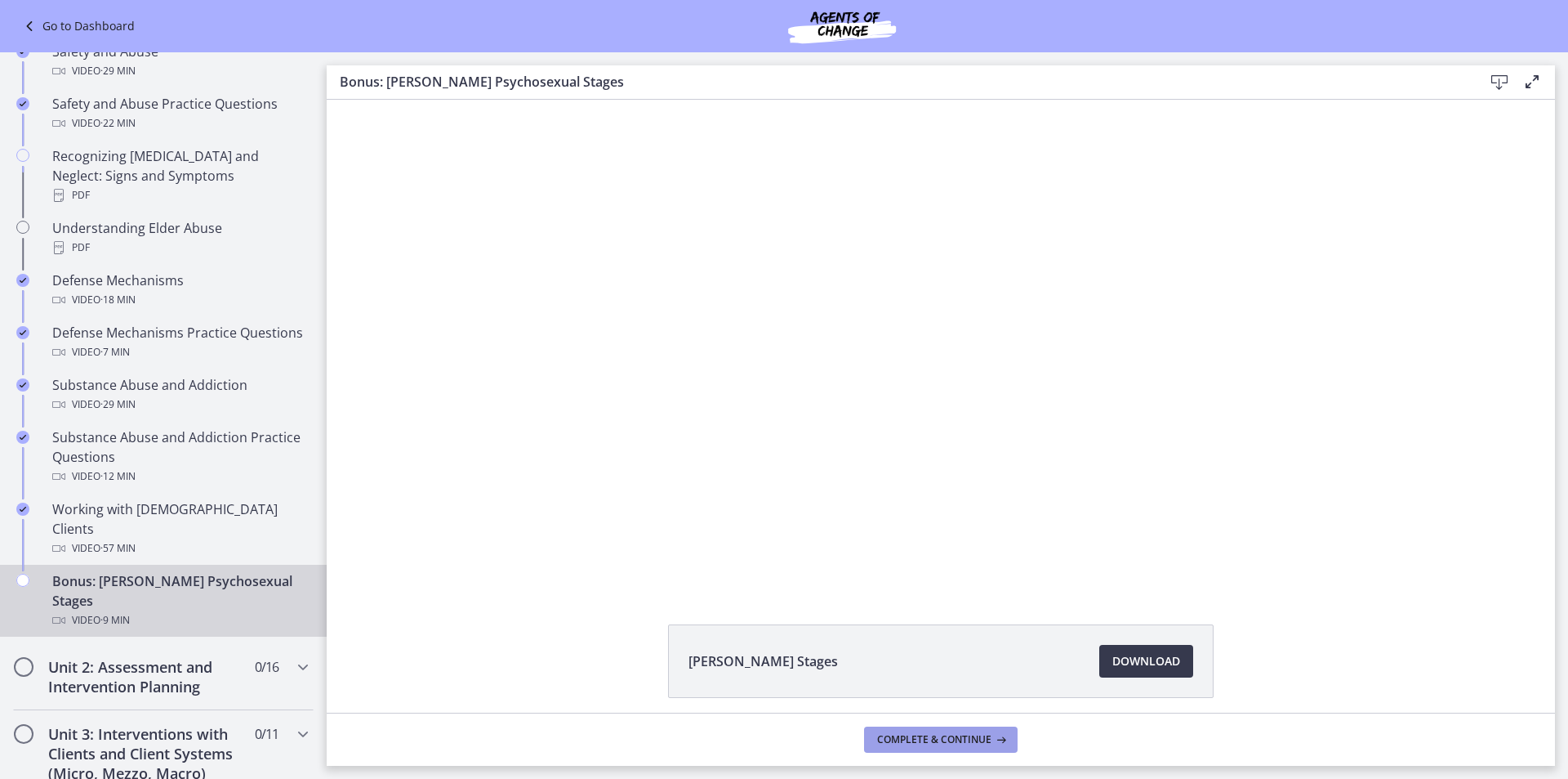
click at [982, 740] on span "Complete & continue" at bounding box center [934, 740] width 114 height 13
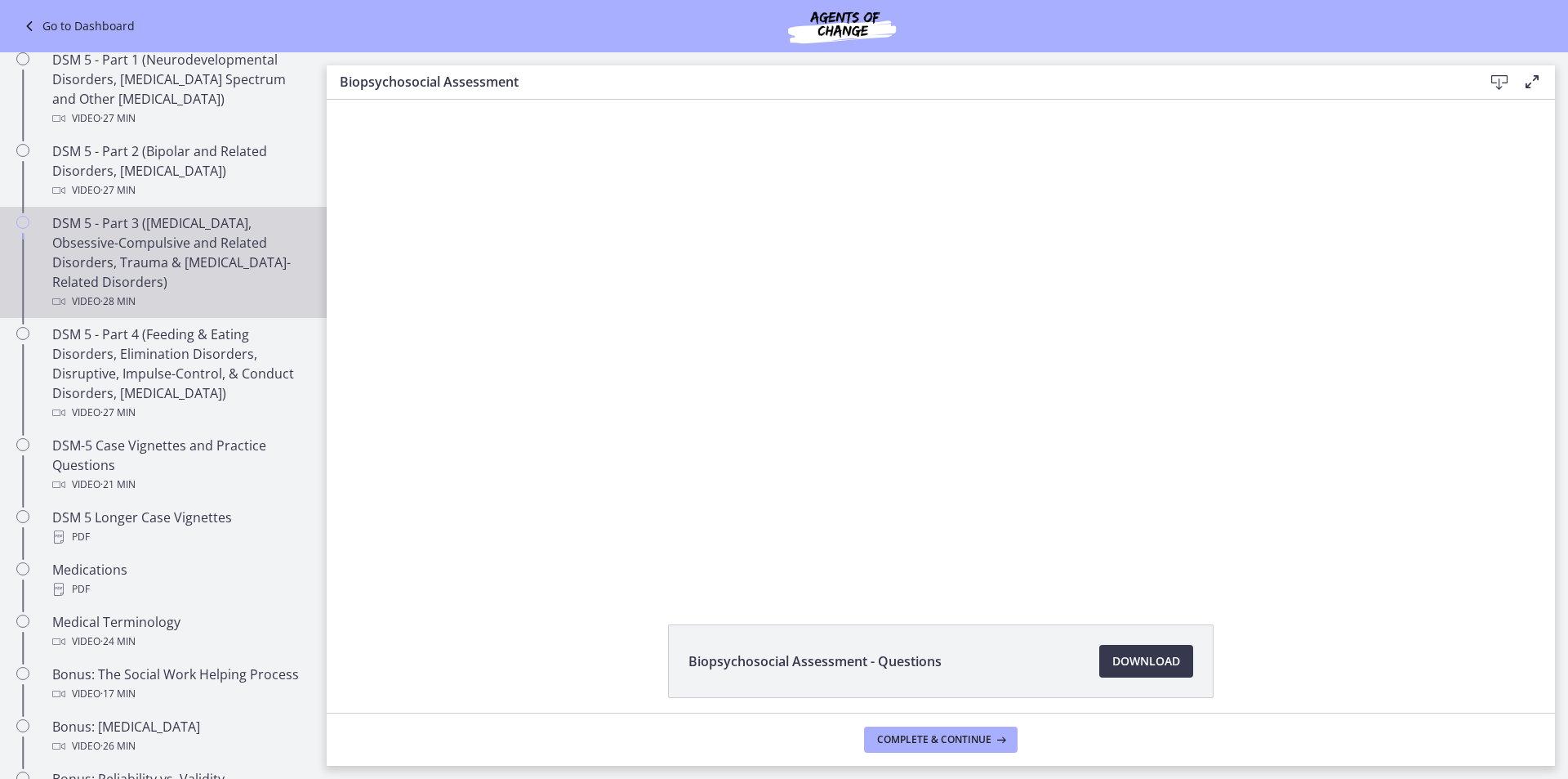
scroll to position [572, 0]
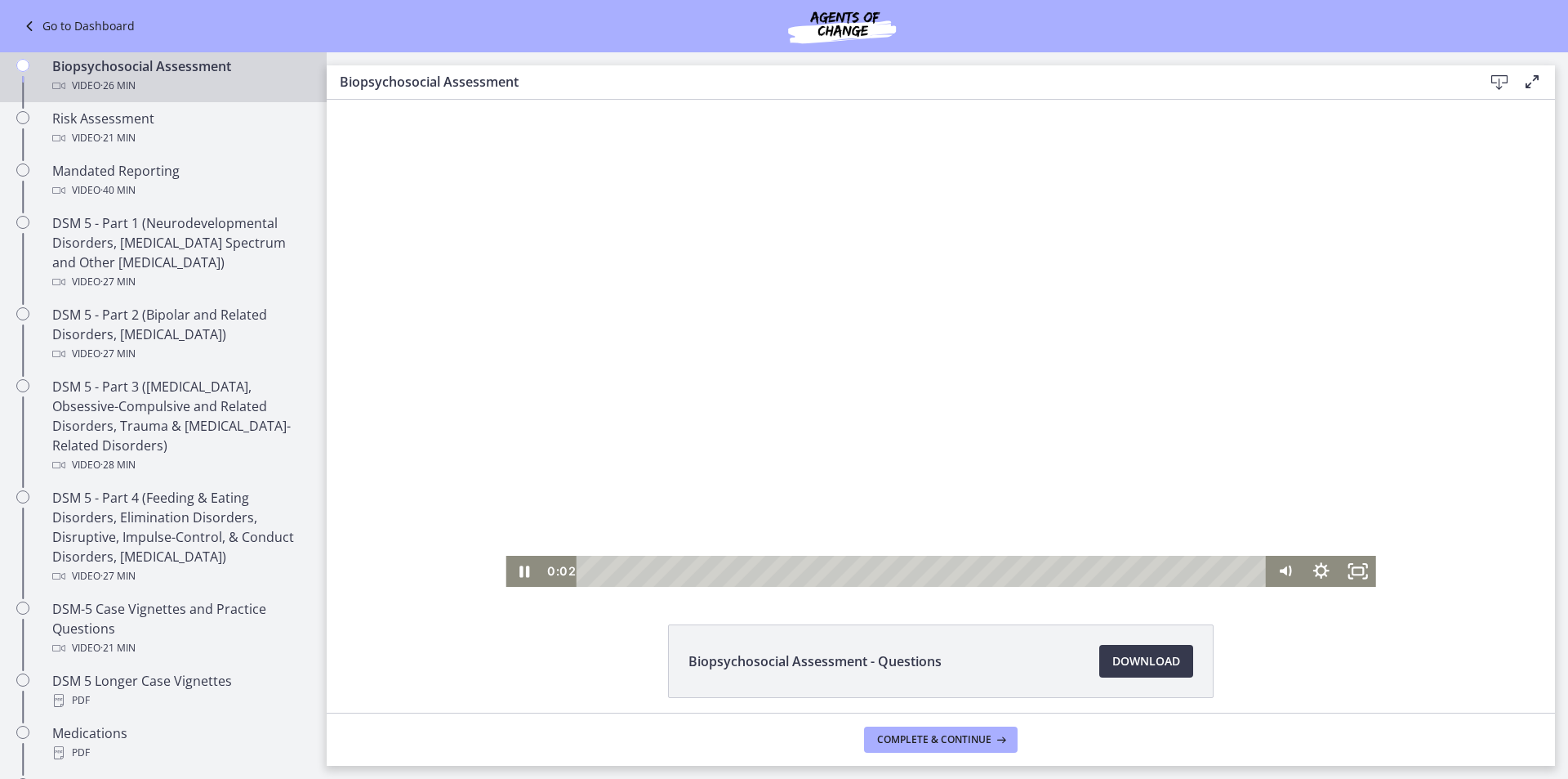
click at [836, 315] on div at bounding box center [940, 343] width 870 height 487
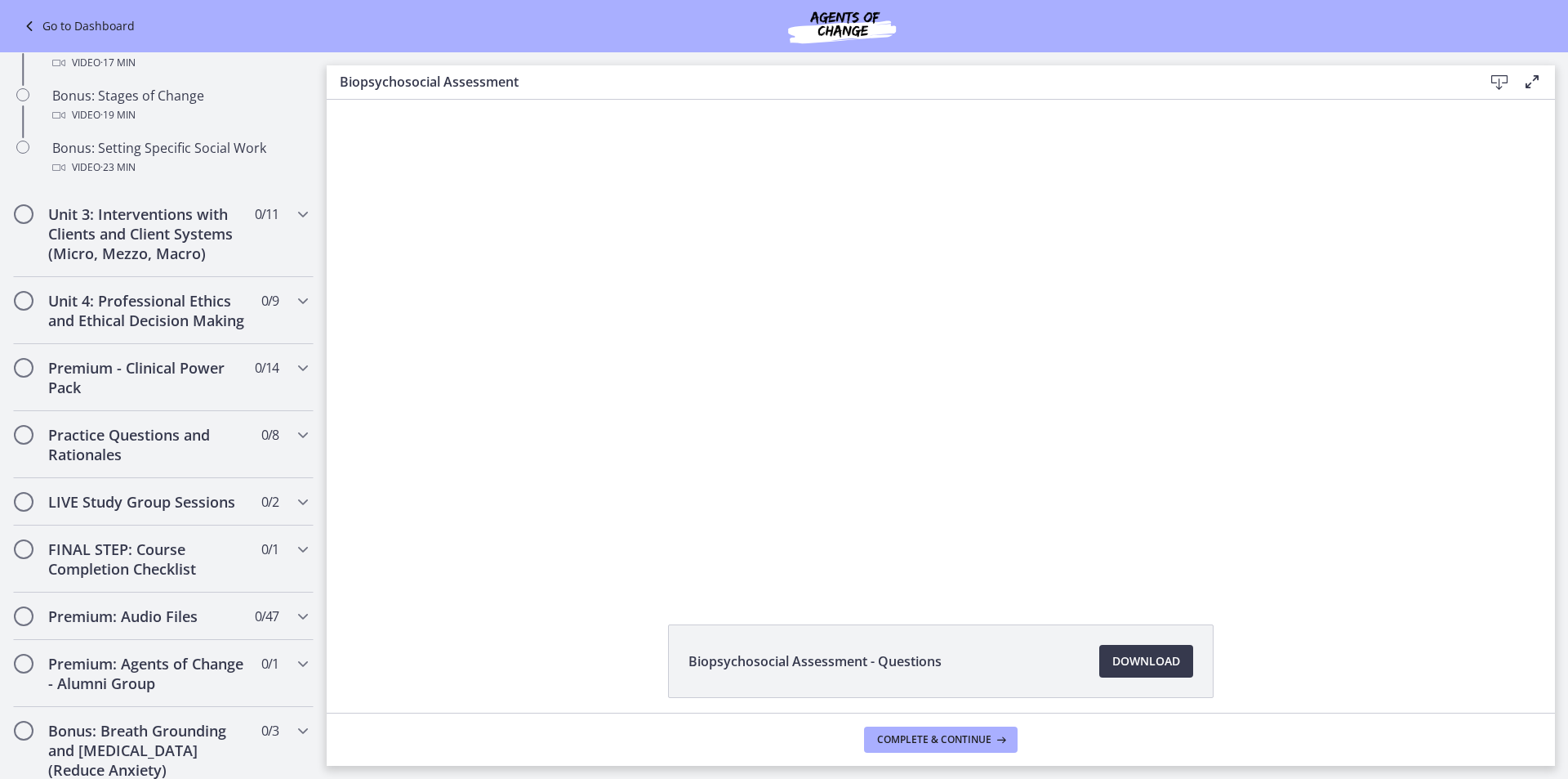
scroll to position [1679, 0]
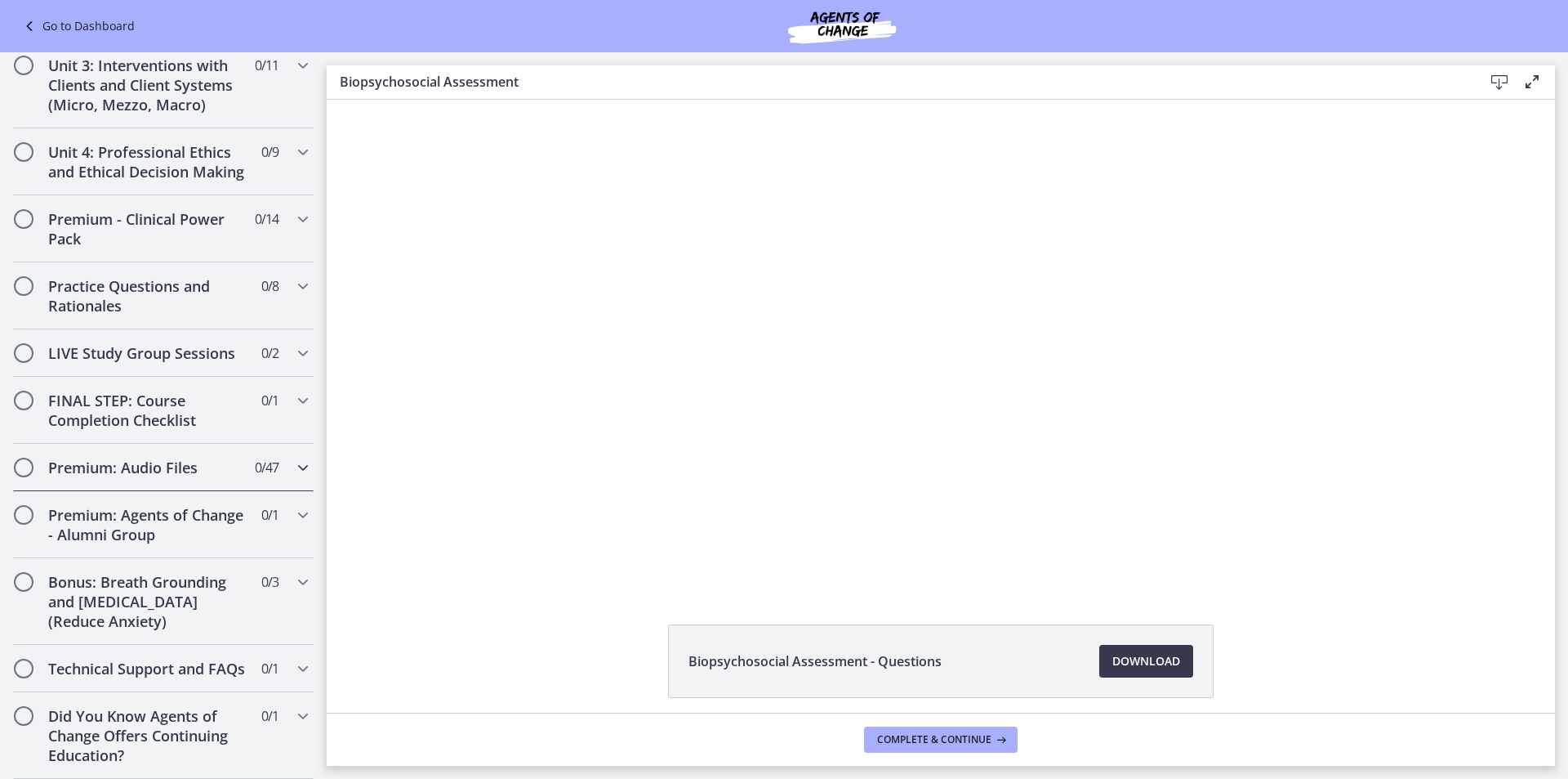
click at [220, 444] on div "Premium: Audio Files 0 / 47 Completed" at bounding box center [163, 467] width 301 height 47
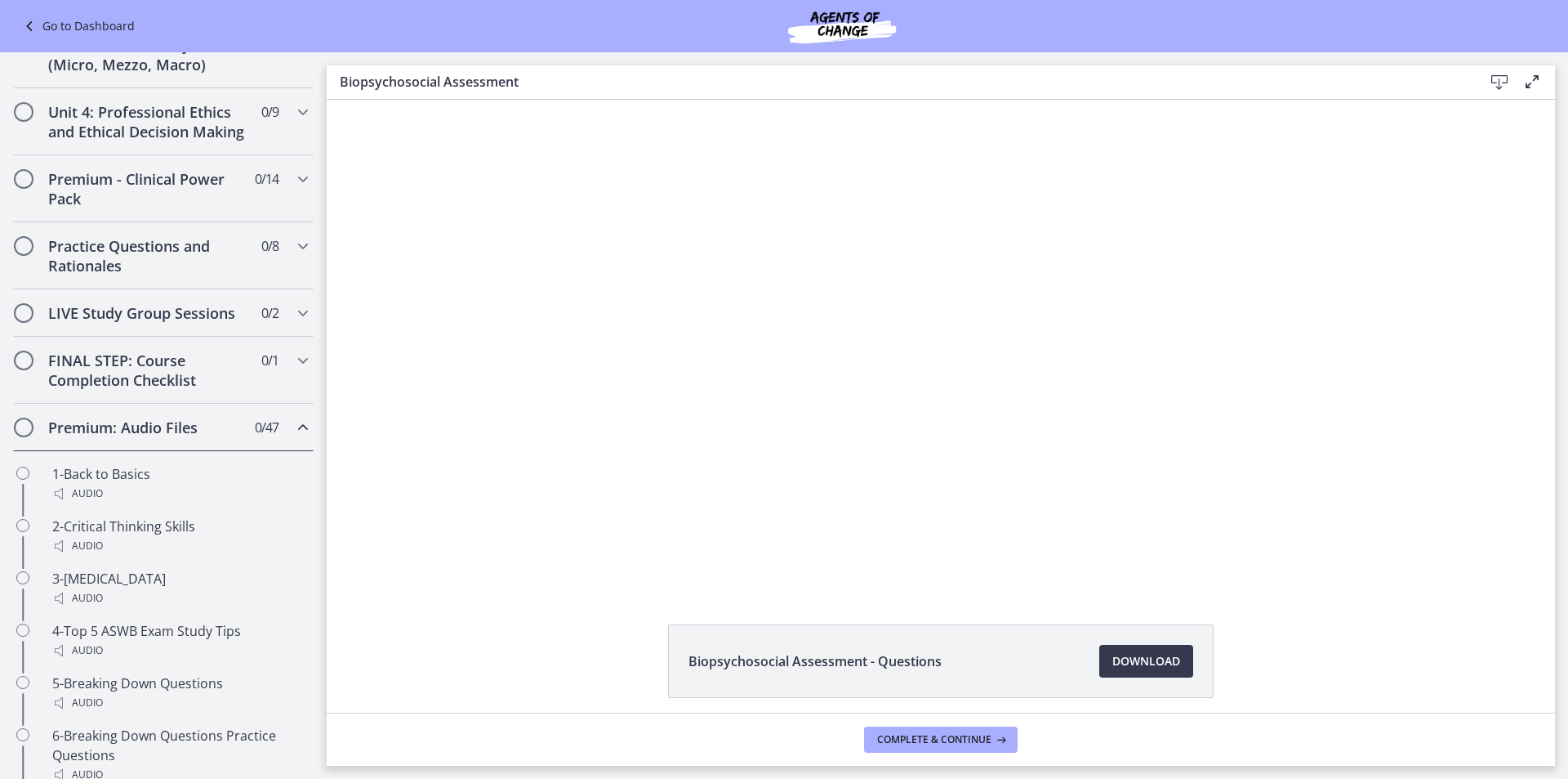
scroll to position [613, 0]
click at [197, 438] on h2 "Premium: Audio Files" at bounding box center [148, 428] width 199 height 20
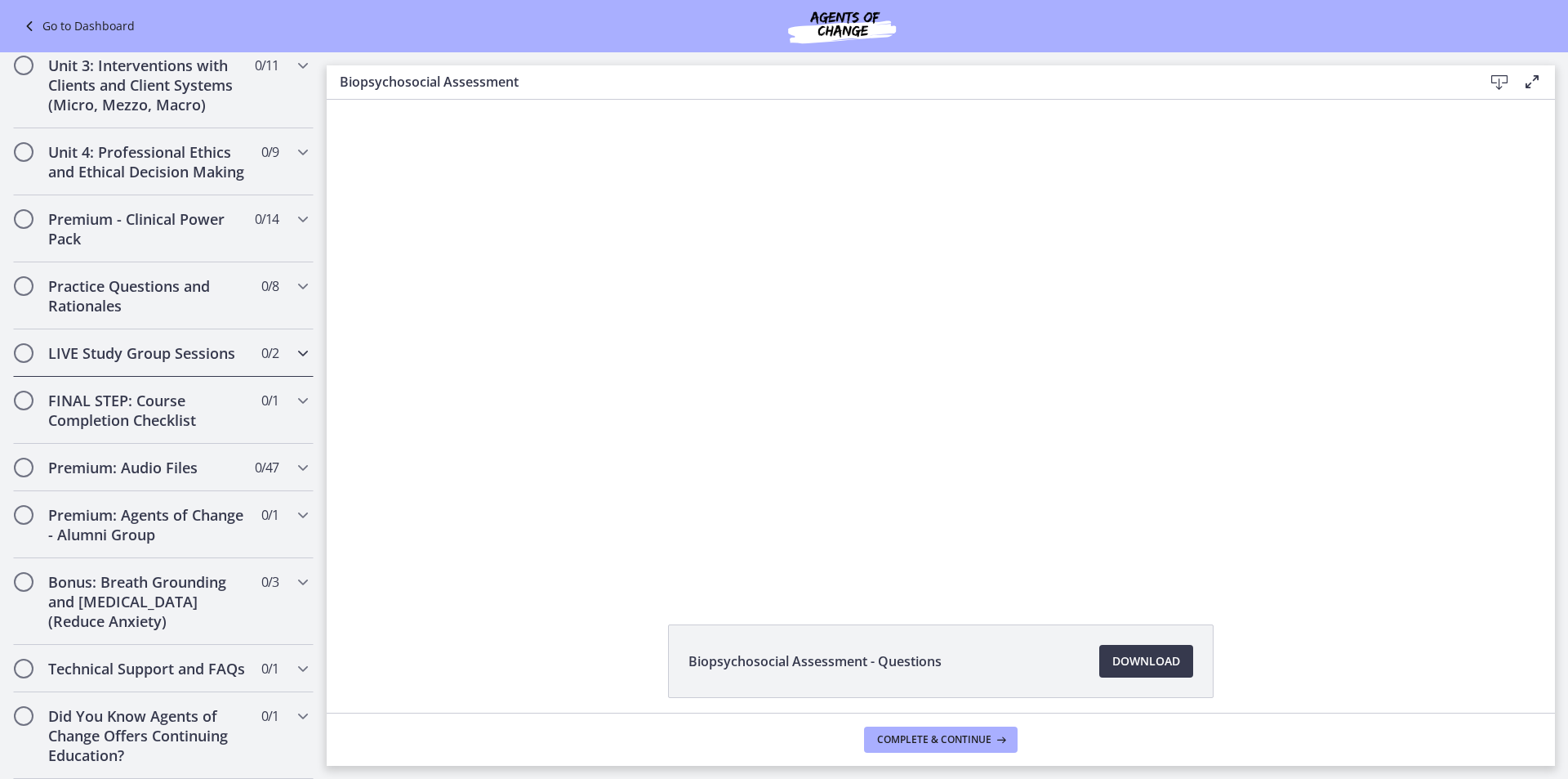
click at [198, 343] on h2 "LIVE Study Group Sessions" at bounding box center [148, 353] width 199 height 20
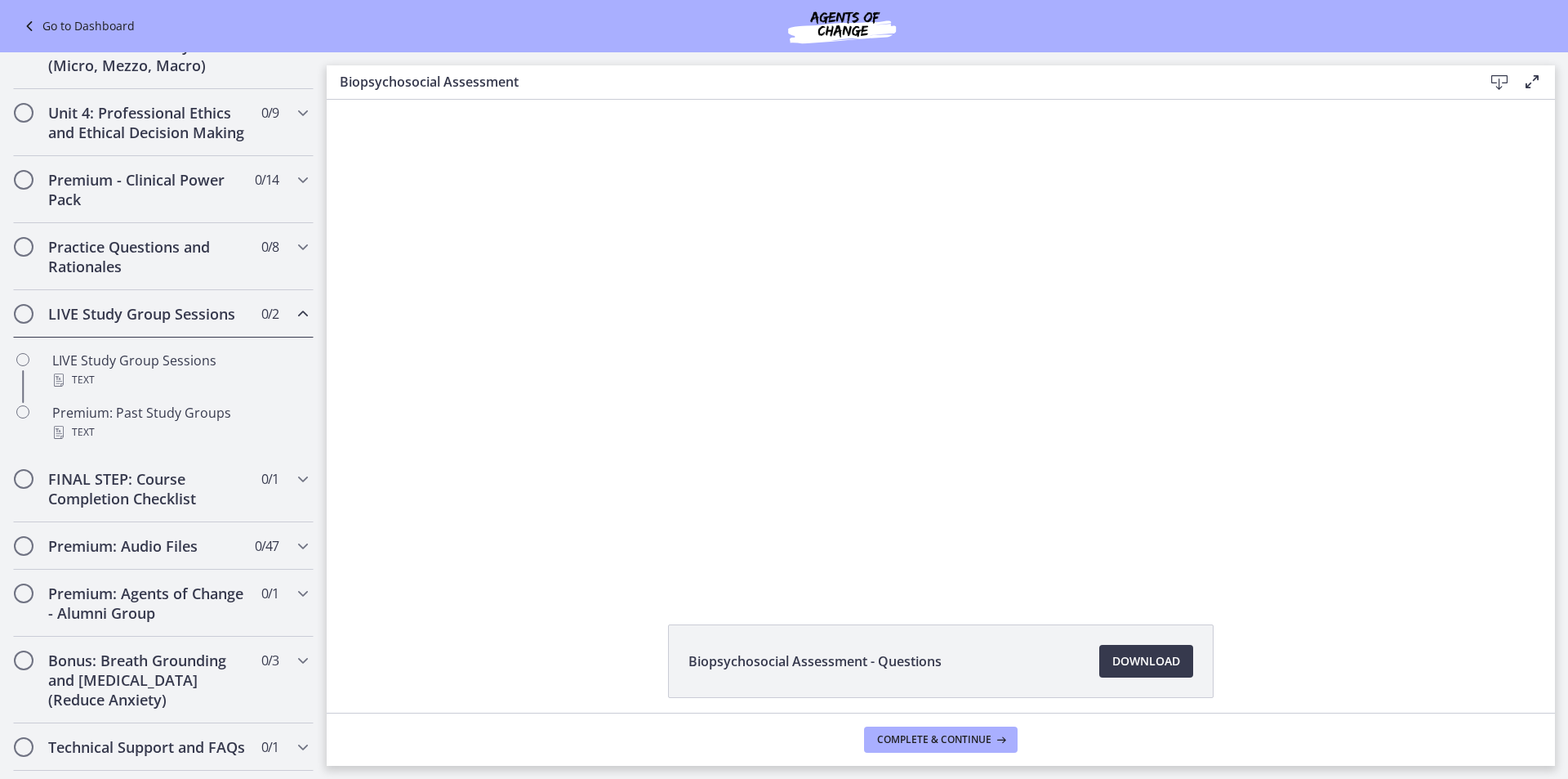
click at [198, 323] on h2 "LIVE Study Group Sessions" at bounding box center [148, 314] width 199 height 20
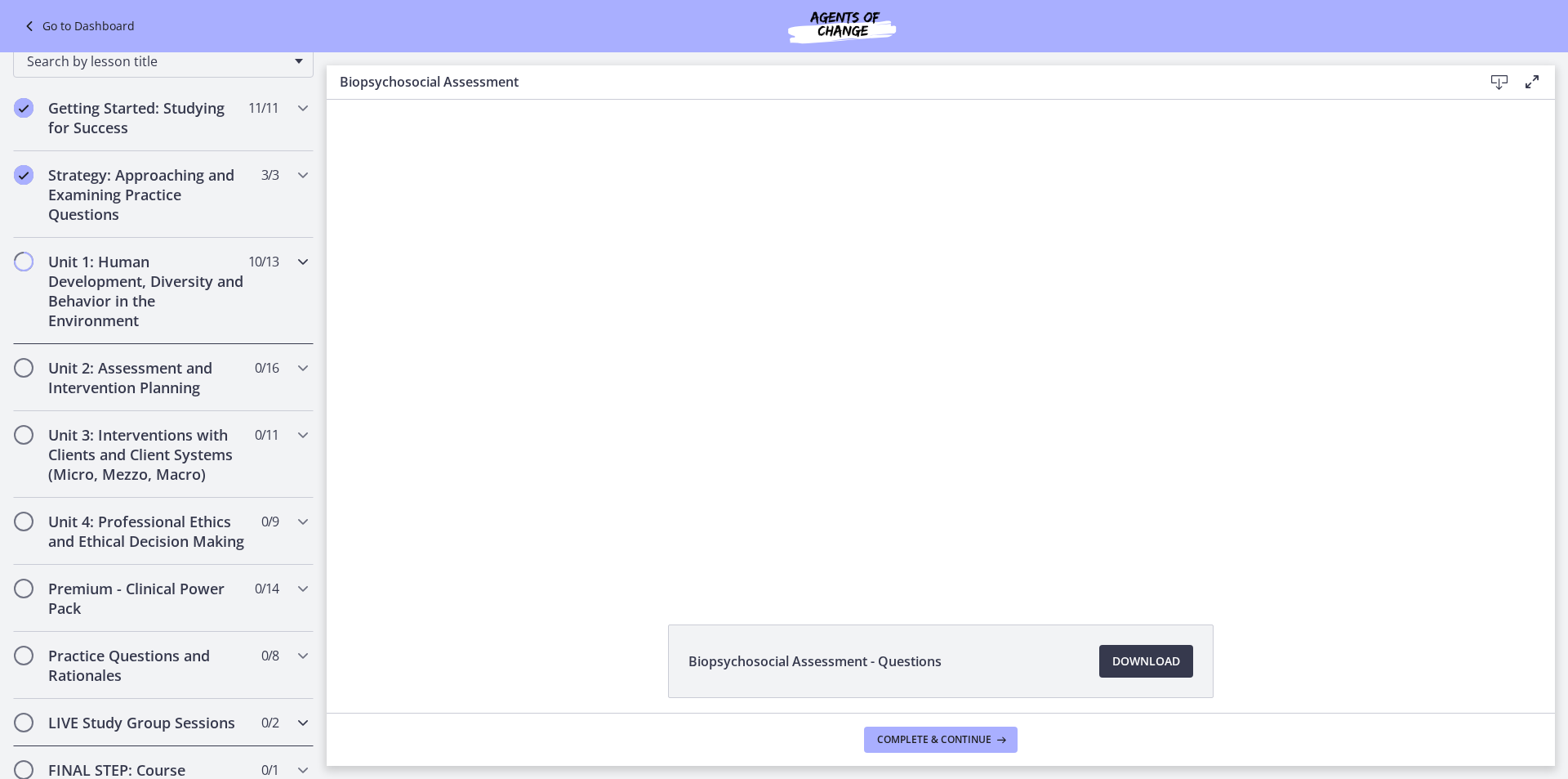
scroll to position [122, 0]
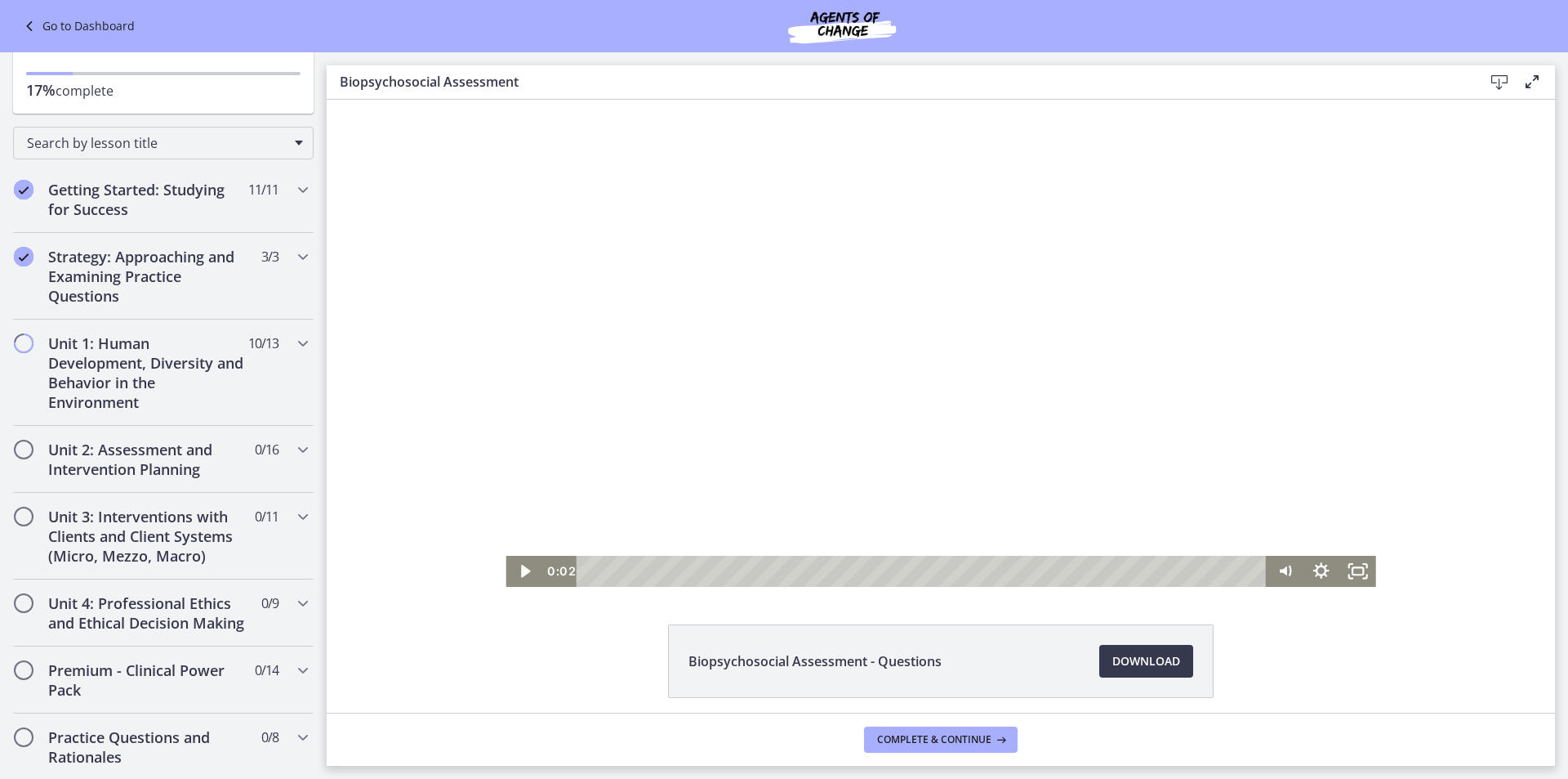
click at [1041, 368] on div at bounding box center [940, 343] width 870 height 487
click at [642, 294] on div at bounding box center [940, 343] width 870 height 487
click at [776, 320] on div at bounding box center [940, 343] width 870 height 487
click at [1340, 570] on icon "Fullscreen" at bounding box center [1357, 571] width 35 height 31
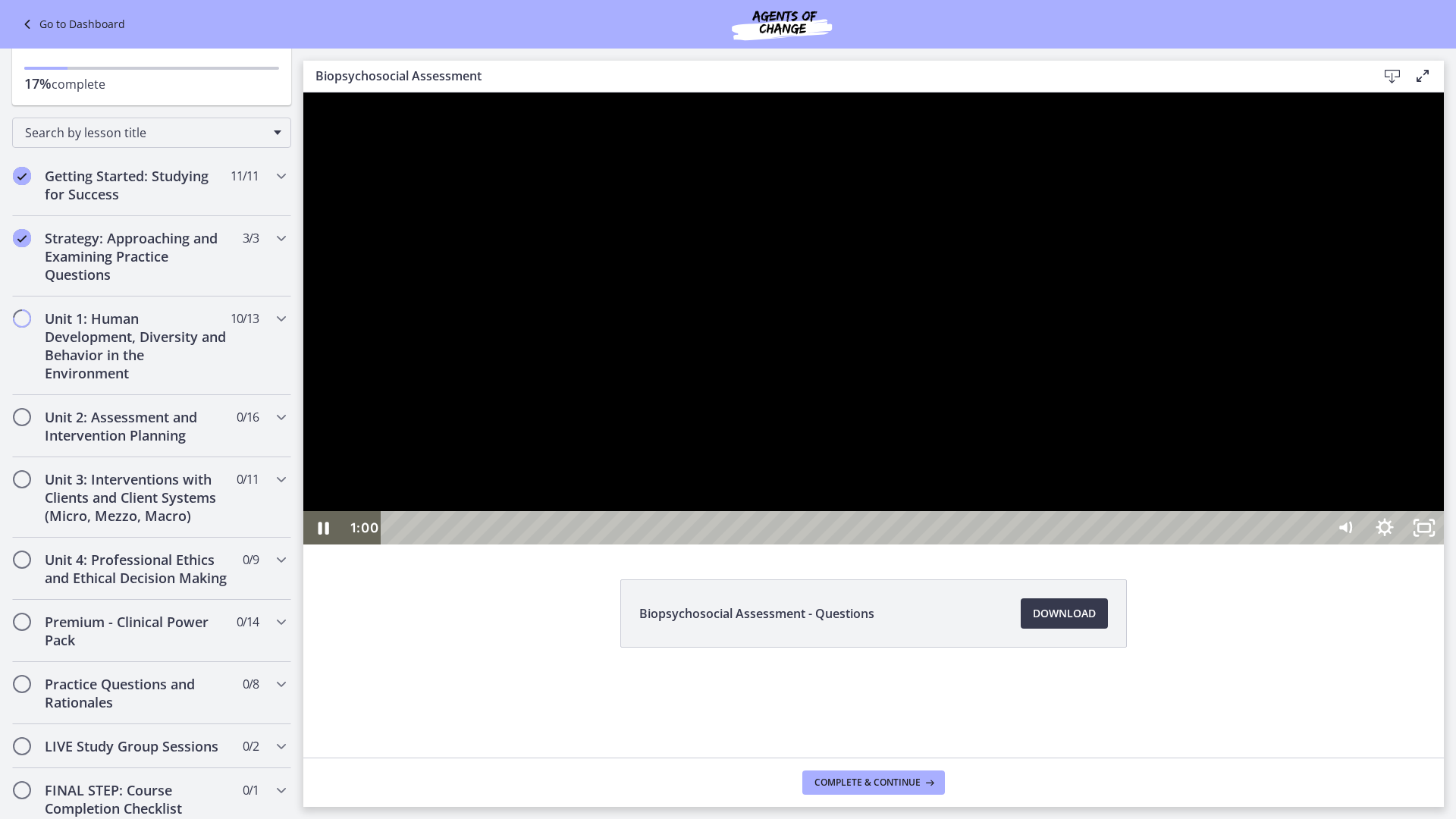
click at [917, 544] on div at bounding box center [874, 318] width 1141 height 452
click at [1306, 544] on div at bounding box center [874, 318] width 1141 height 452
click at [1448, 548] on icon "Unfullscreen" at bounding box center [1424, 528] width 47 height 40
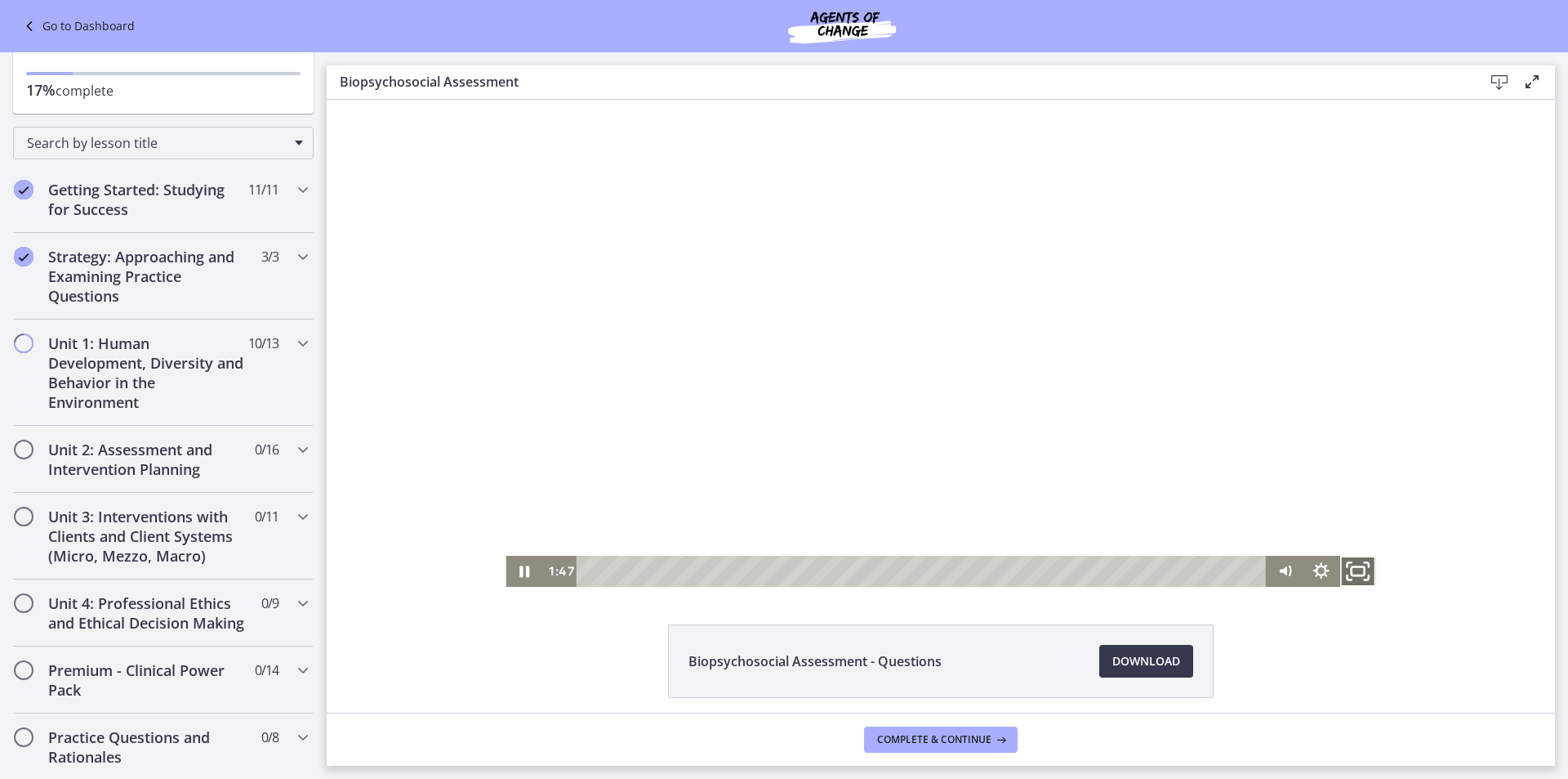
click at [1349, 566] on icon "Fullscreen" at bounding box center [1358, 571] width 43 height 37
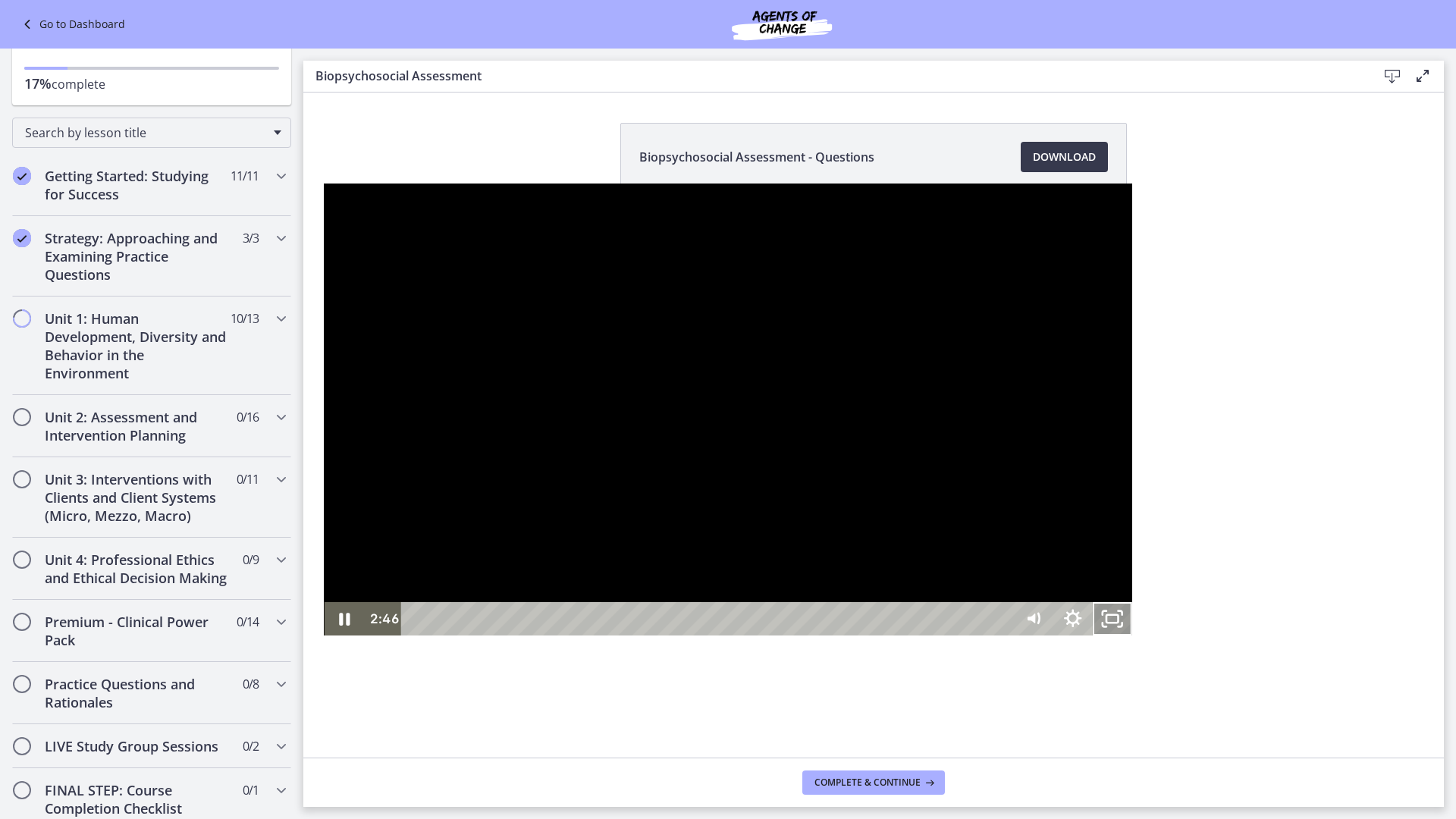
click at [1133, 636] on icon "Unfullscreen" at bounding box center [1112, 619] width 39 height 33
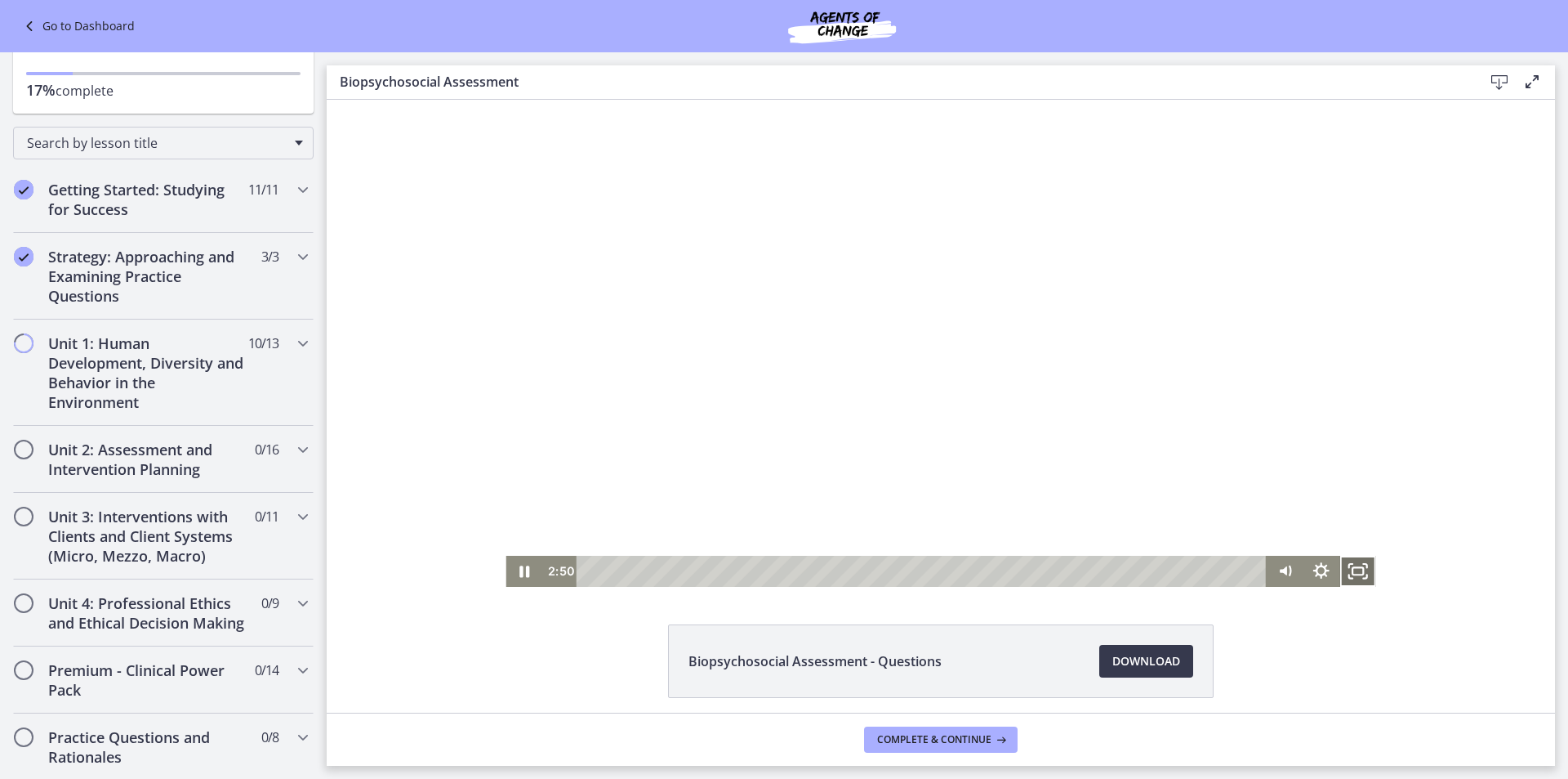
click at [1353, 571] on icon "Fullscreen" at bounding box center [1357, 571] width 35 height 31
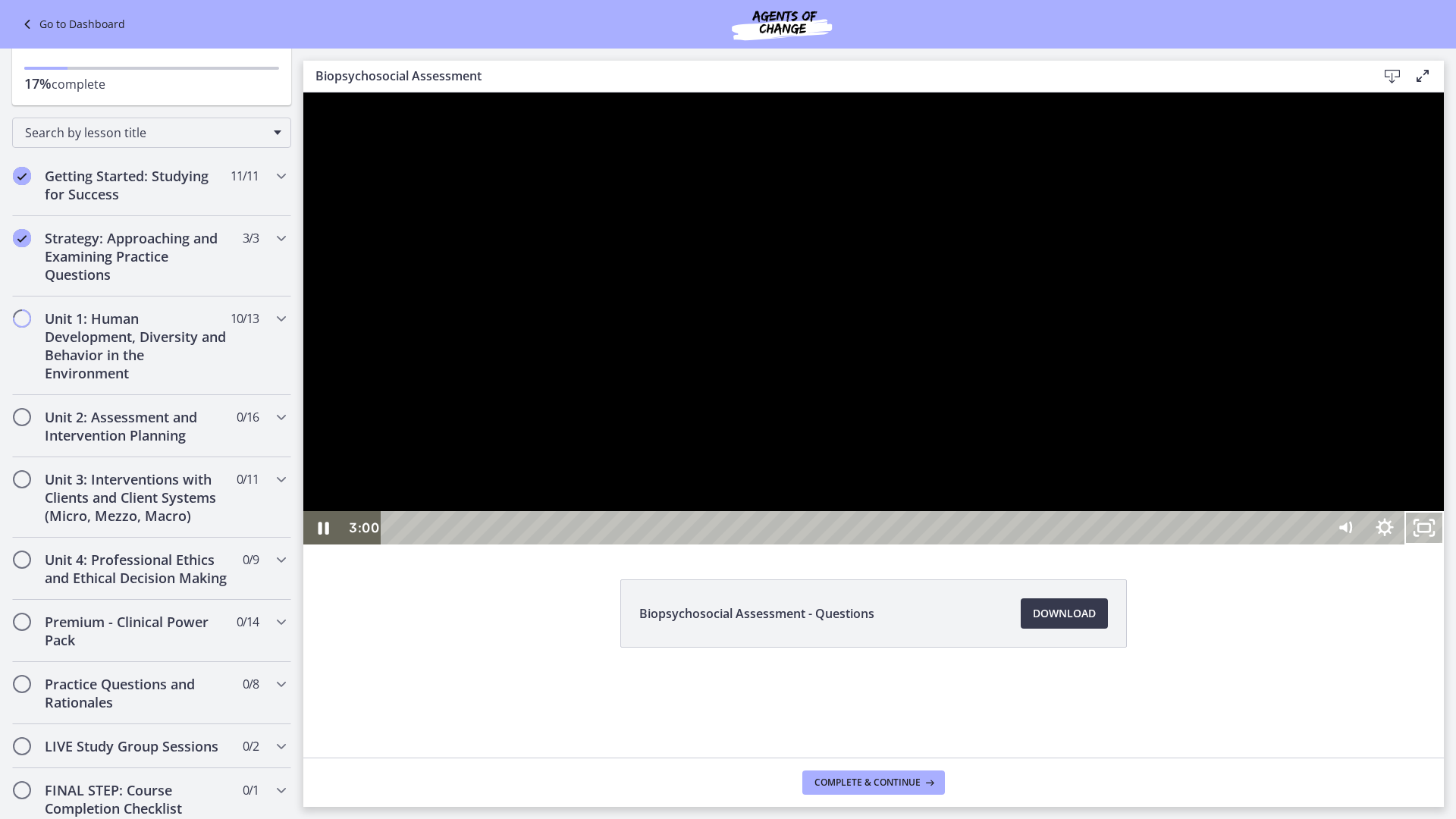
click at [767, 432] on div at bounding box center [874, 318] width 1141 height 452
click at [1444, 544] on icon "Unfullscreen" at bounding box center [1424, 528] width 39 height 33
